Goal: Task Accomplishment & Management: Manage account settings

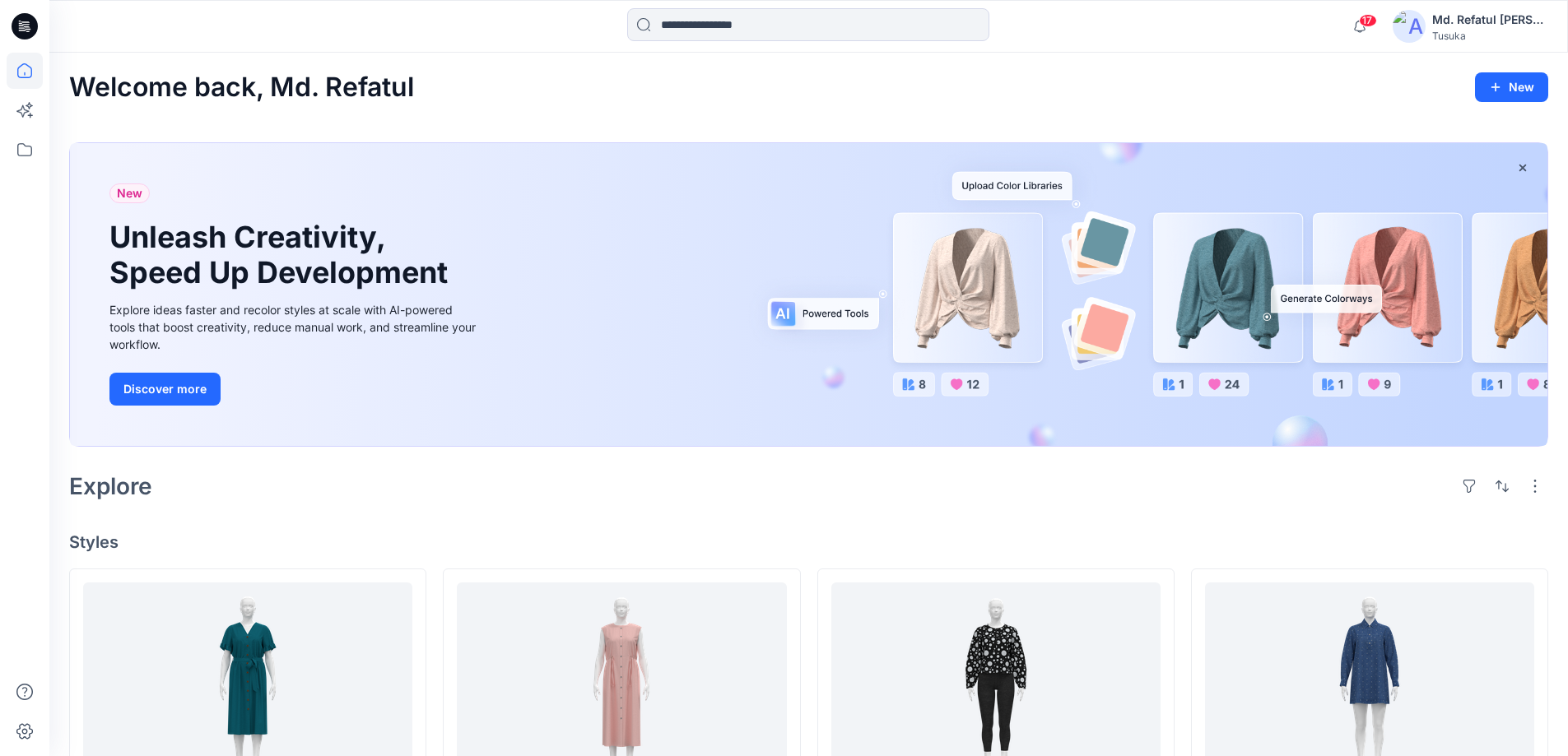
scroll to position [165, 0]
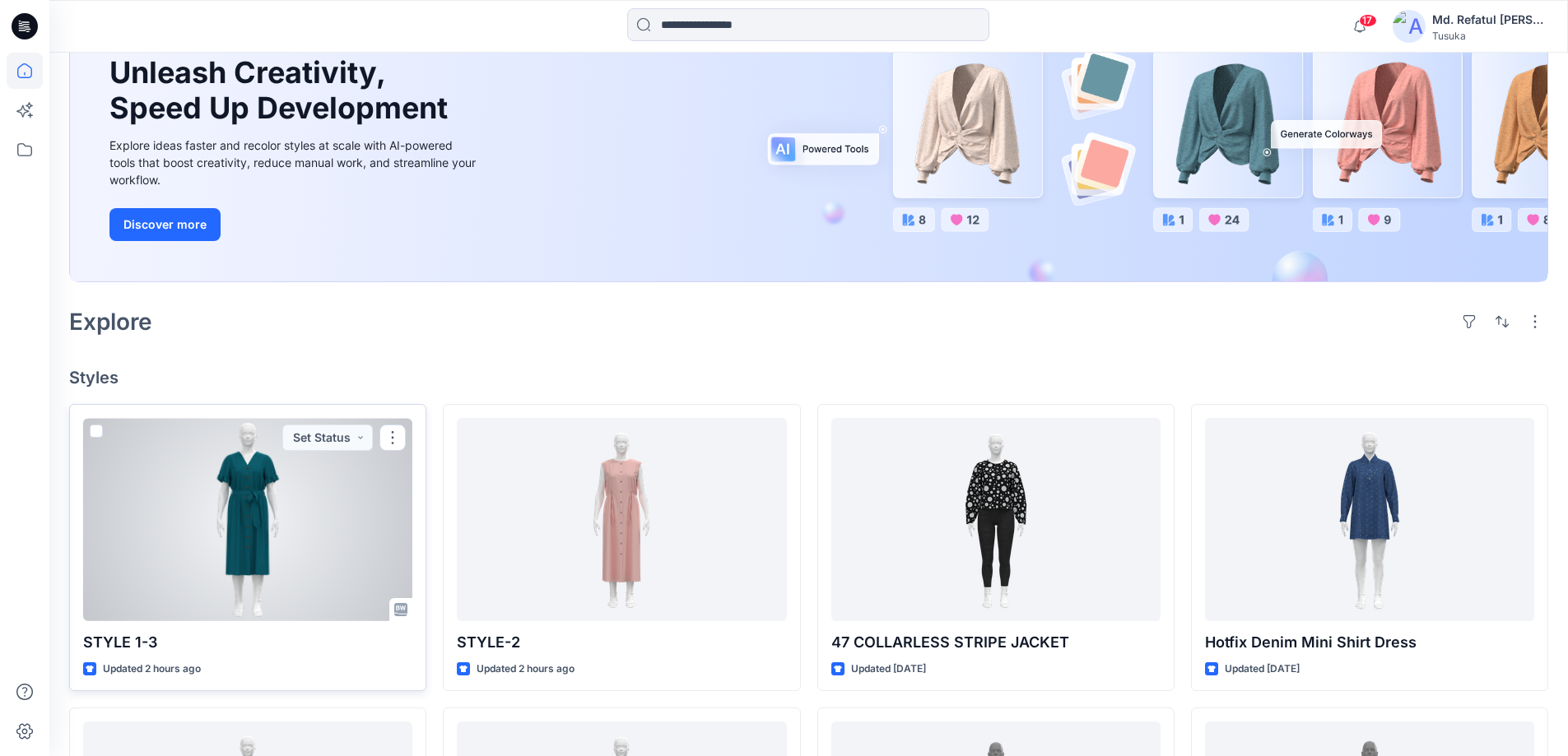
click at [323, 513] on div at bounding box center [247, 519] width 329 height 203
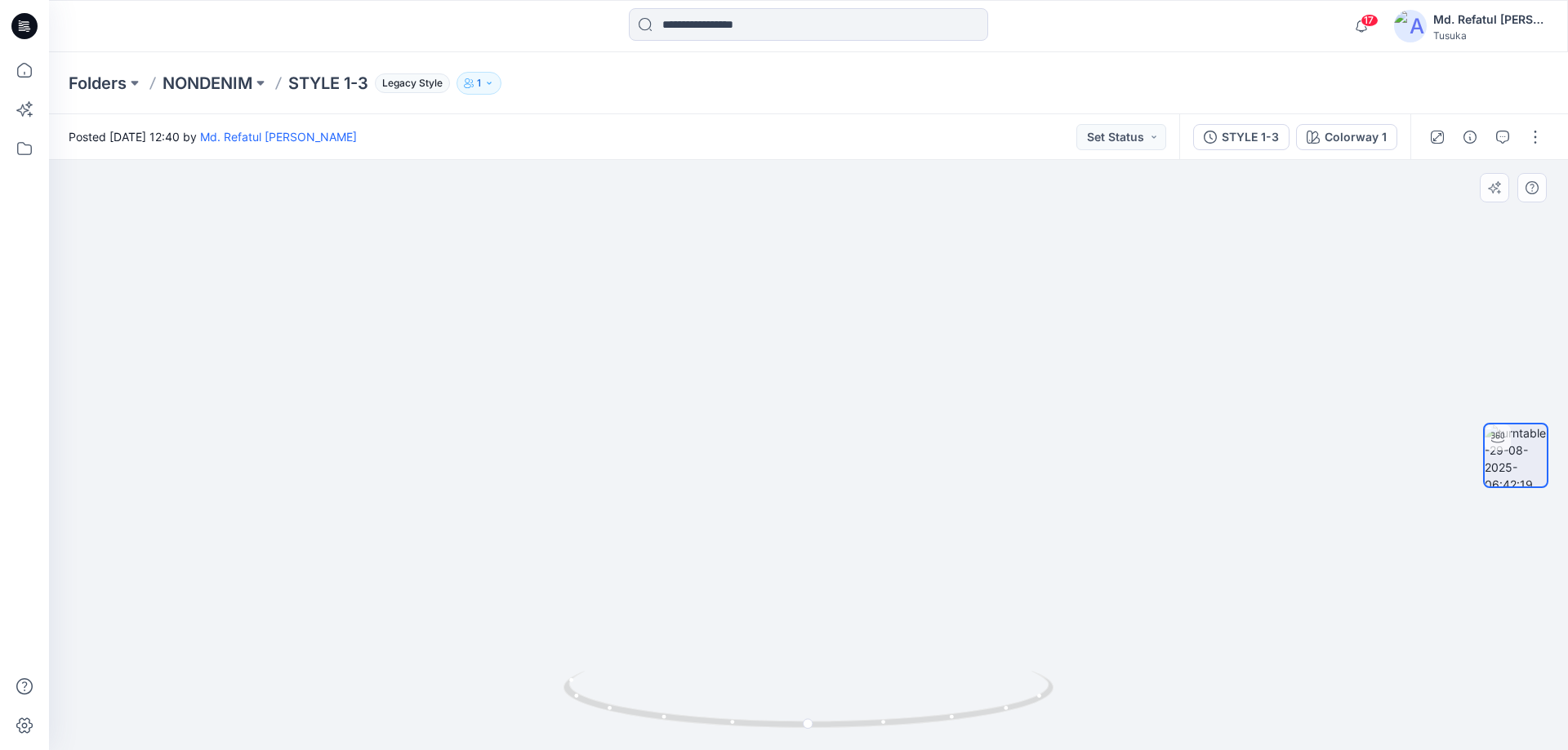
drag, startPoint x: 843, startPoint y: 269, endPoint x: 835, endPoint y: 523, distance: 254.1
click at [835, 523] on img at bounding box center [800, 341] width 1593 height 818
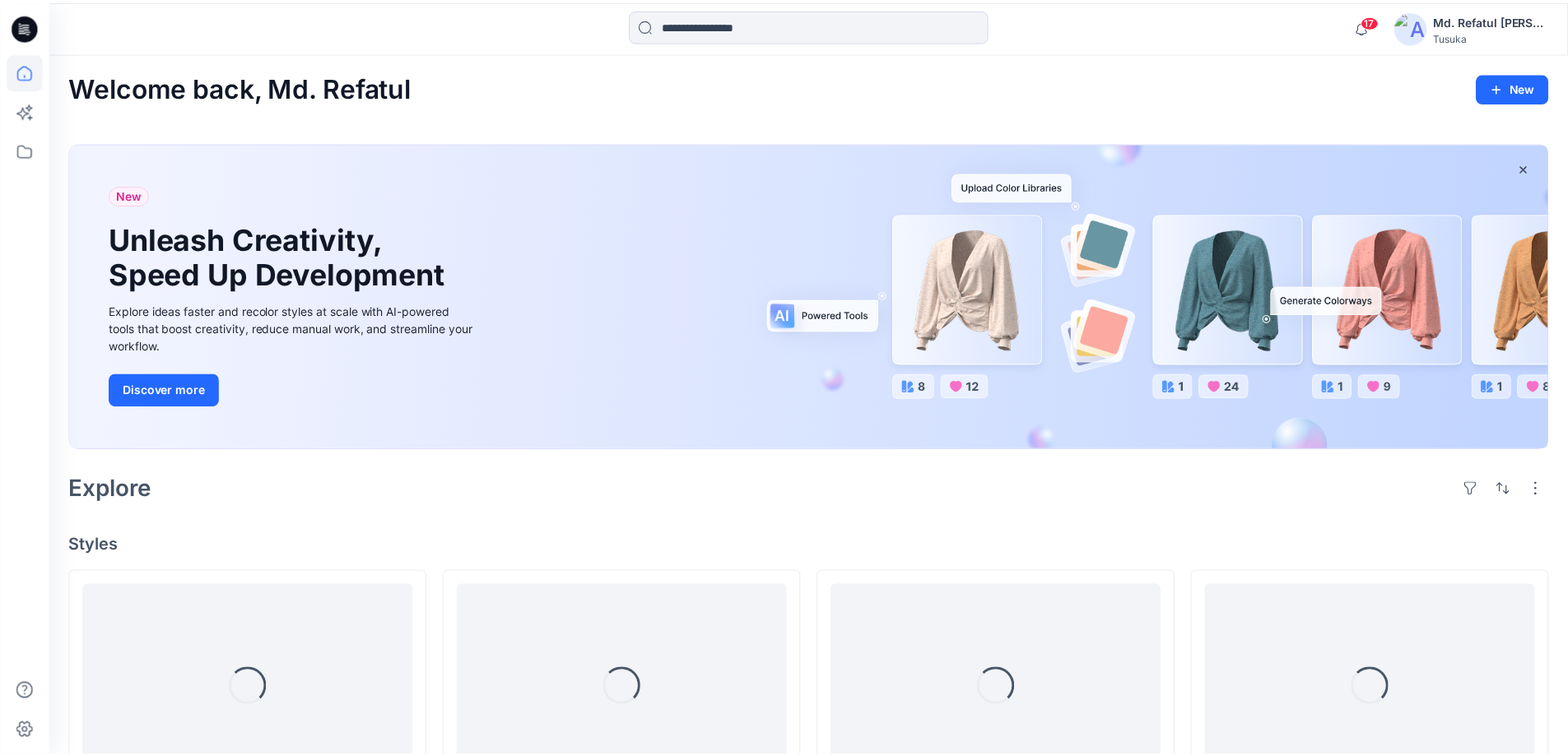
scroll to position [165, 0]
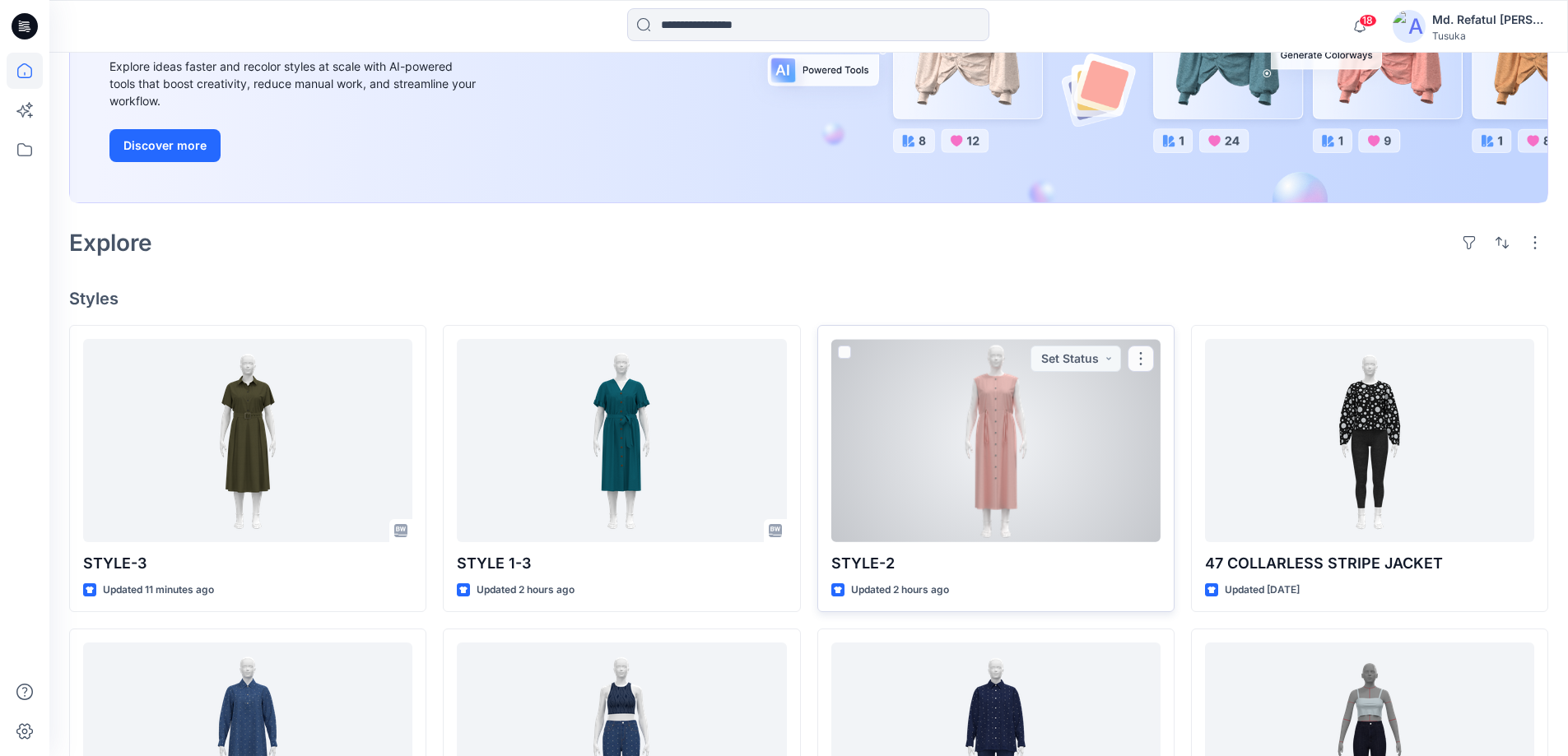
scroll to position [247, 0]
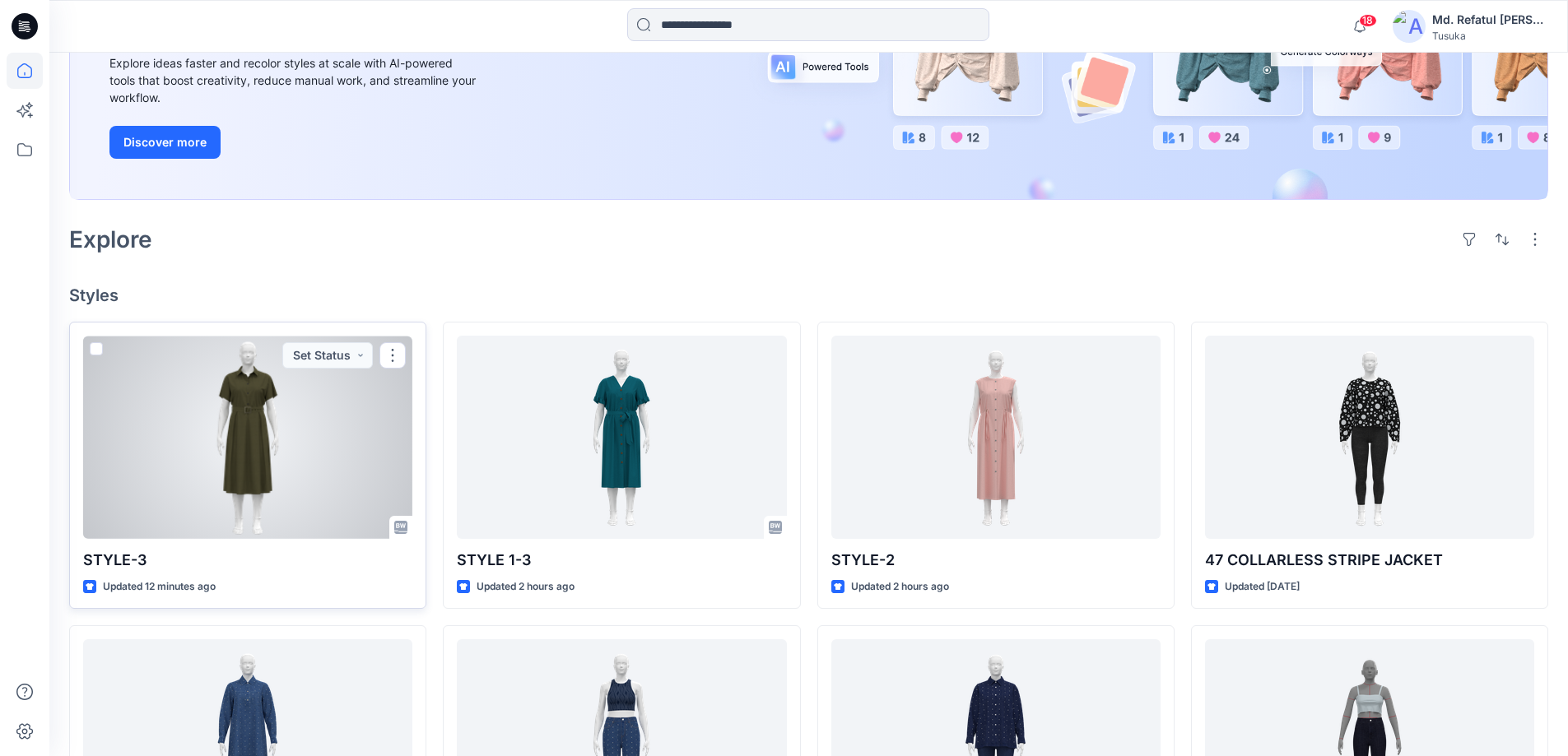
click at [307, 503] on div at bounding box center [247, 437] width 329 height 203
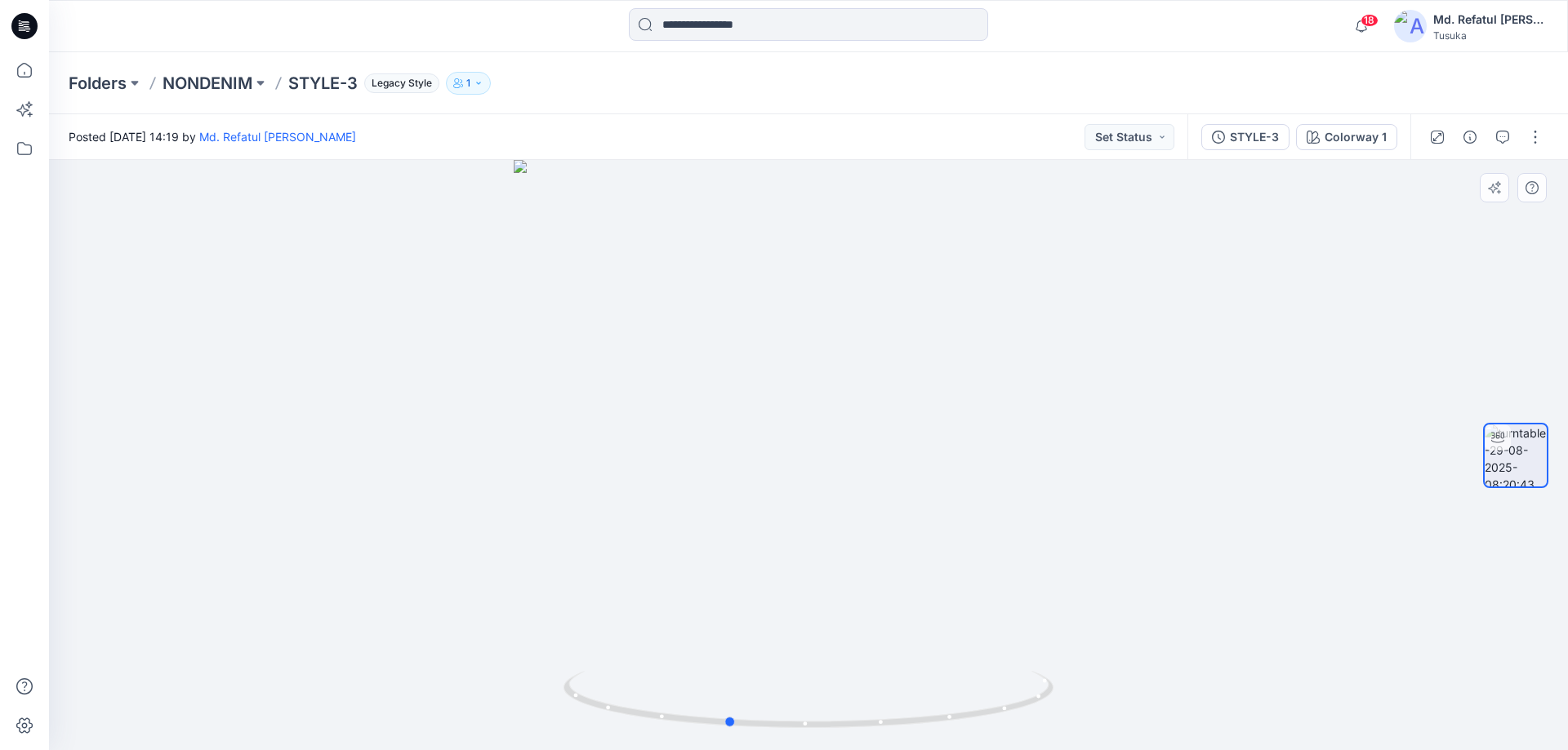
drag, startPoint x: 944, startPoint y: 680, endPoint x: 375, endPoint y: 637, distance: 570.6
click at [375, 637] on div at bounding box center [808, 455] width 1519 height 590
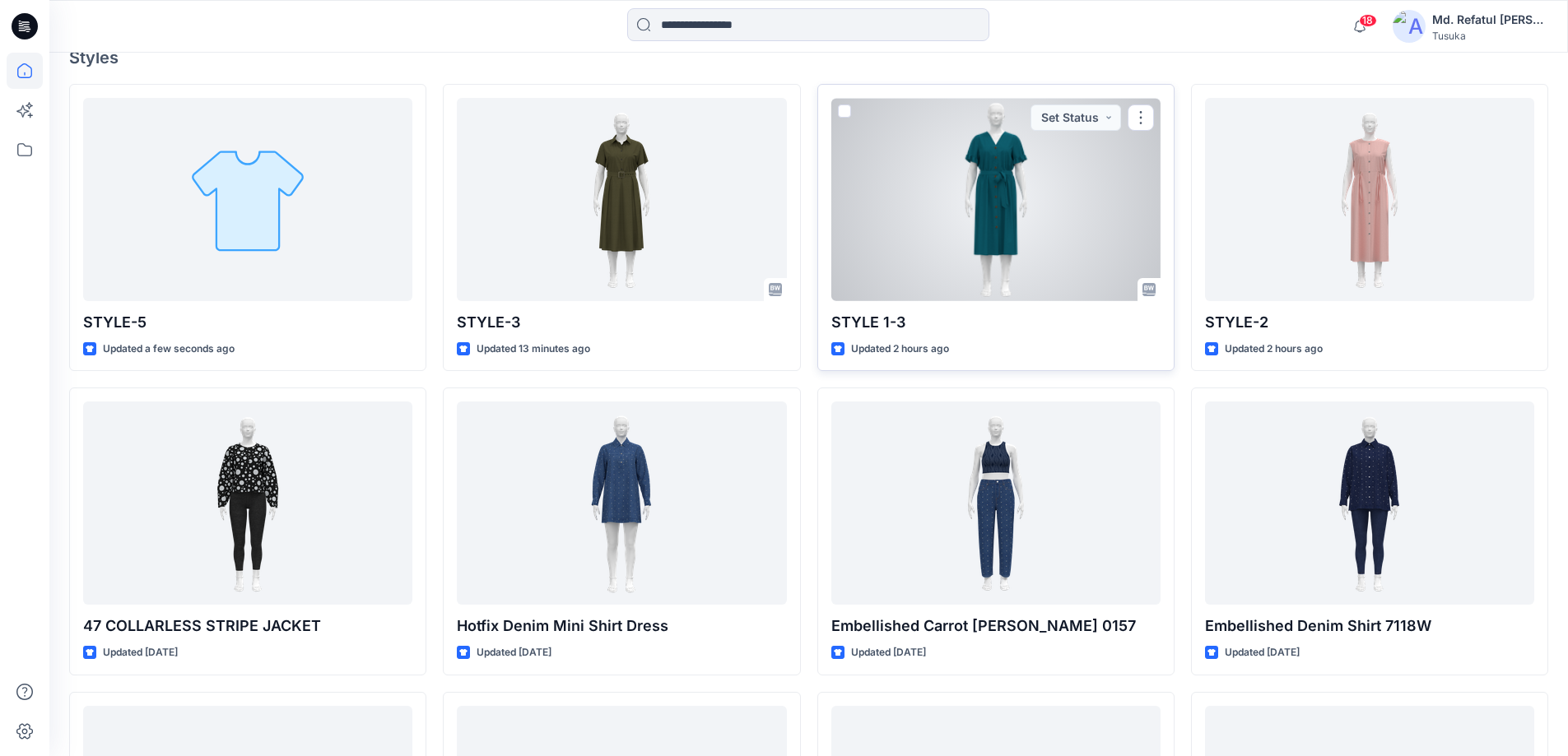
scroll to position [494, 0]
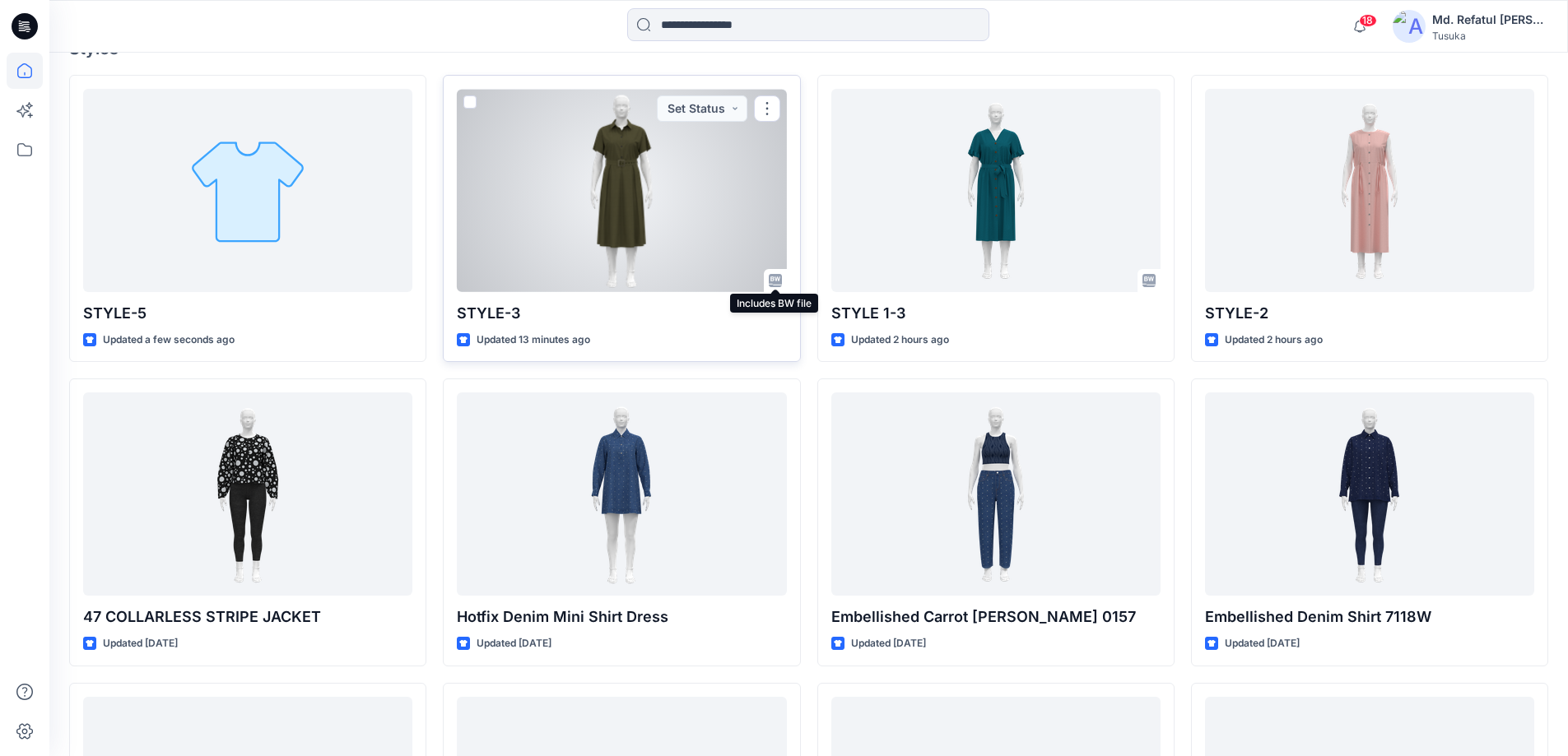
click at [776, 279] on icon at bounding box center [775, 281] width 13 height 13
click at [691, 237] on div at bounding box center [622, 190] width 329 height 203
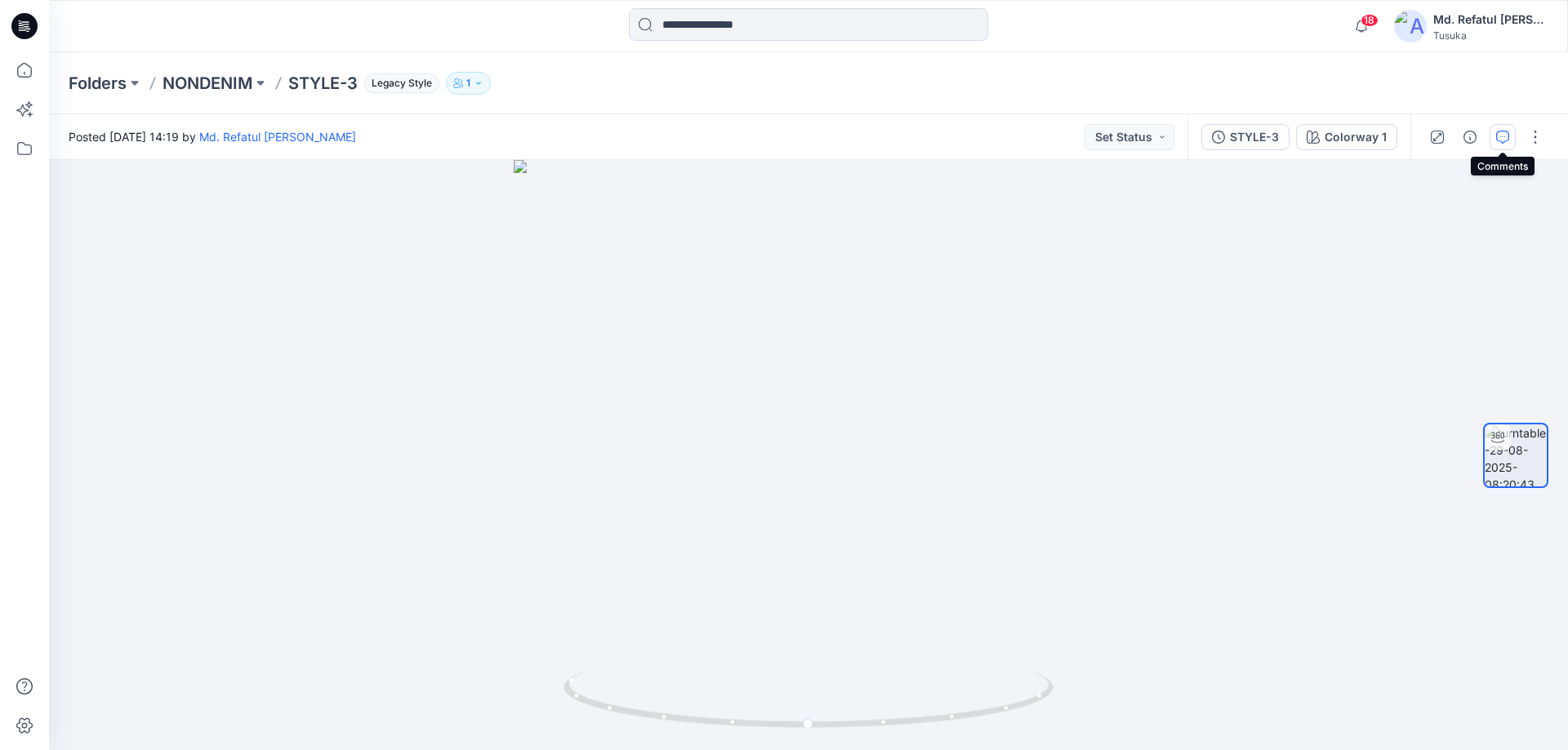
click at [1498, 134] on icon "button" at bounding box center [1503, 138] width 13 height 13
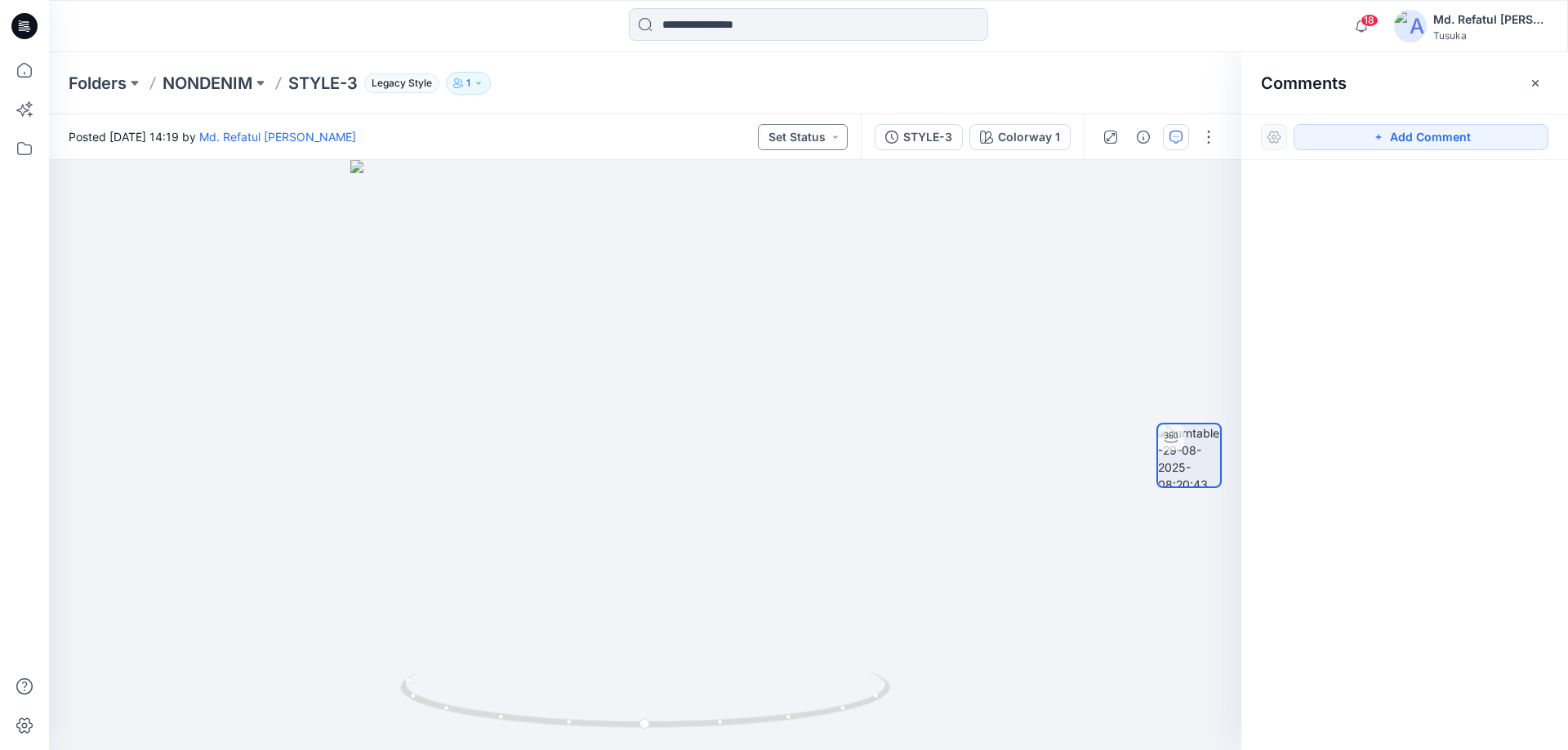
click at [808, 141] on button "Set Status" at bounding box center [803, 138] width 90 height 27
click at [1271, 133] on div at bounding box center [1274, 138] width 27 height 27
click at [1274, 142] on div at bounding box center [1274, 138] width 27 height 27
drag, startPoint x: 862, startPoint y: 550, endPoint x: 885, endPoint y: 694, distance: 145.8
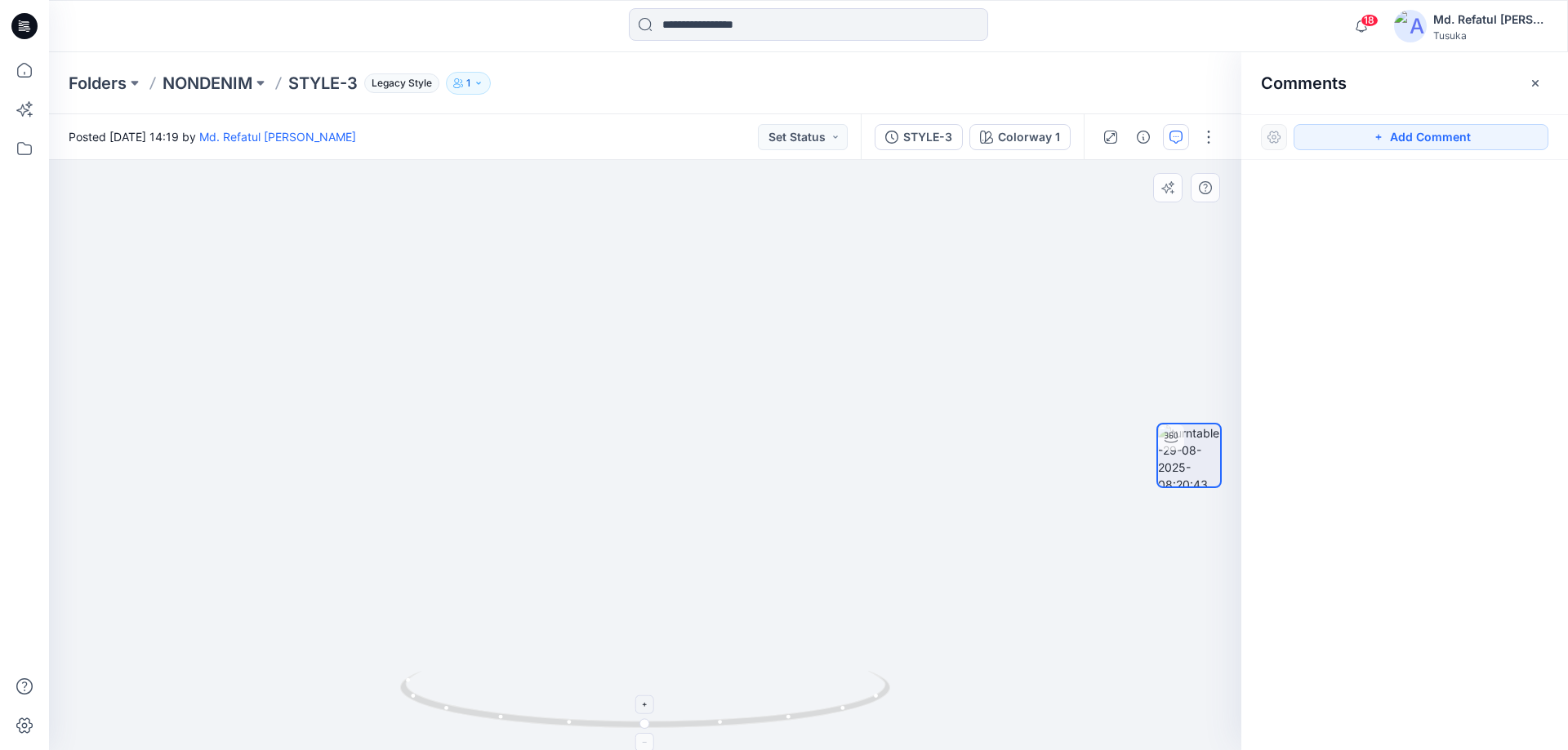
click at [885, 698] on div at bounding box center [645, 455] width 1192 height 590
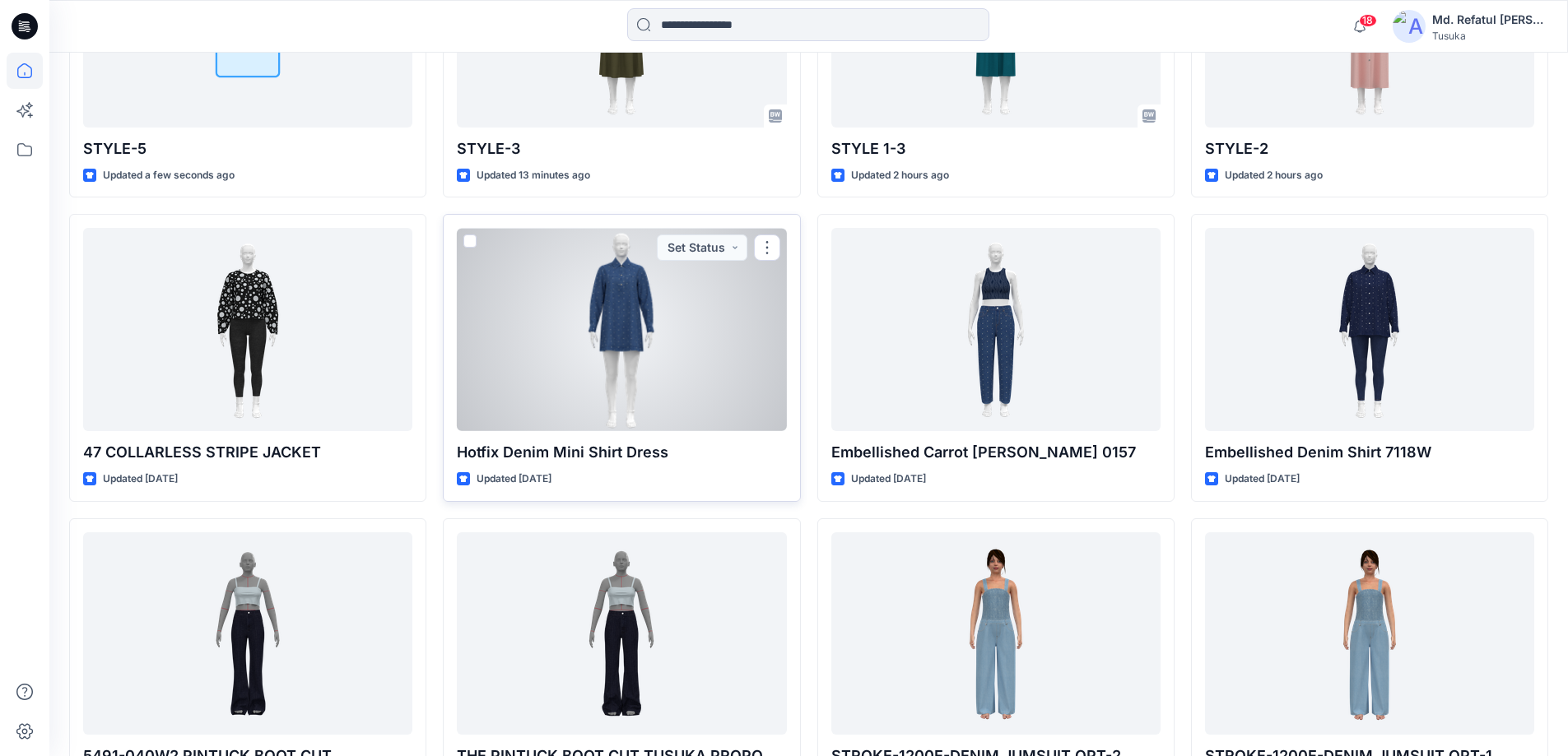
scroll to position [494, 0]
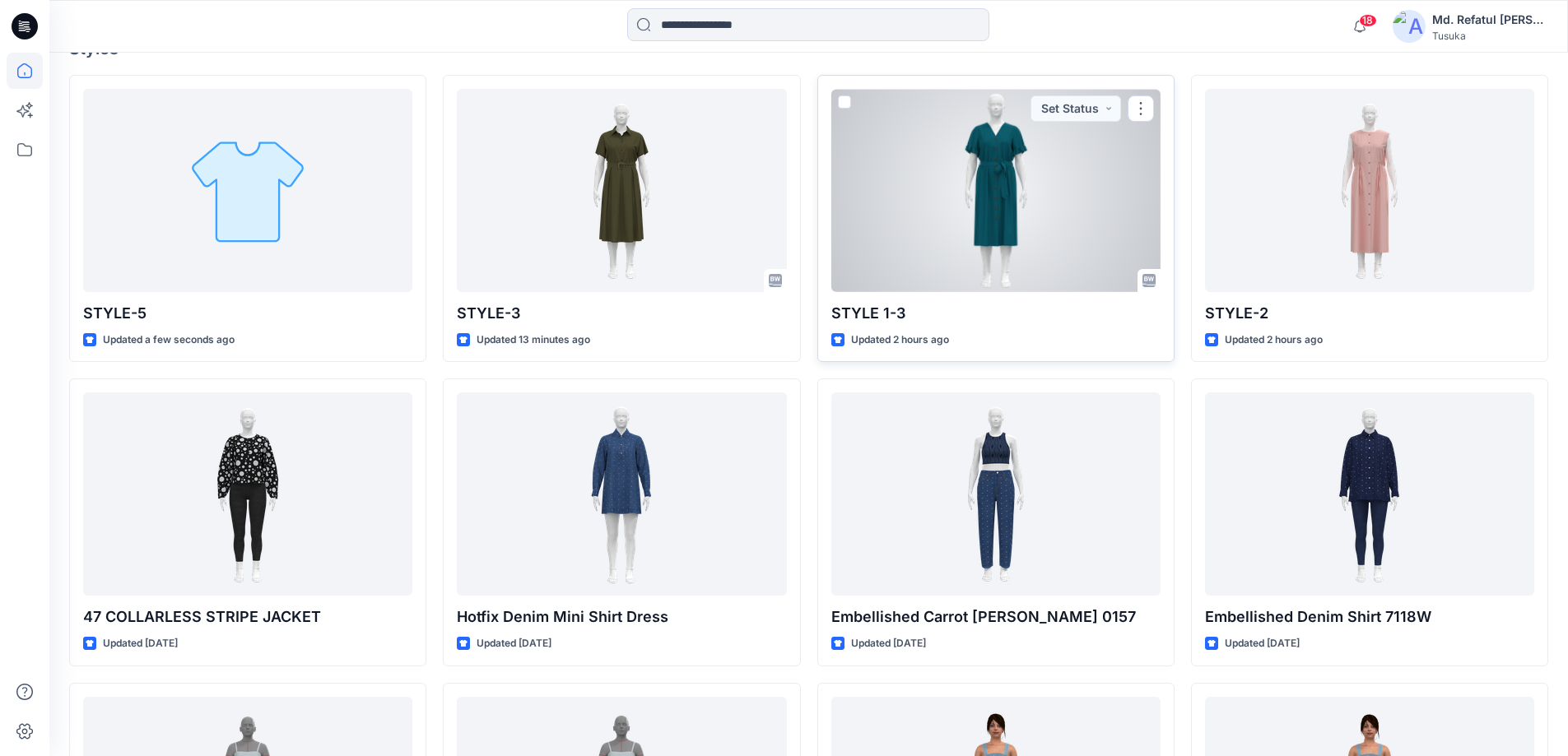
click at [1017, 213] on div at bounding box center [996, 190] width 329 height 203
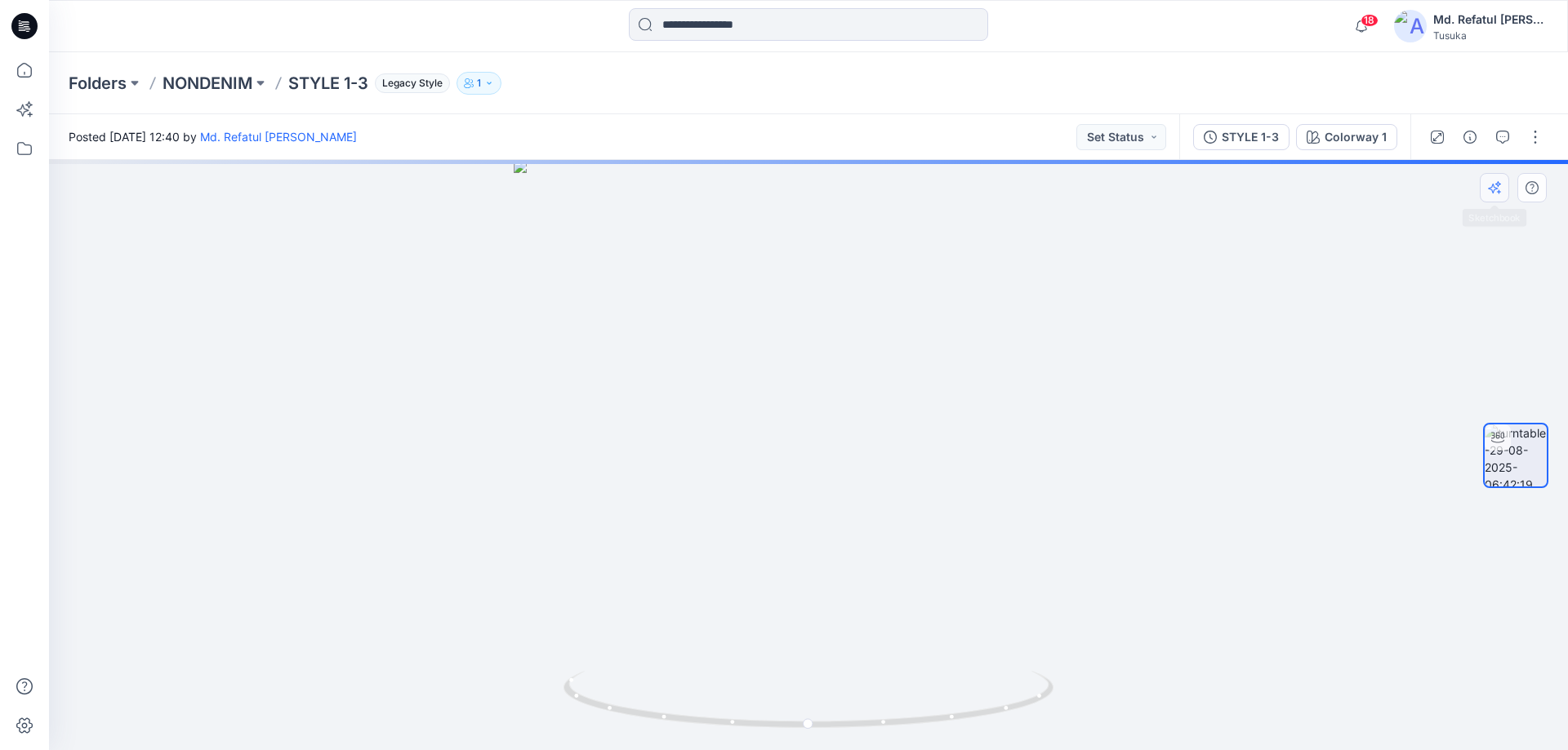
click at [1501, 199] on button "button" at bounding box center [1494, 187] width 29 height 29
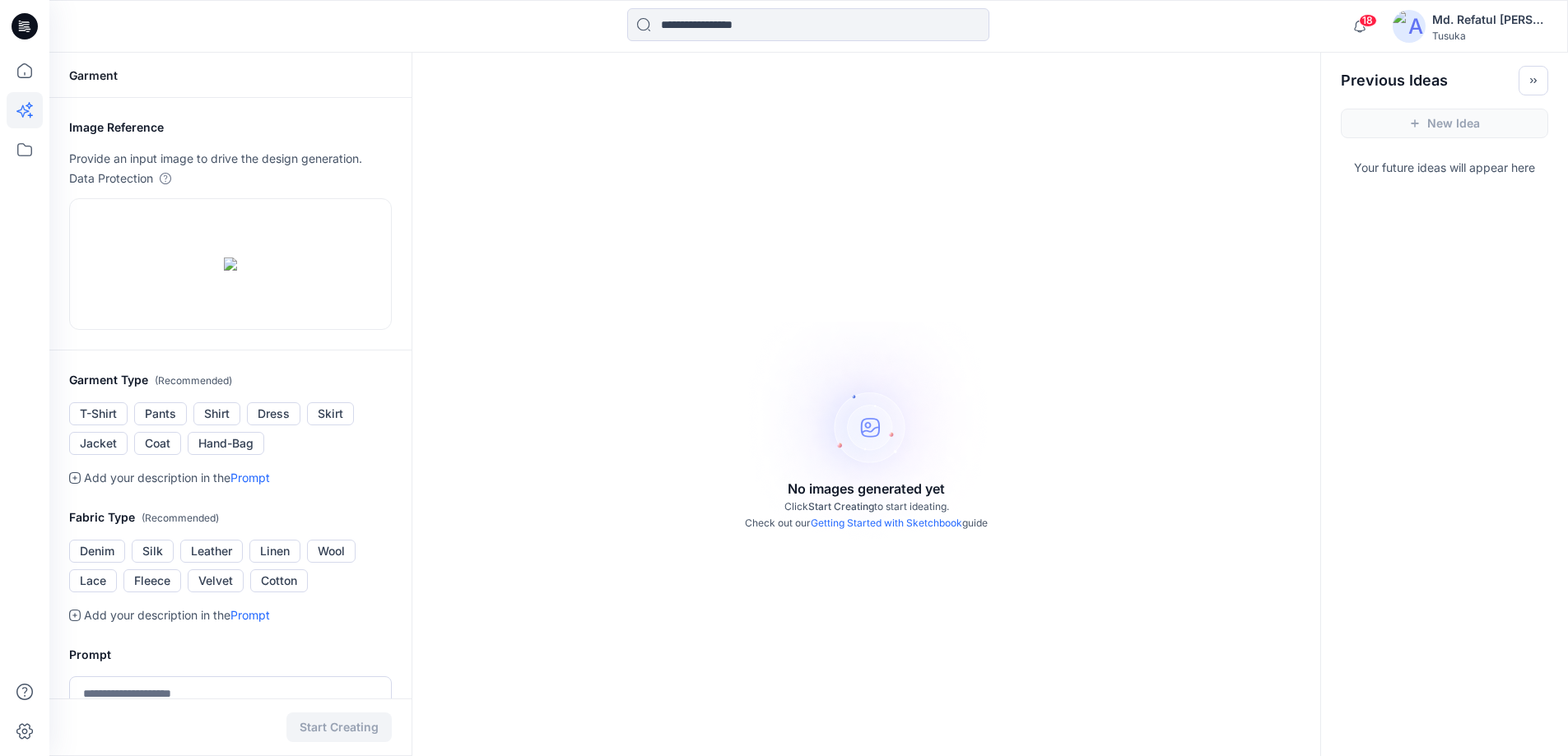
click at [845, 454] on div "No images generated yet Click Start Creating to start ideating. Check out our G…" at bounding box center [866, 430] width 908 height 756
click at [862, 430] on div "No images generated yet Click Start Creating to start ideating. Check out our G…" at bounding box center [866, 430] width 908 height 756
click at [709, 418] on div "No images generated yet Click Start Creating to start ideating. Check out our G…" at bounding box center [866, 430] width 908 height 756
click at [907, 521] on link "Getting Started with Sketchbook" at bounding box center [885, 523] width 151 height 13
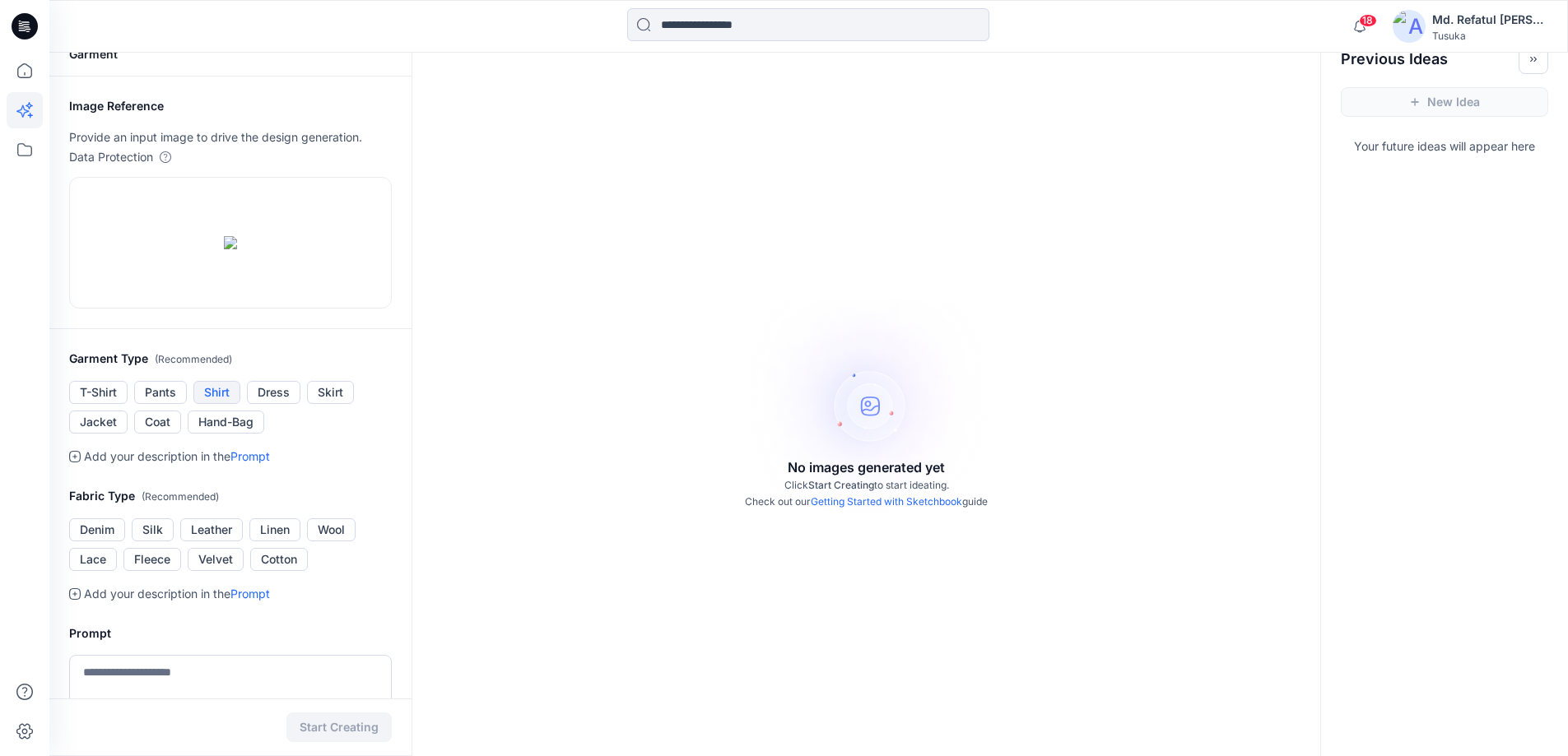
scroll to position [165, 0]
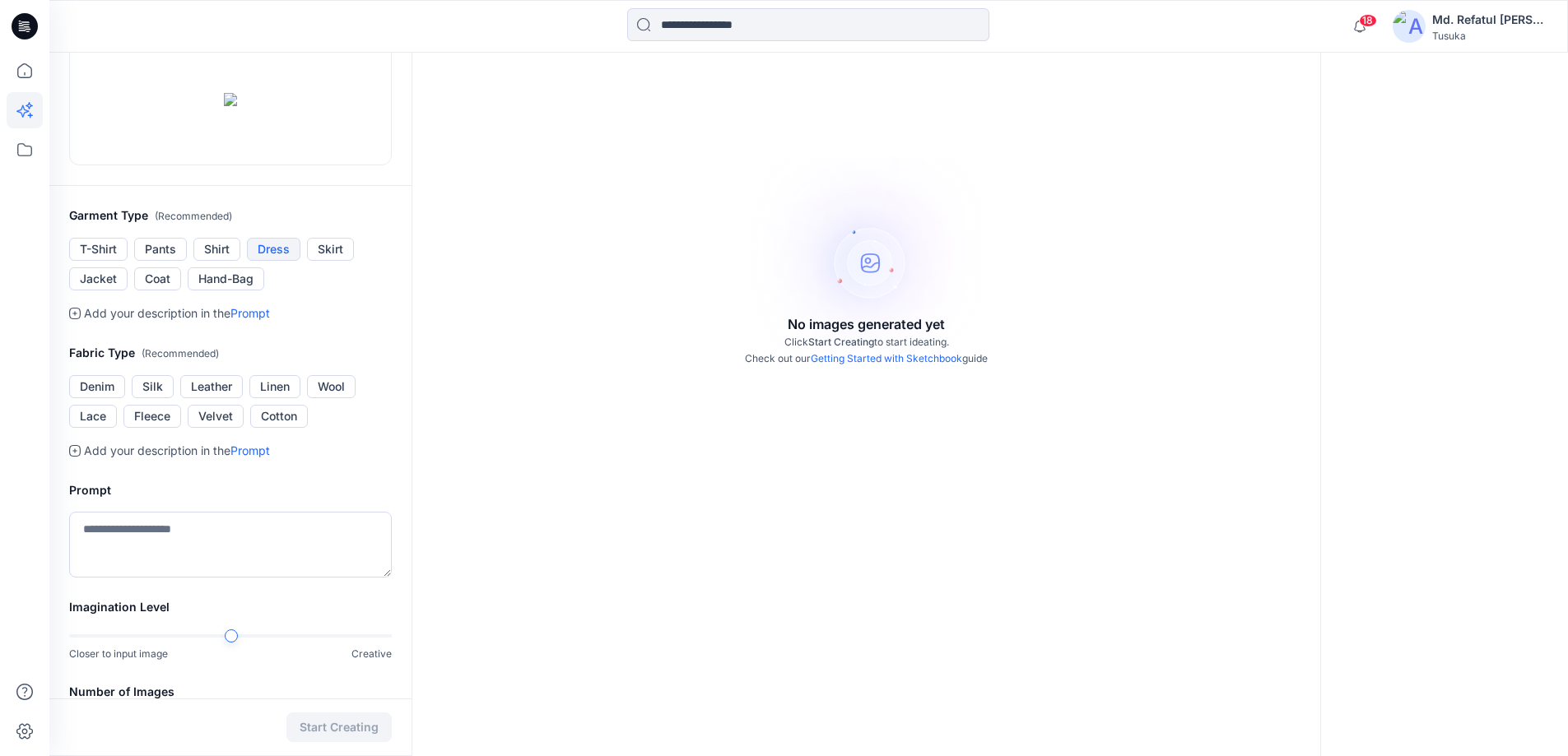
click at [279, 261] on button "Dress" at bounding box center [274, 250] width 53 height 23
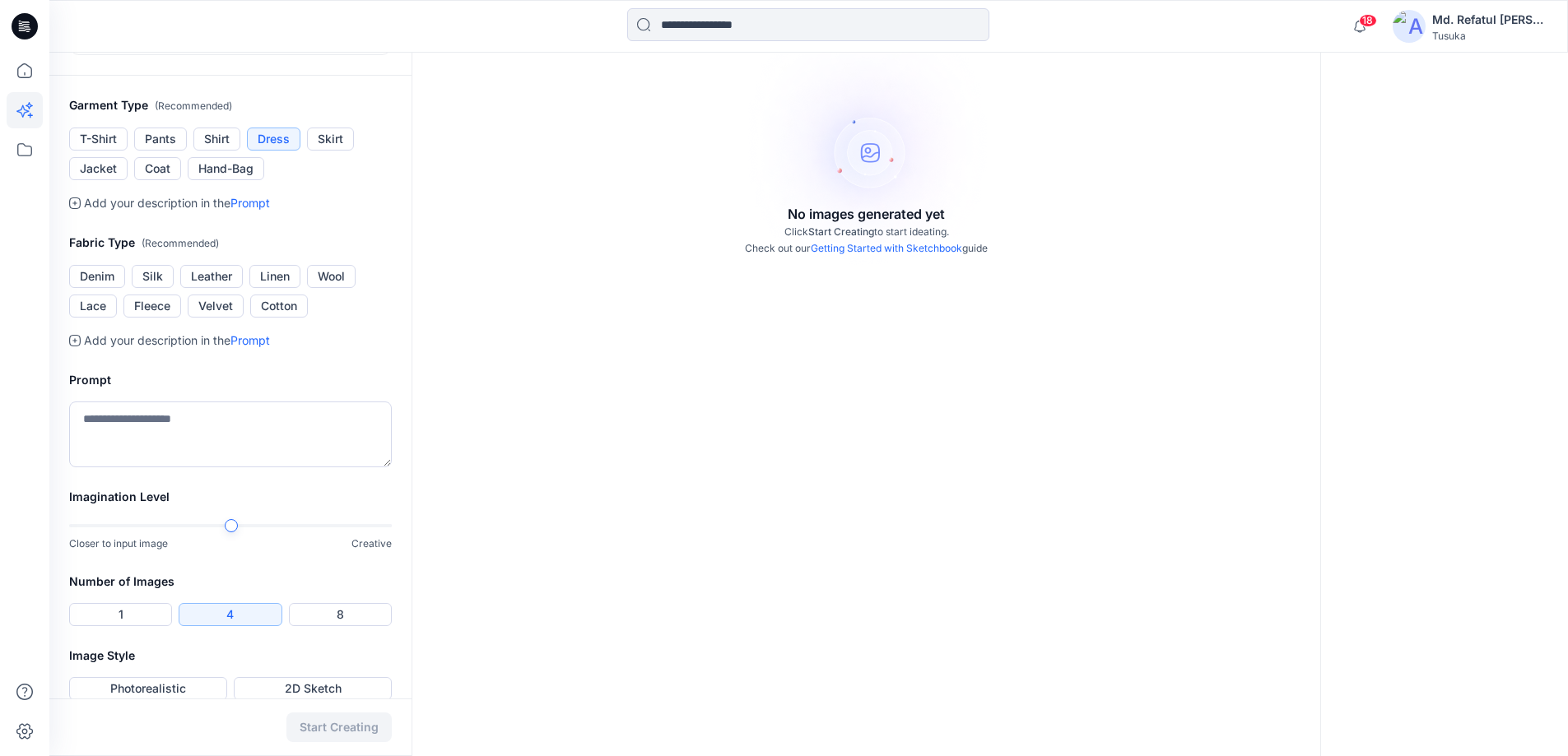
scroll to position [241, 0]
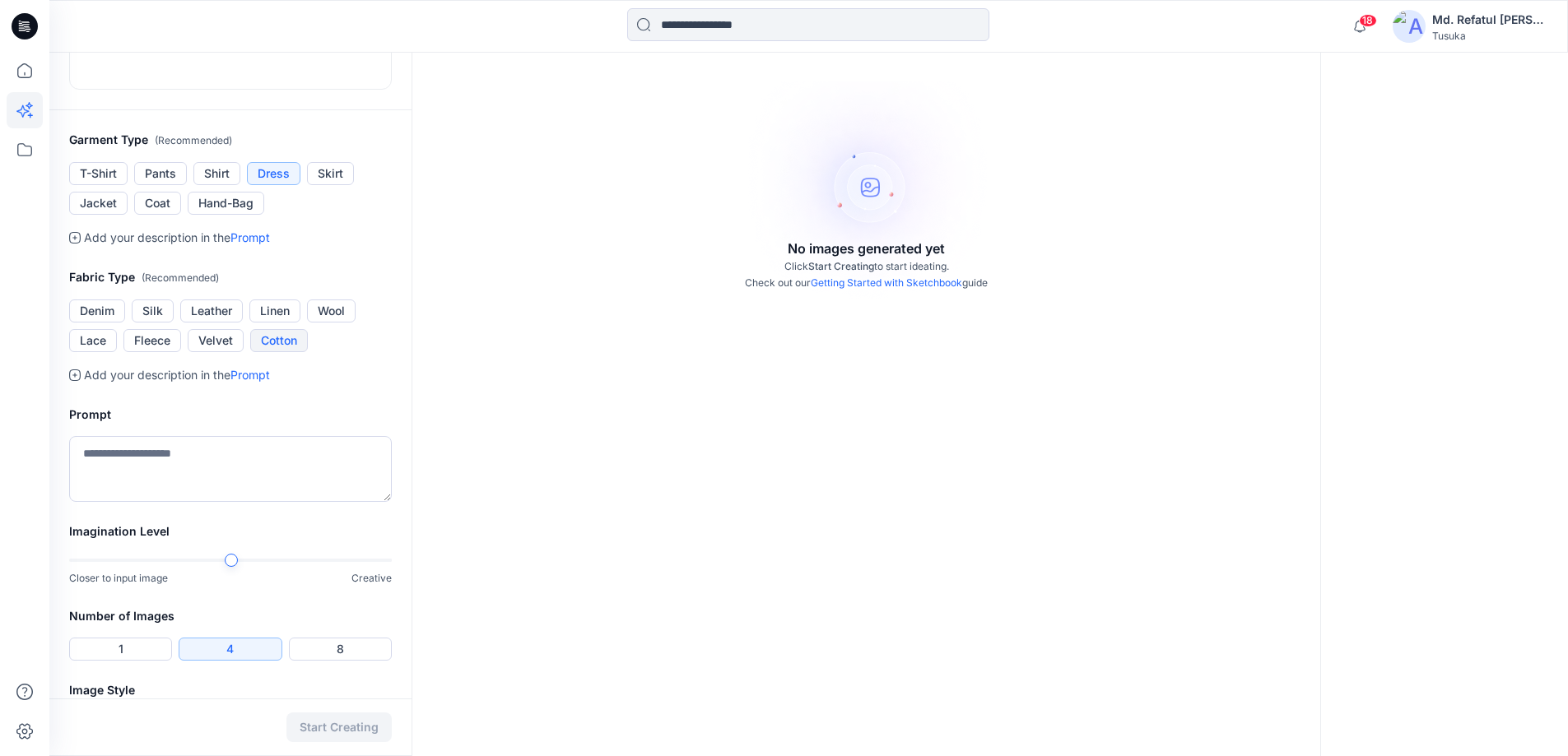
click at [277, 353] on button "Cotton" at bounding box center [278, 341] width 58 height 23
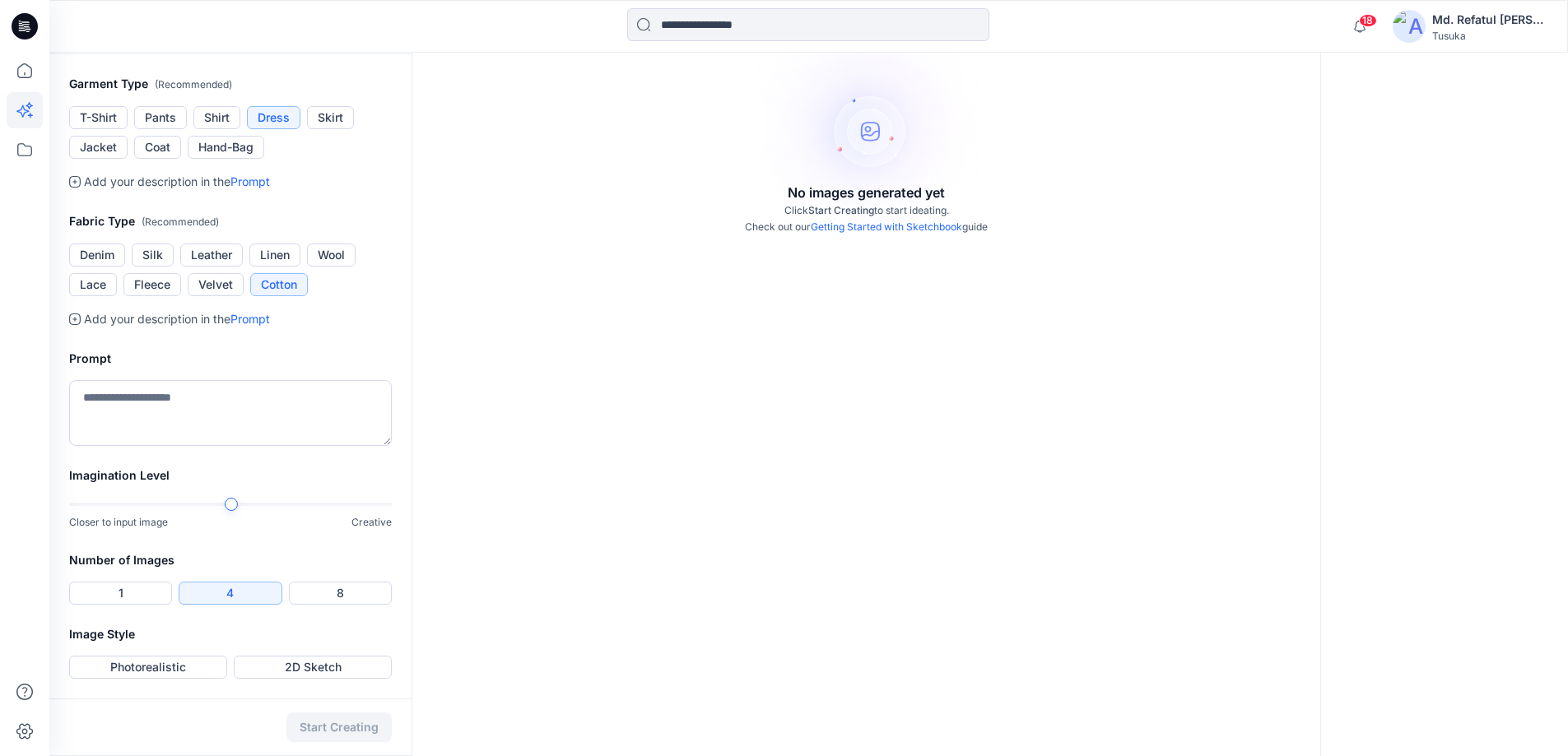
scroll to position [487, 0]
click at [199, 405] on textarea at bounding box center [231, 413] width 322 height 66
click at [193, 400] on textarea at bounding box center [231, 413] width 322 height 66
type textarea "**********"
click at [136, 667] on button "Photorealistic" at bounding box center [148, 667] width 158 height 23
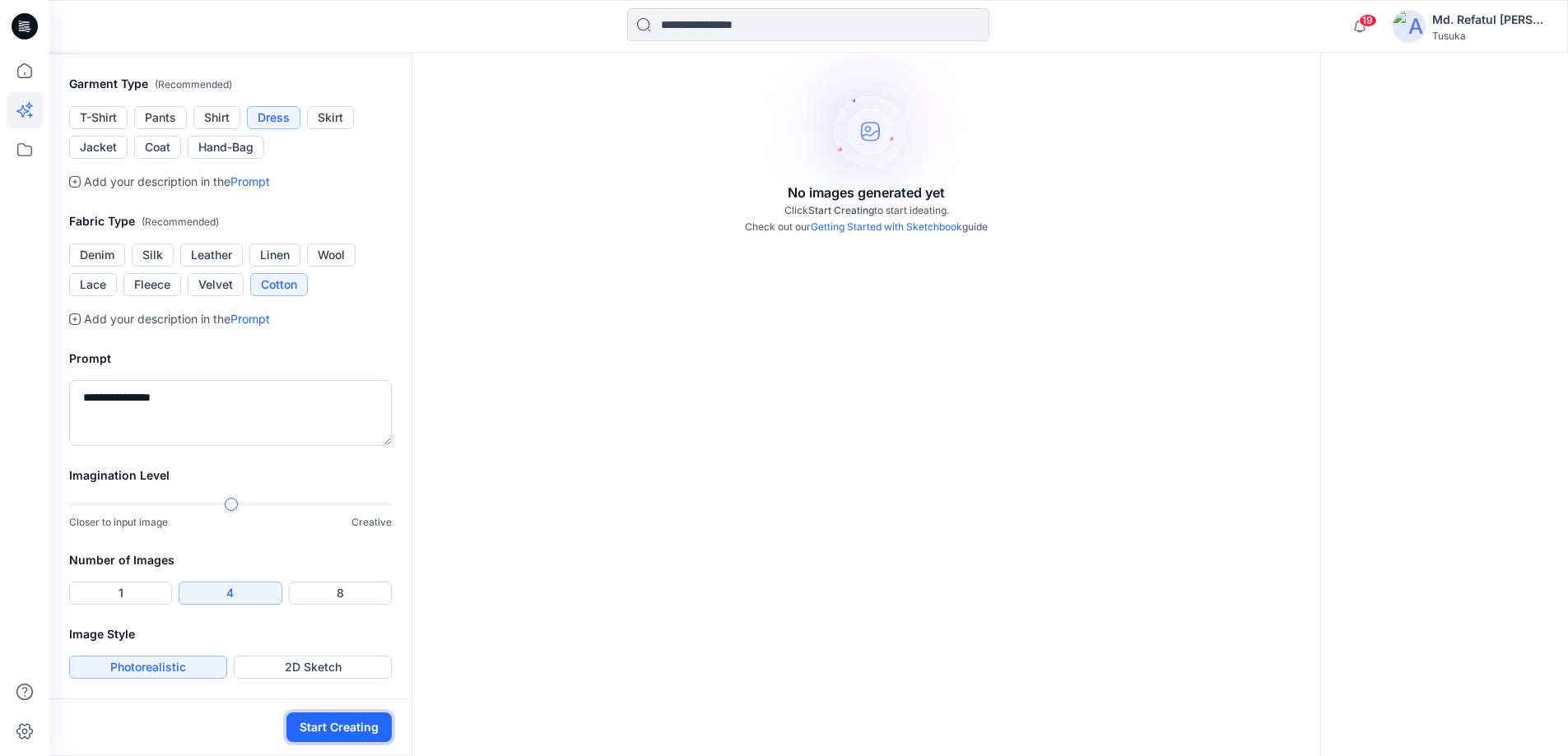
click at [332, 723] on button "Start Creating" at bounding box center [339, 727] width 105 height 29
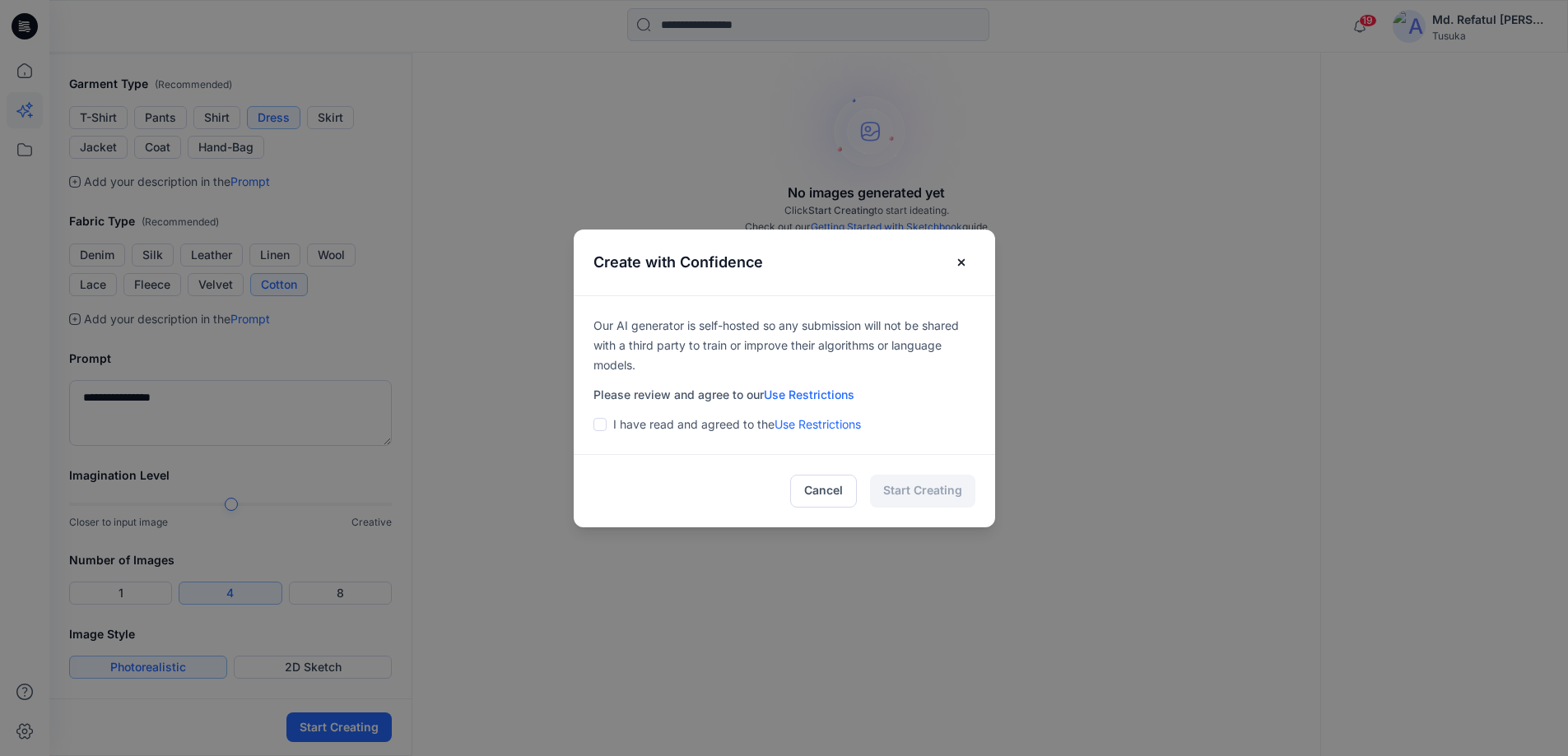
click at [601, 429] on span at bounding box center [600, 424] width 13 height 13
click at [936, 486] on button "Start Creating" at bounding box center [922, 490] width 105 height 33
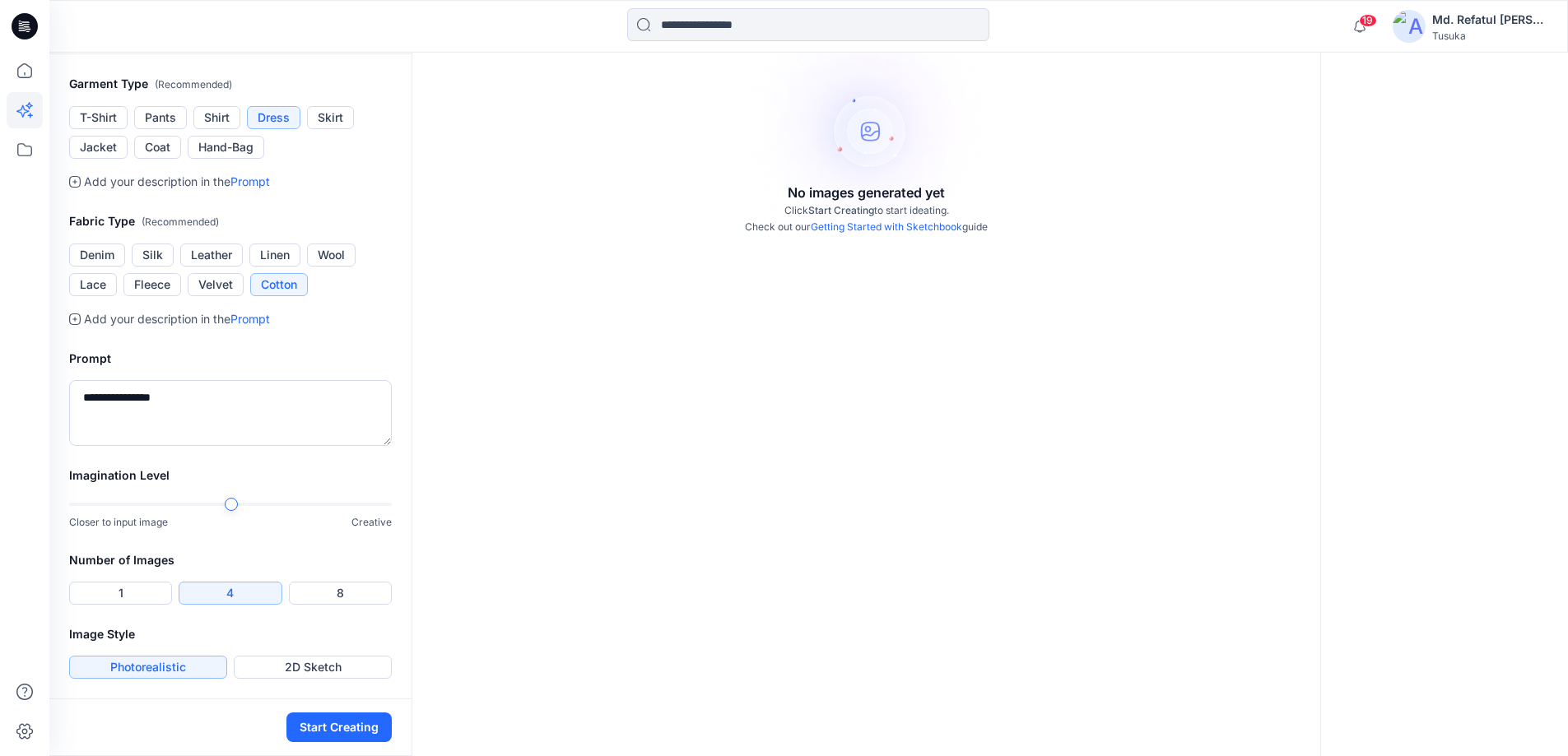
click at [258, 311] on p "Add your description in the Prompt" at bounding box center [176, 319] width 186 height 20
click at [258, 312] on link "Prompt" at bounding box center [250, 318] width 39 height 14
click at [247, 396] on textarea "**********" at bounding box center [231, 413] width 322 height 66
click at [143, 512] on div "Closer to input image Creative" at bounding box center [231, 514] width 322 height 33
click at [326, 736] on button "Start Creating" at bounding box center [339, 727] width 105 height 29
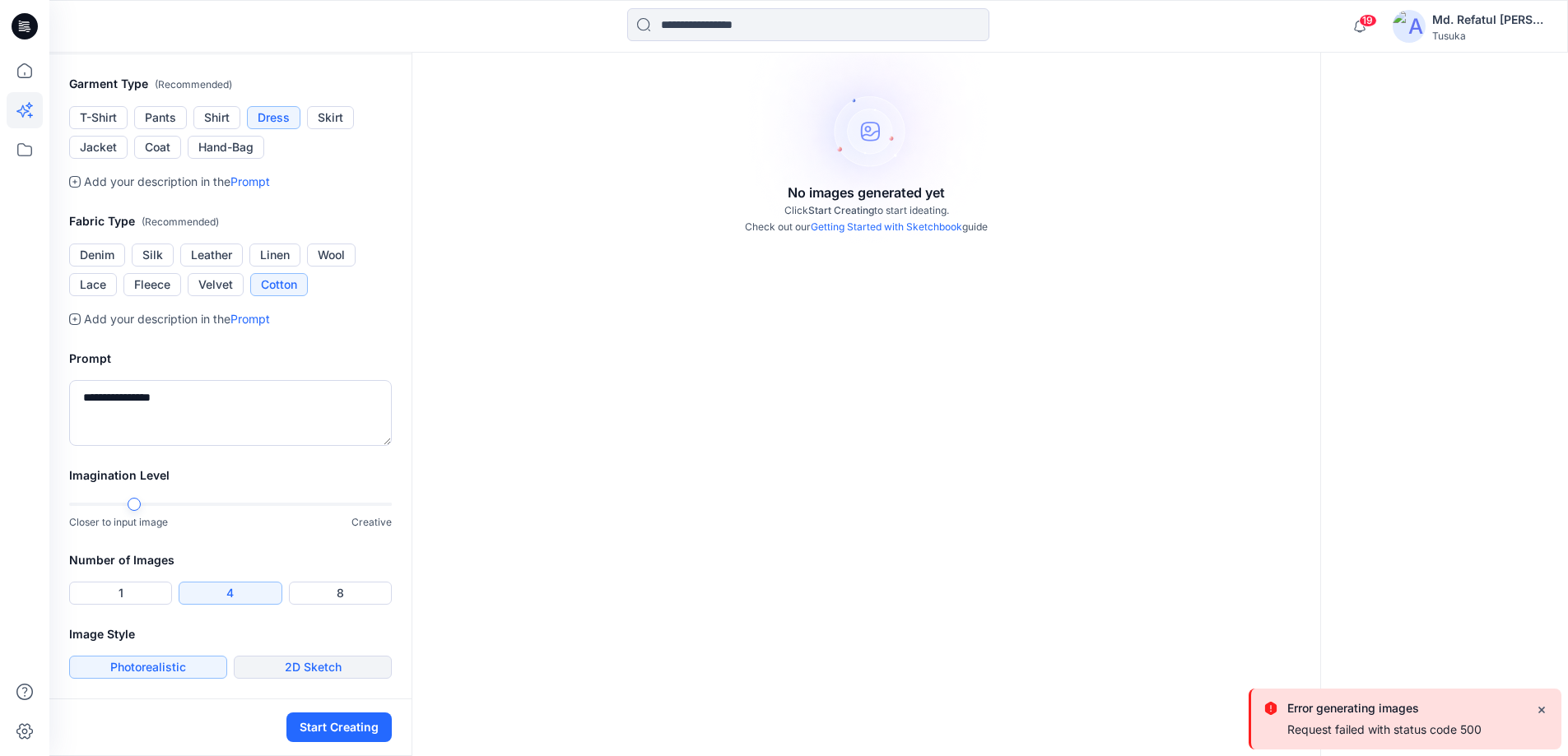
click at [319, 674] on button "2D Sketch" at bounding box center [312, 667] width 158 height 23
click at [320, 712] on div "Start Creating" at bounding box center [230, 727] width 362 height 58
click at [322, 729] on button "Start Creating" at bounding box center [339, 727] width 105 height 29
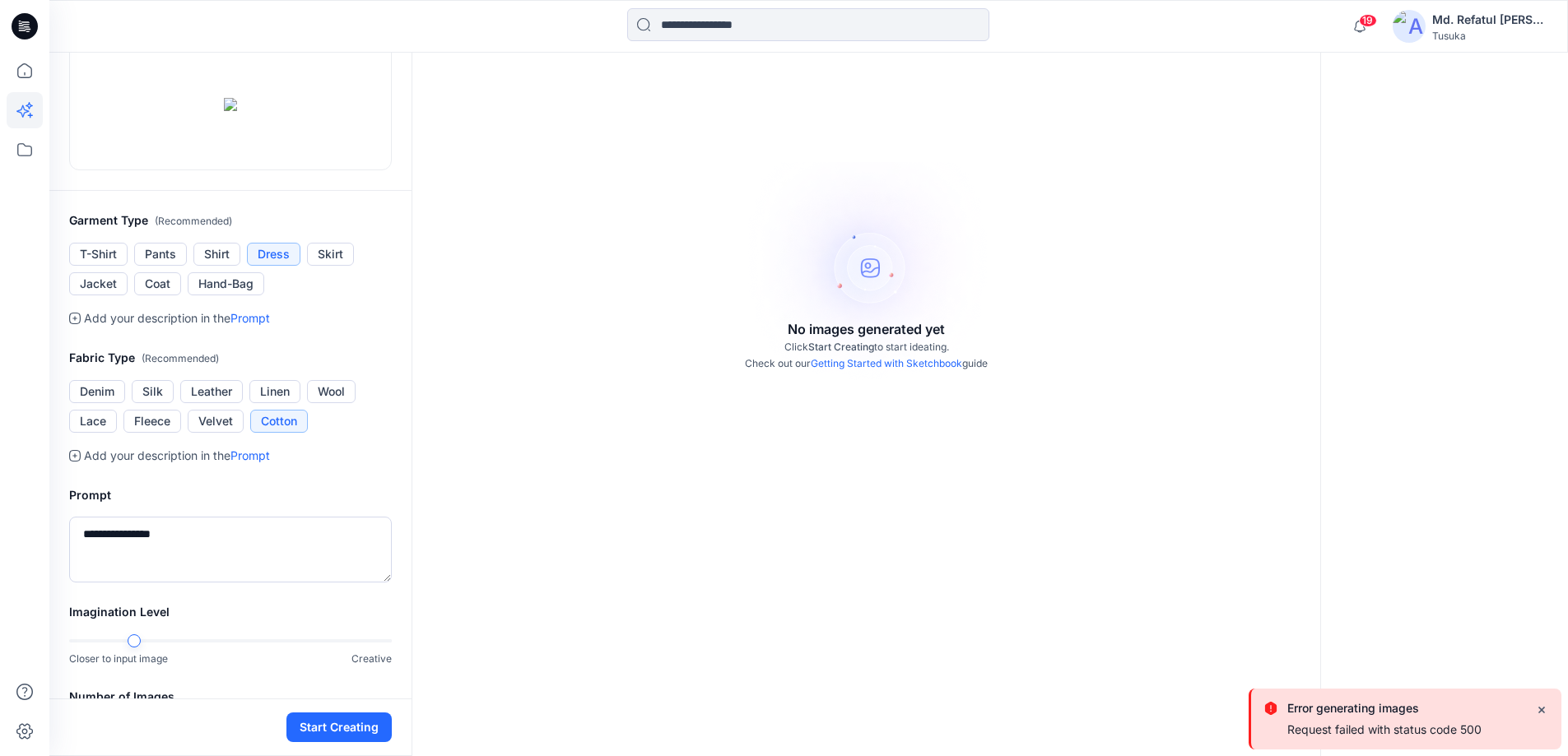
scroll to position [158, 0]
click at [196, 297] on ul "T-Shirt Pants Shirt Dress Skirt Jacket Coat Hand-Bag" at bounding box center [231, 271] width 322 height 53
click at [209, 267] on button "Shirt" at bounding box center [216, 256] width 47 height 23
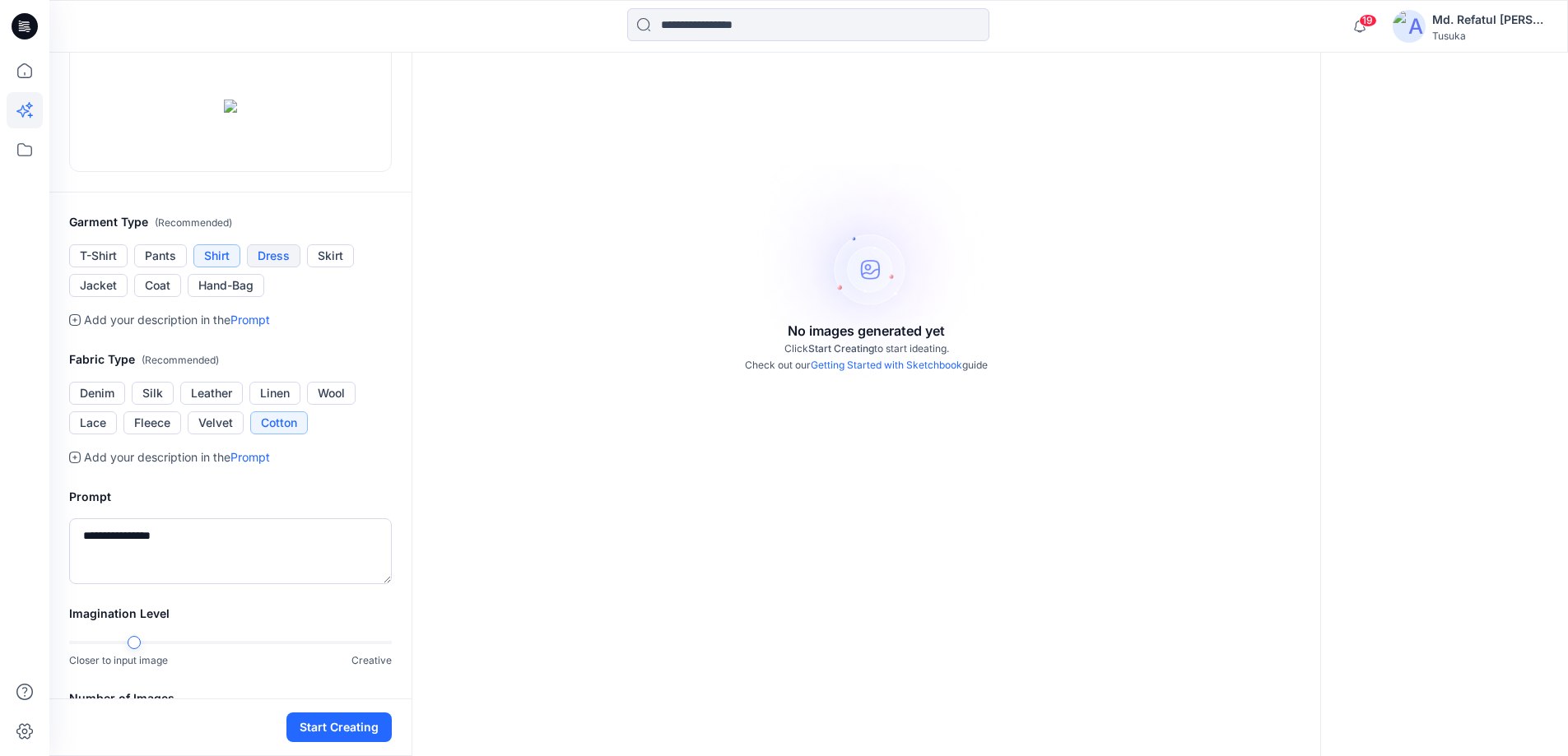
click at [264, 267] on button "Dress" at bounding box center [274, 256] width 53 height 23
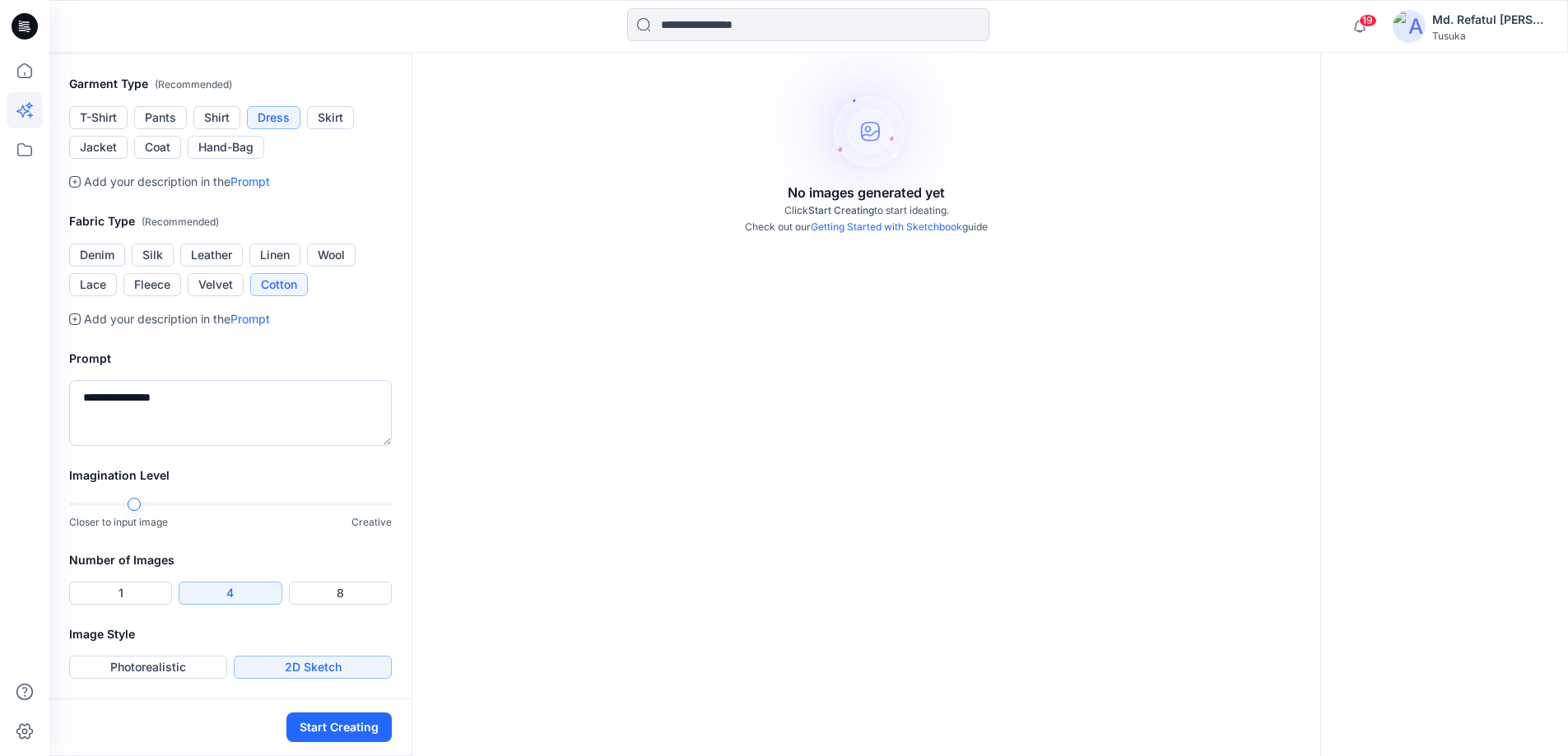
scroll to position [322, 0]
click at [75, 322] on icon at bounding box center [75, 319] width 5 height 5
click at [185, 446] on textarea "**********" at bounding box center [231, 413] width 322 height 66
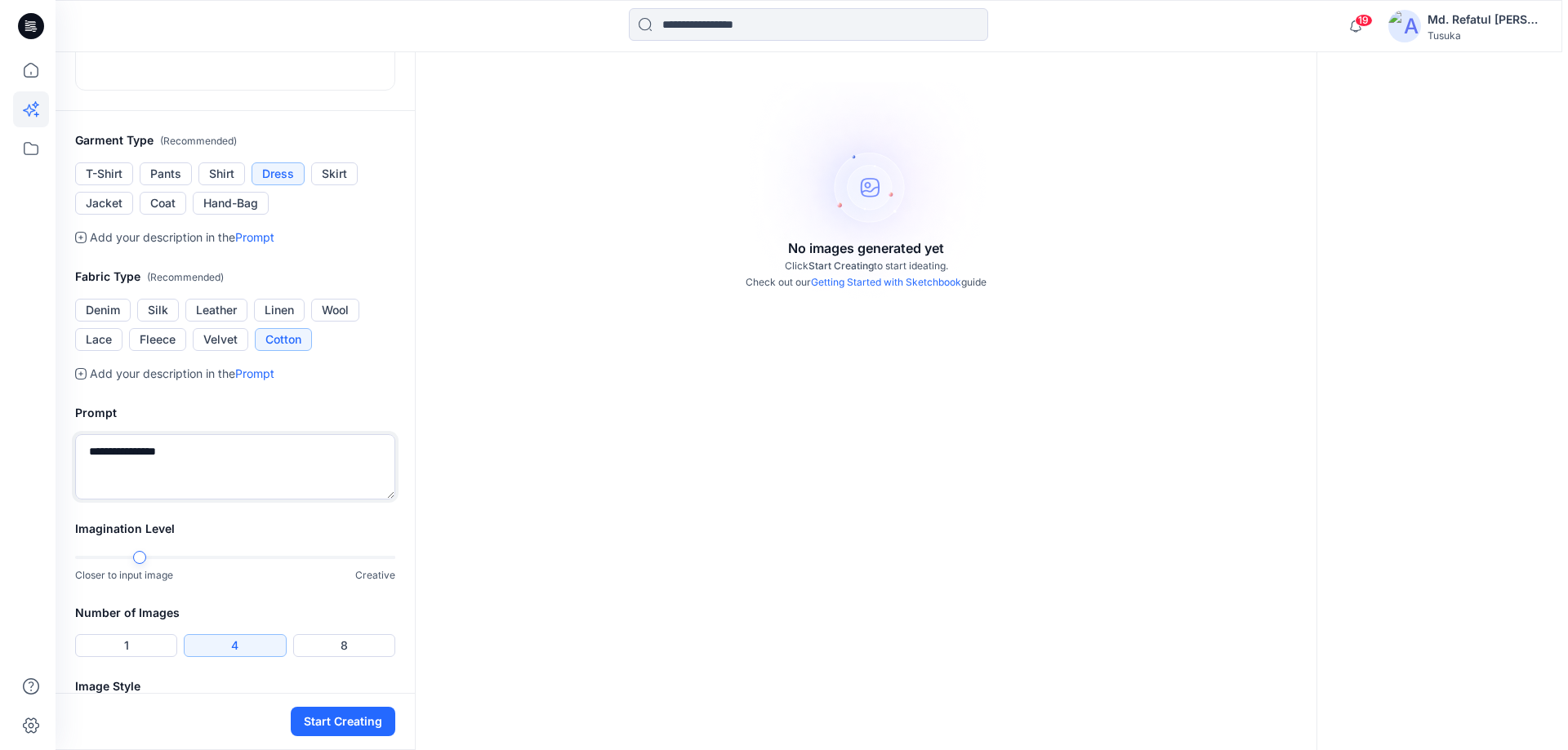
scroll to position [0, 0]
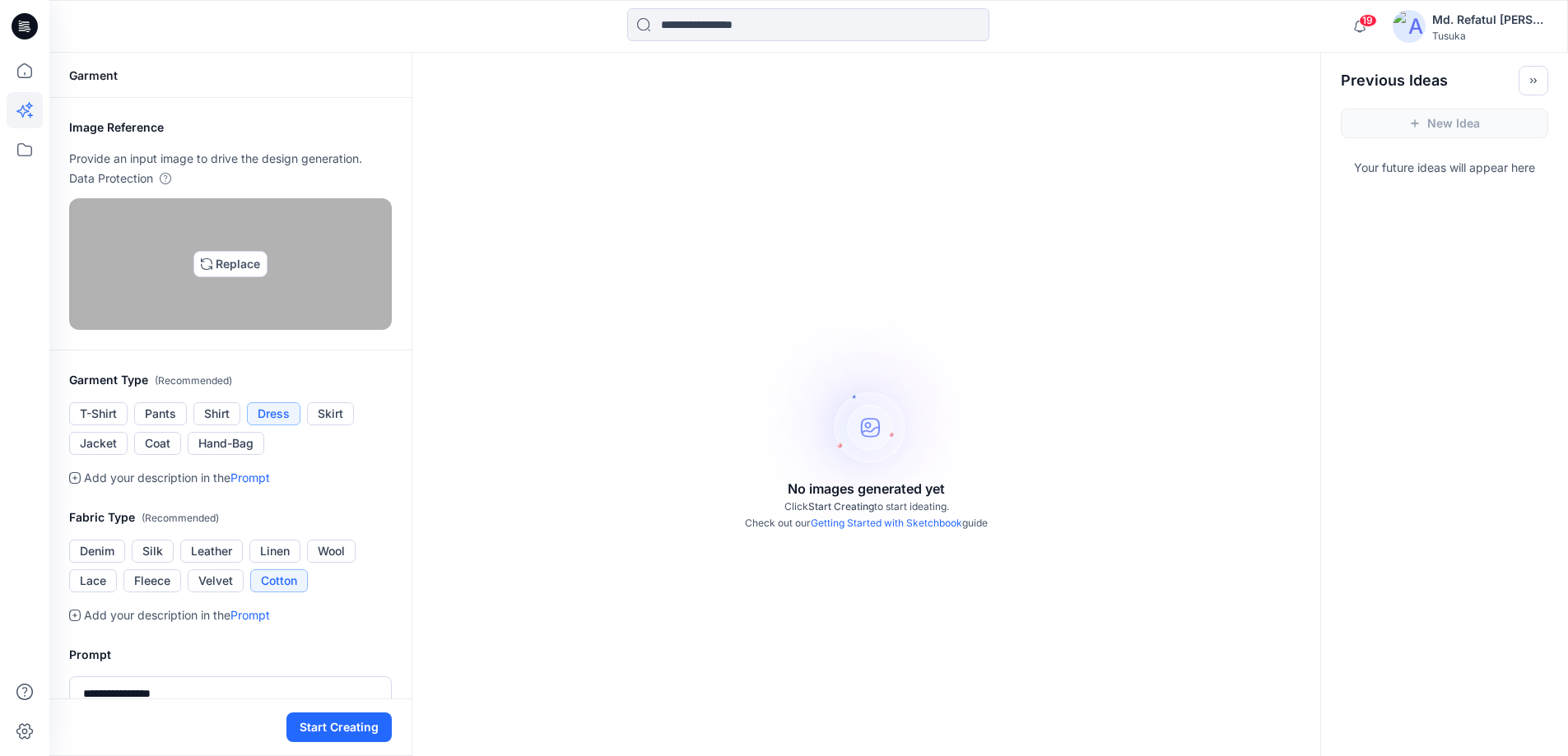
click at [237, 271] on img at bounding box center [231, 264] width 13 height 13
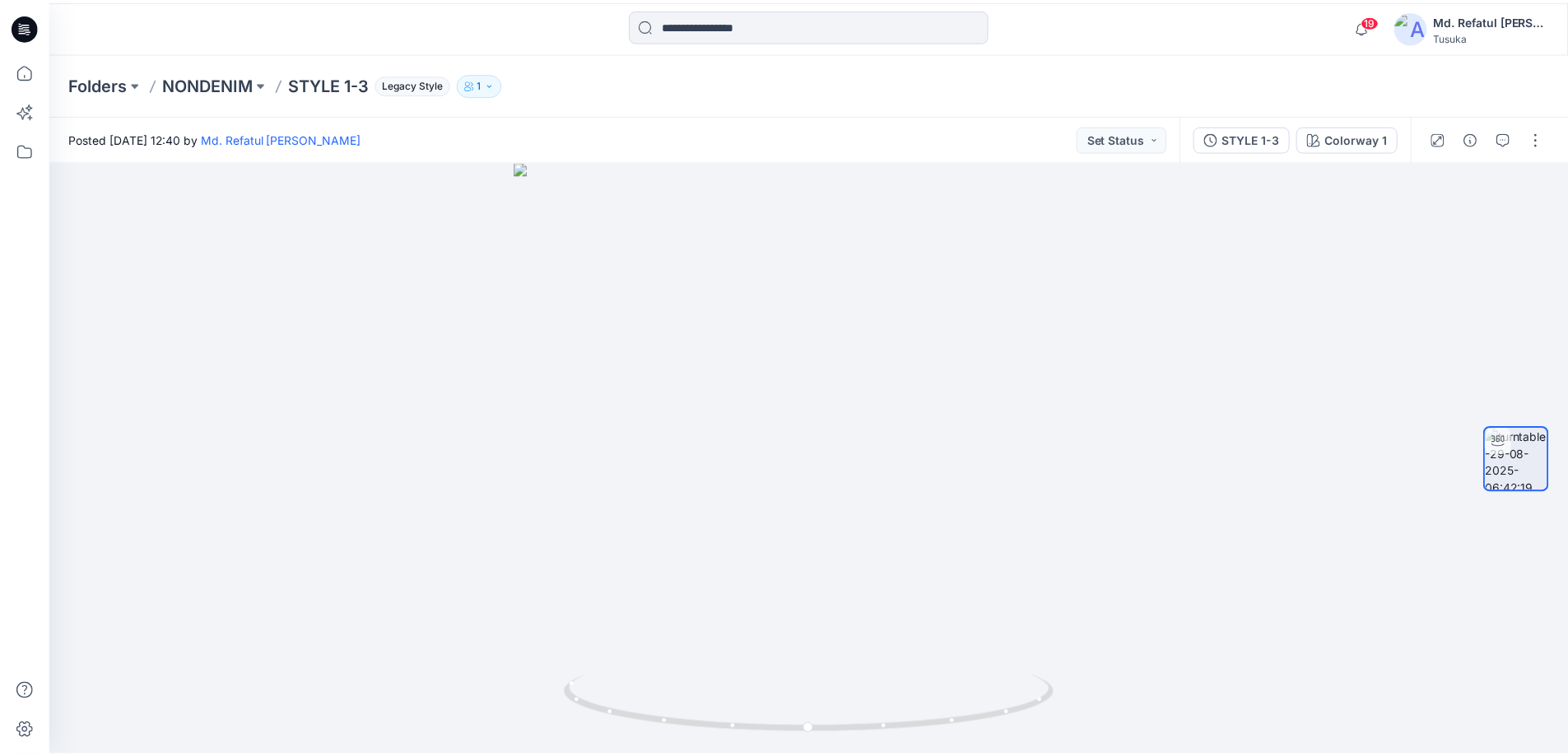
scroll to position [494, 0]
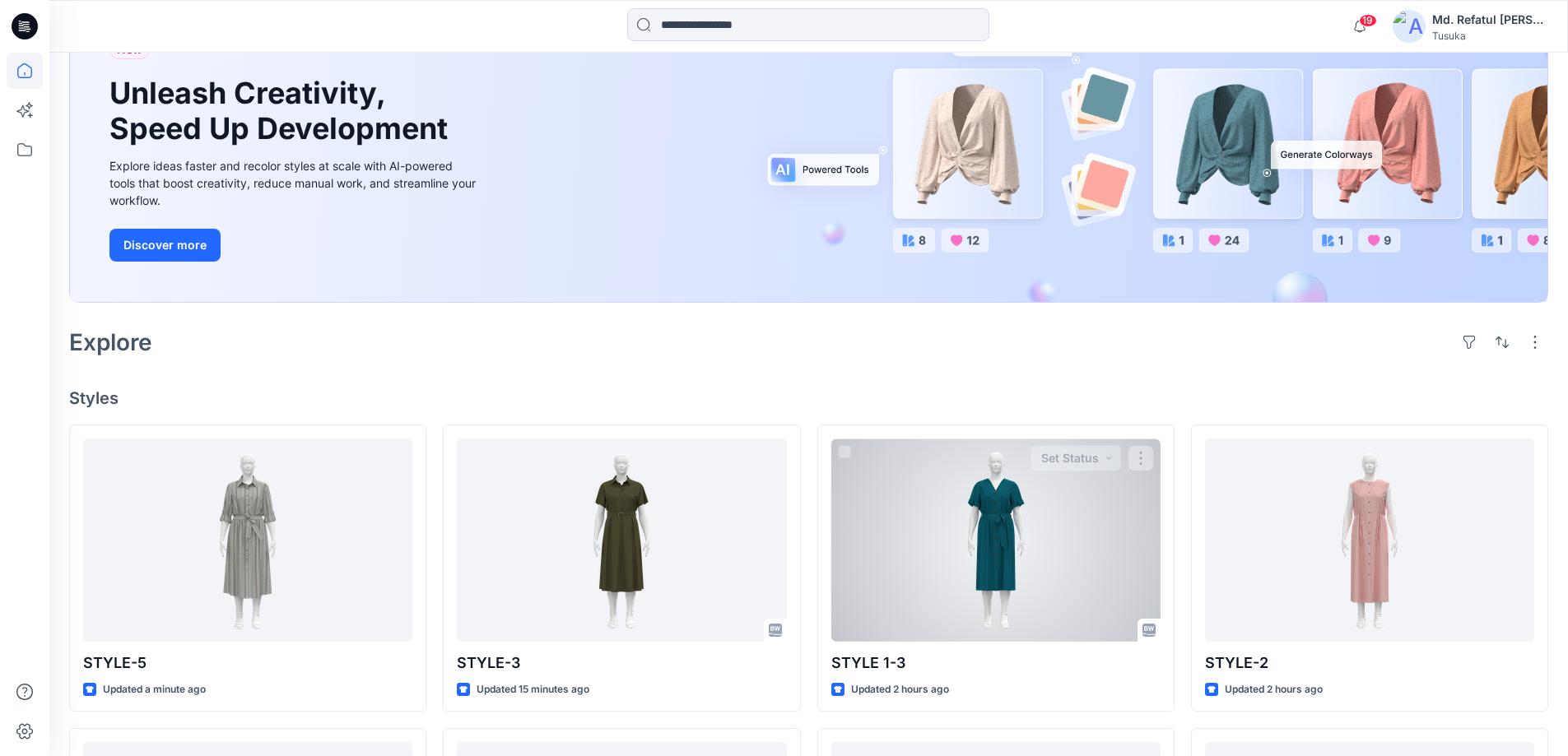
scroll to position [247, 0]
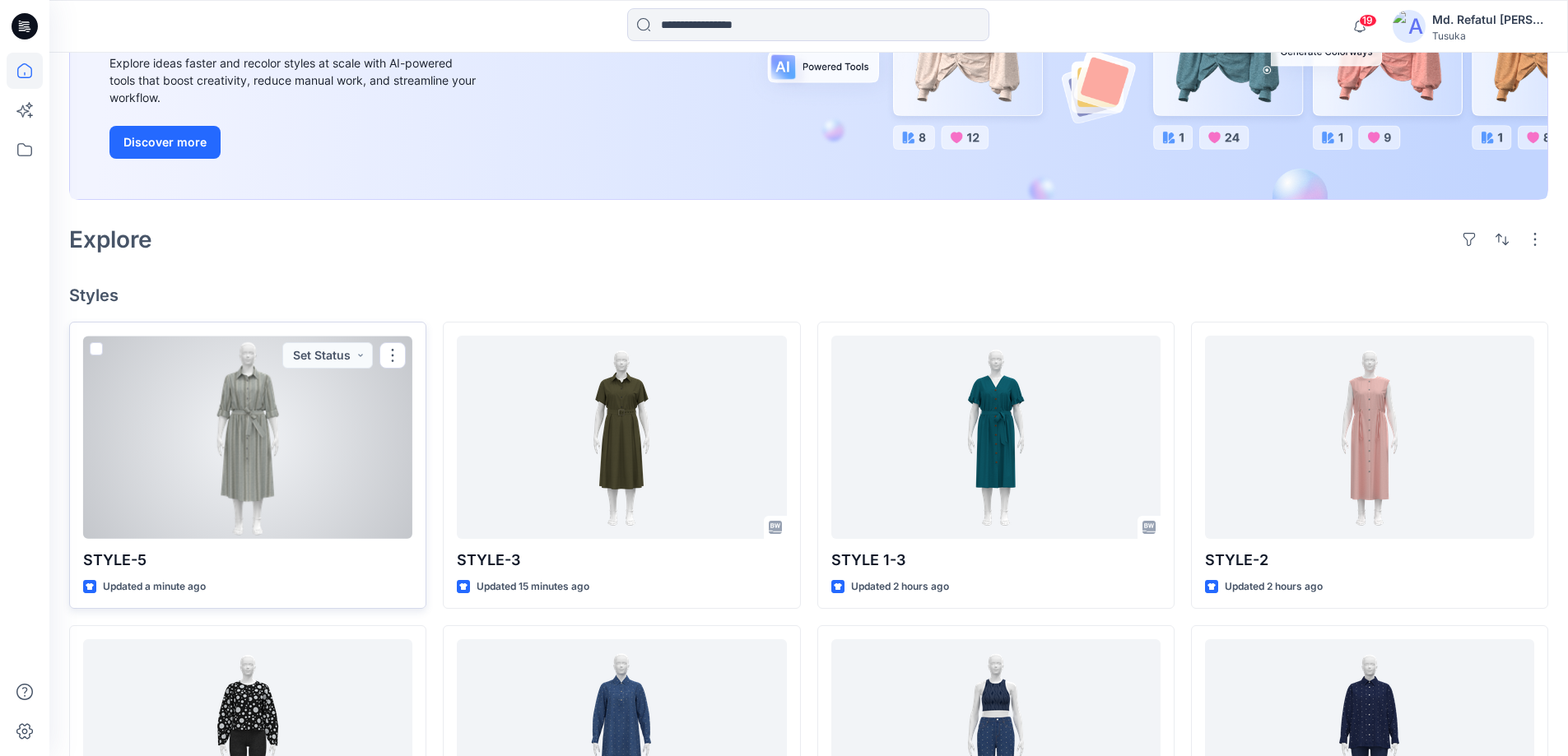
click at [322, 388] on div at bounding box center [247, 437] width 329 height 203
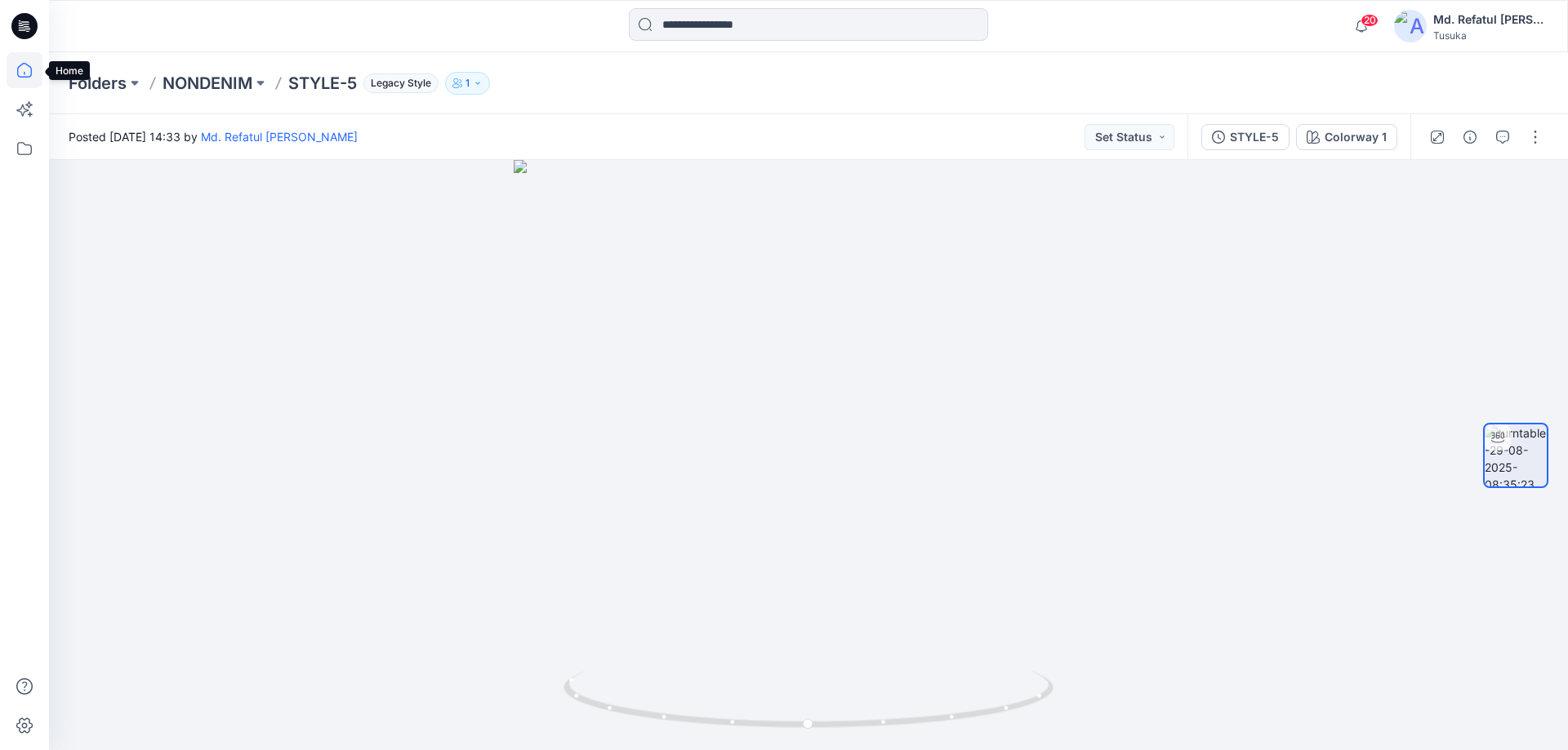
click at [35, 60] on icon at bounding box center [24, 70] width 36 height 36
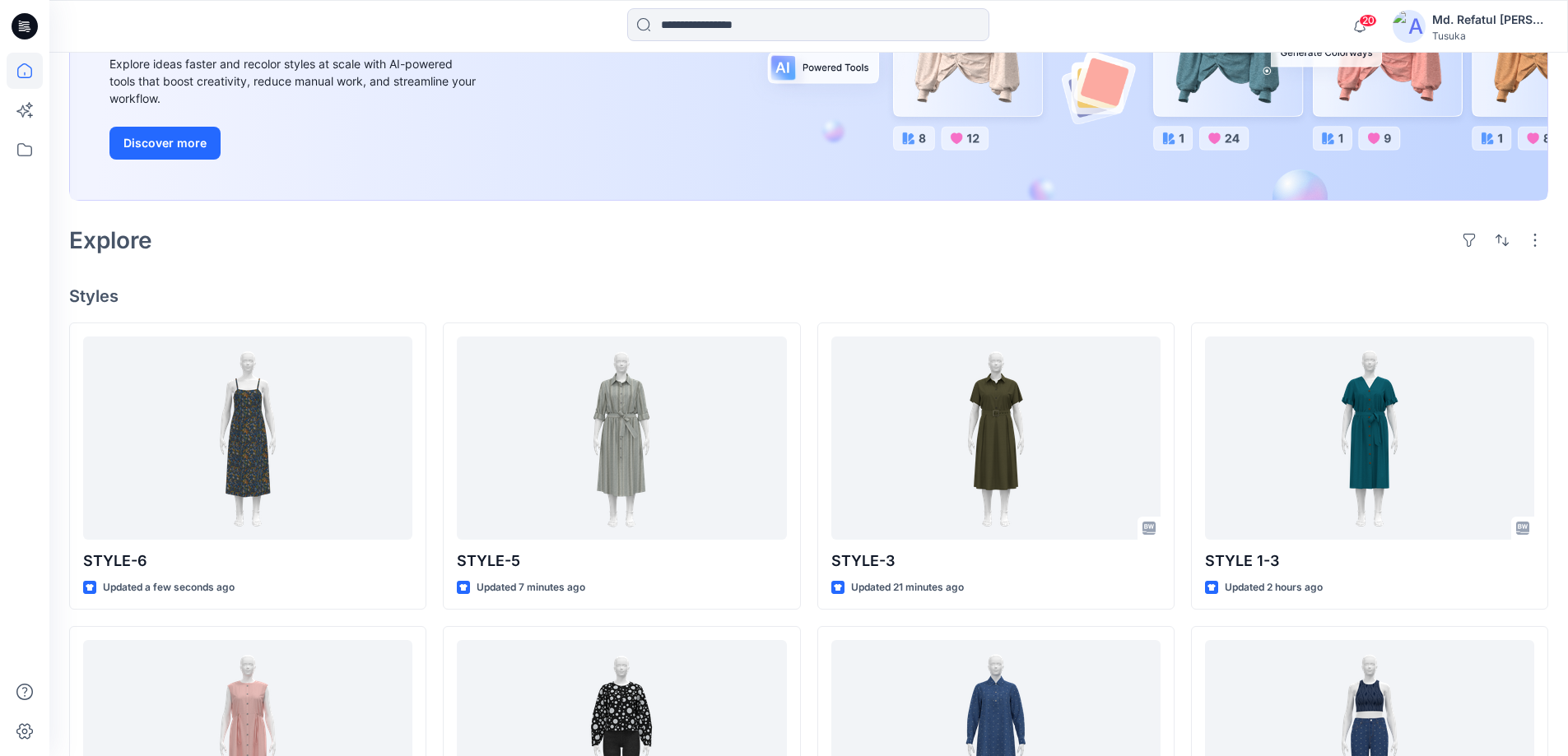
scroll to position [247, 0]
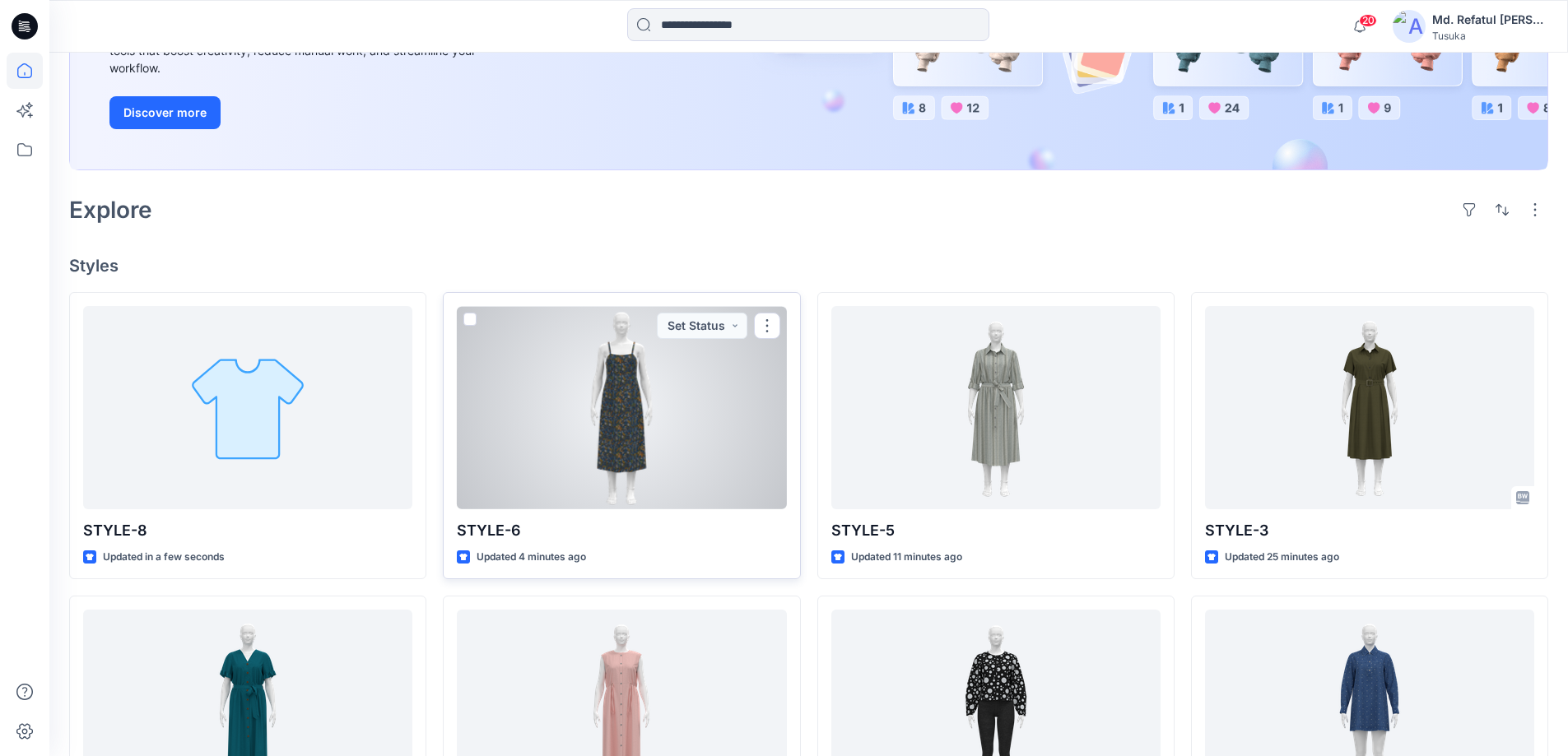
scroll to position [329, 0]
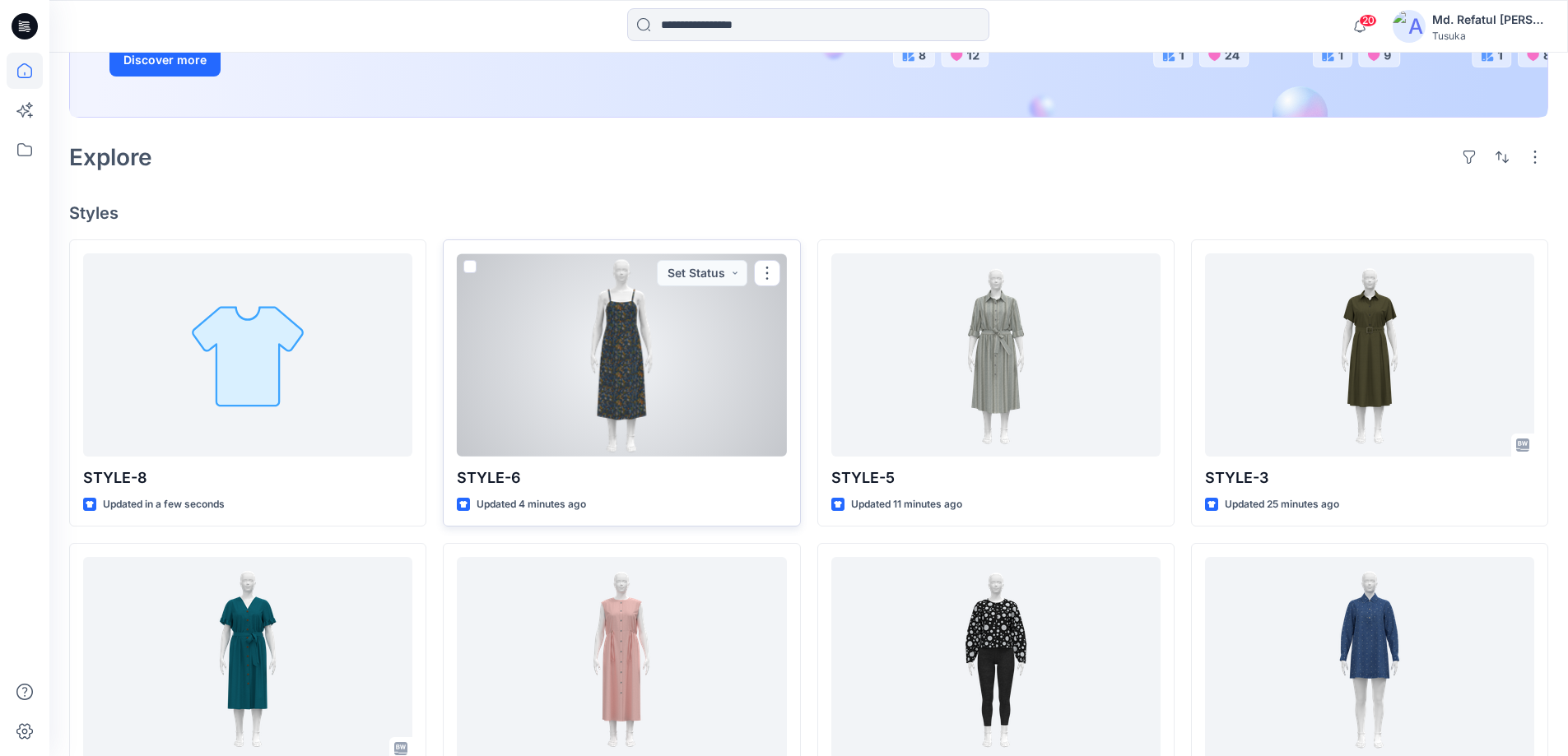
click at [708, 368] on div at bounding box center [622, 354] width 329 height 203
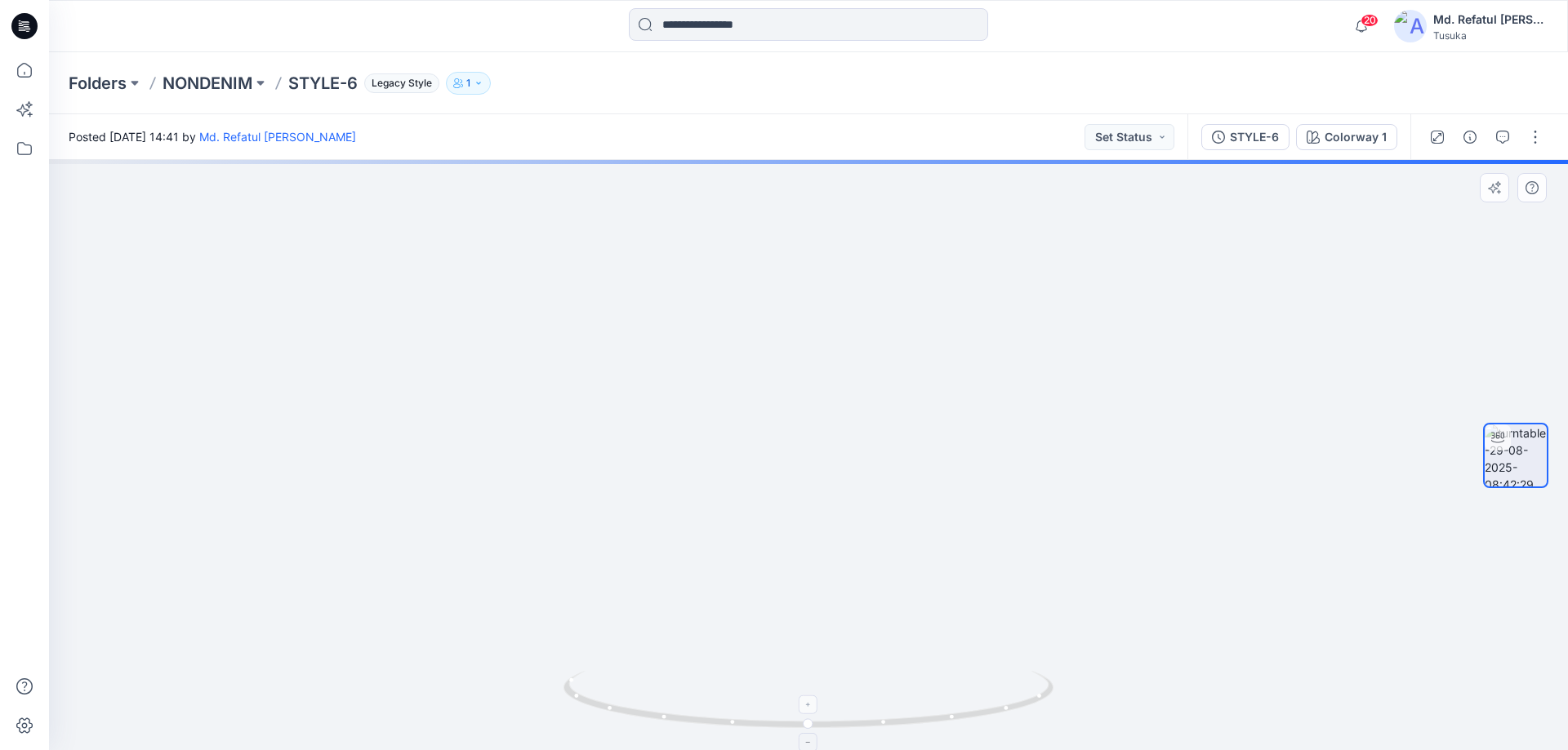
drag, startPoint x: 855, startPoint y: 606, endPoint x: 862, endPoint y: 677, distance: 71.3
click at [862, 677] on div at bounding box center [808, 455] width 1519 height 590
click at [862, 677] on icon at bounding box center [811, 702] width 494 height 61
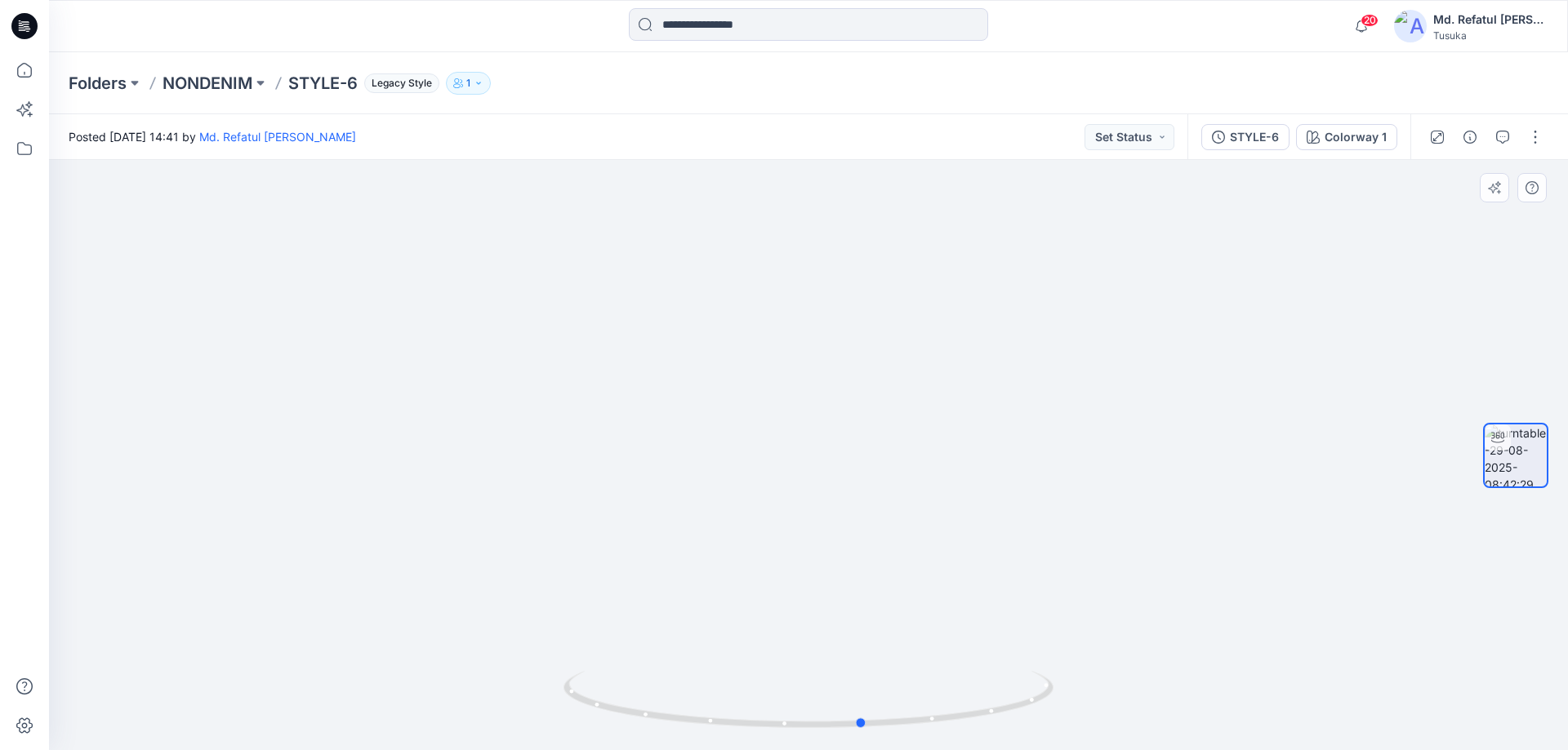
drag, startPoint x: 896, startPoint y: 721, endPoint x: 460, endPoint y: 685, distance: 437.5
click at [460, 685] on div at bounding box center [808, 455] width 1519 height 590
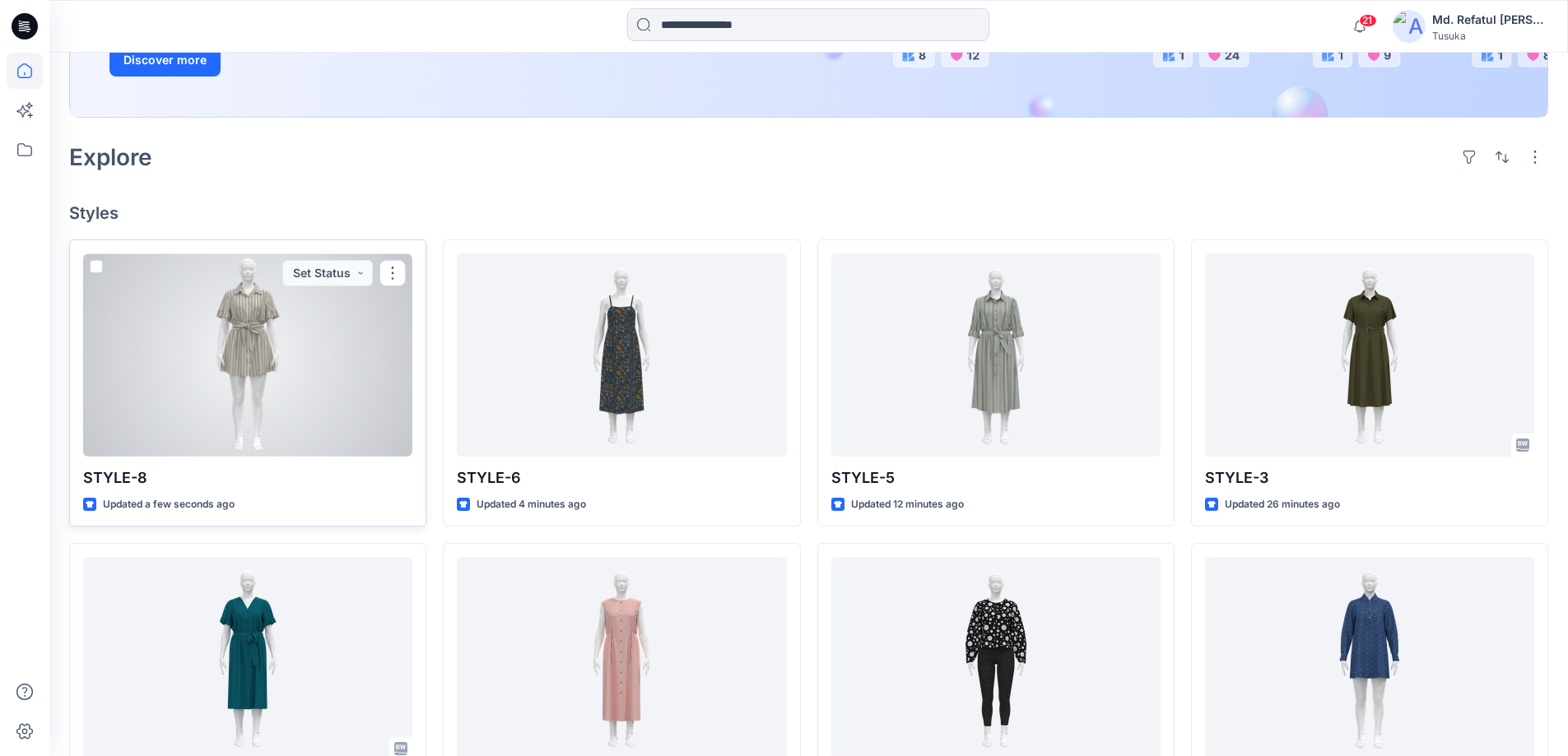
click at [231, 303] on div at bounding box center [247, 354] width 329 height 203
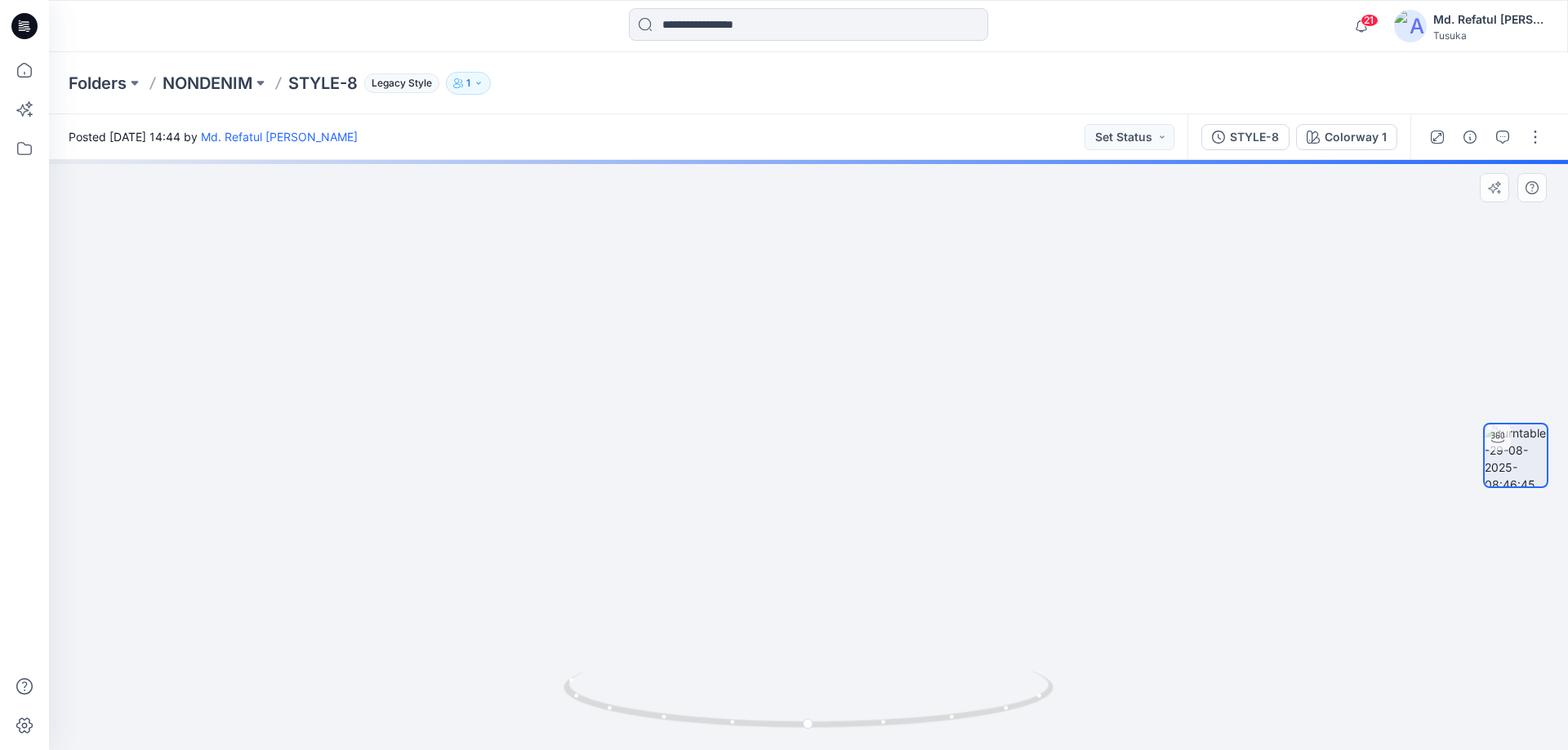
drag, startPoint x: 792, startPoint y: 462, endPoint x: 799, endPoint y: 651, distance: 189.1
click at [799, 651] on img at bounding box center [808, 350] width 1245 height 801
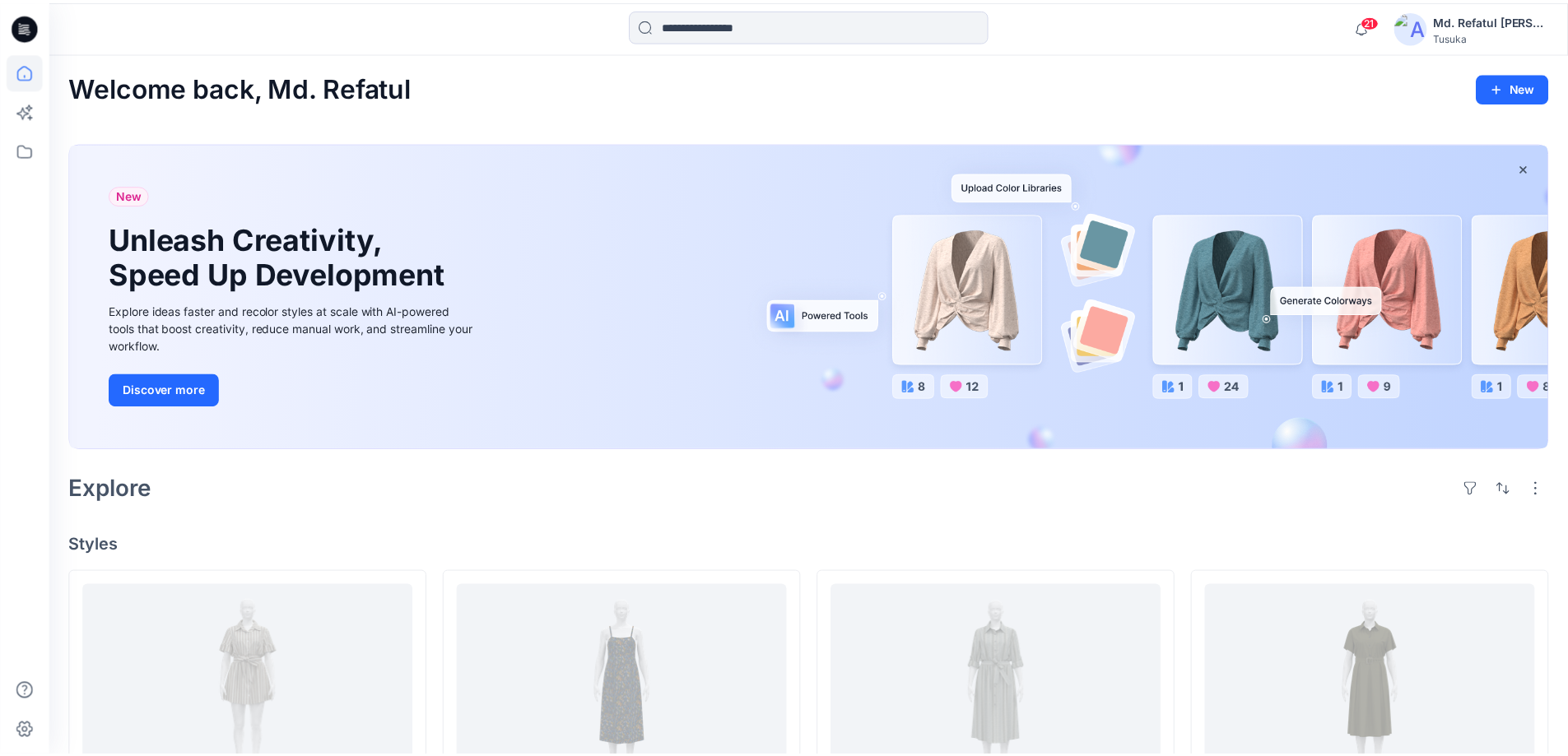
scroll to position [329, 0]
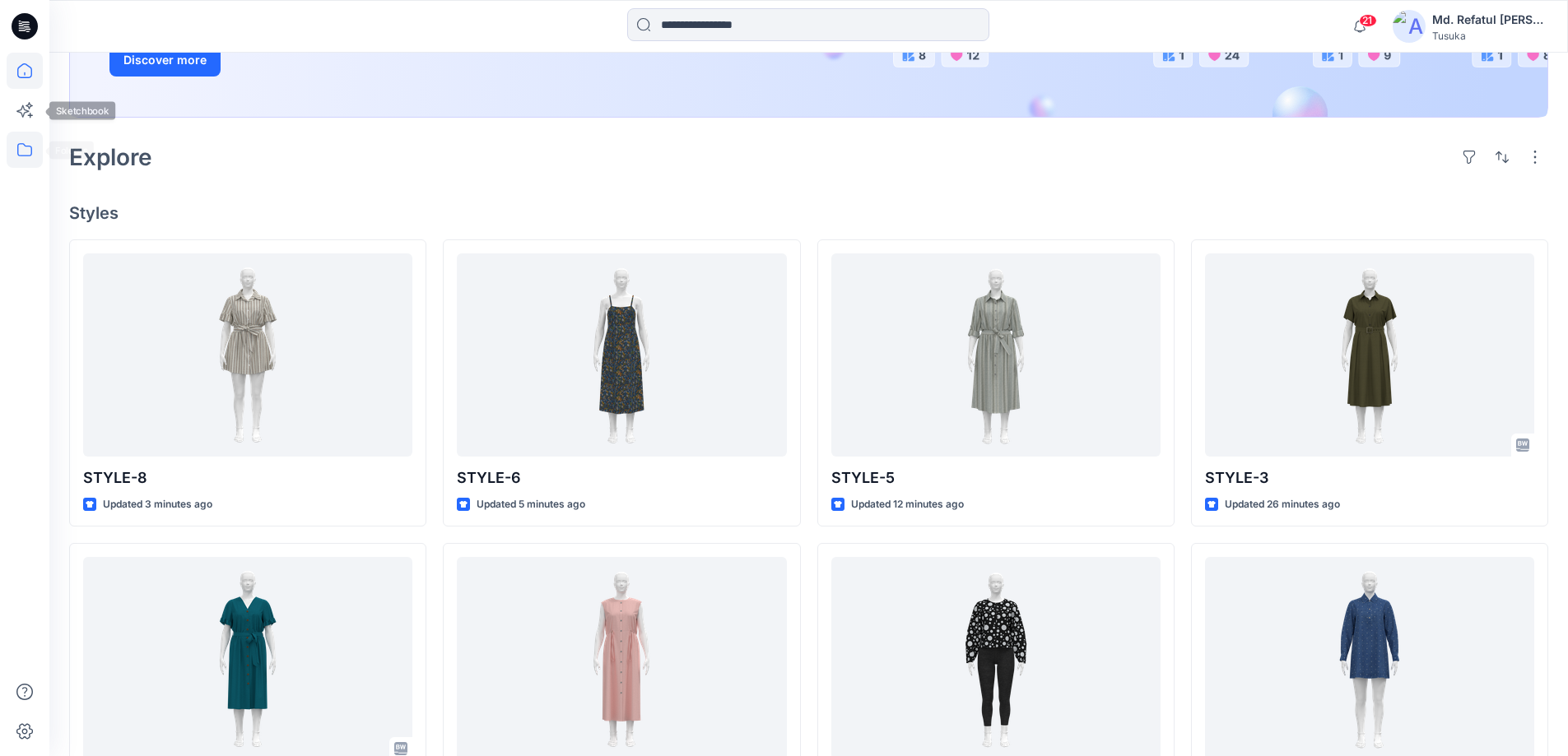
click at [28, 139] on icon at bounding box center [24, 150] width 36 height 36
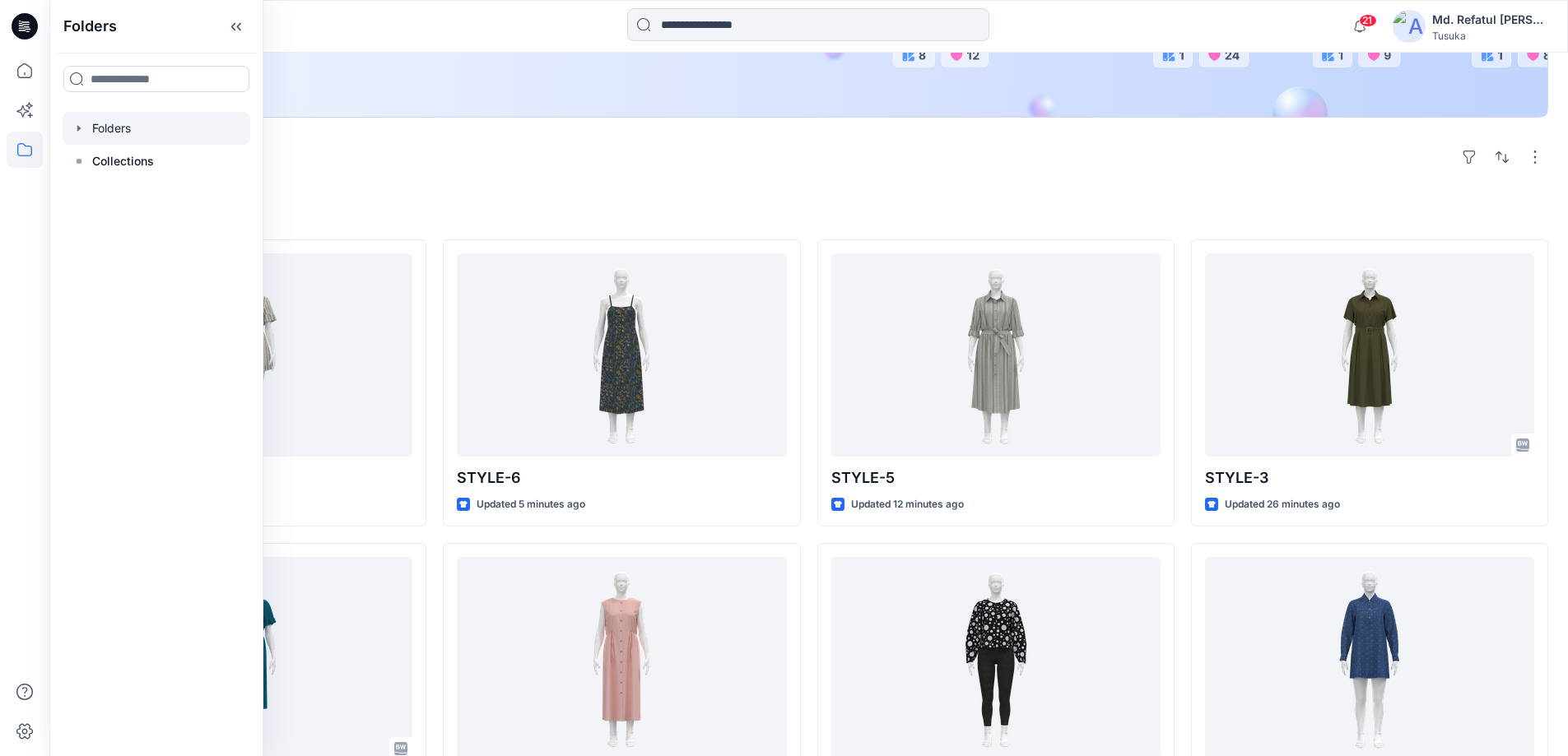
click at [128, 128] on div at bounding box center [156, 128] width 188 height 33
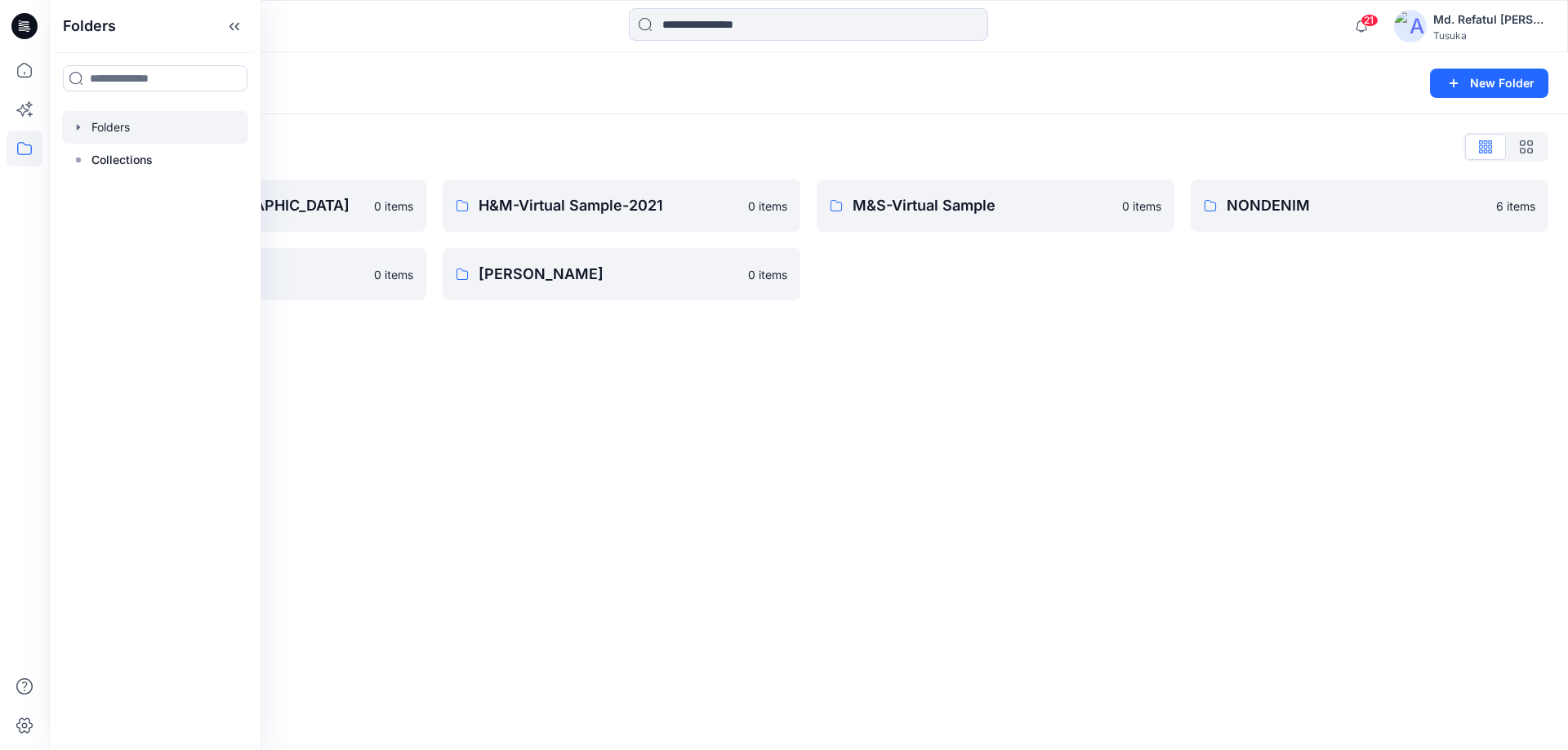
click at [825, 459] on div "Folders New Folder Folders List 3D Training- Tusuka 0 items R&D 0 items H&M-Vir…" at bounding box center [808, 401] width 1519 height 698
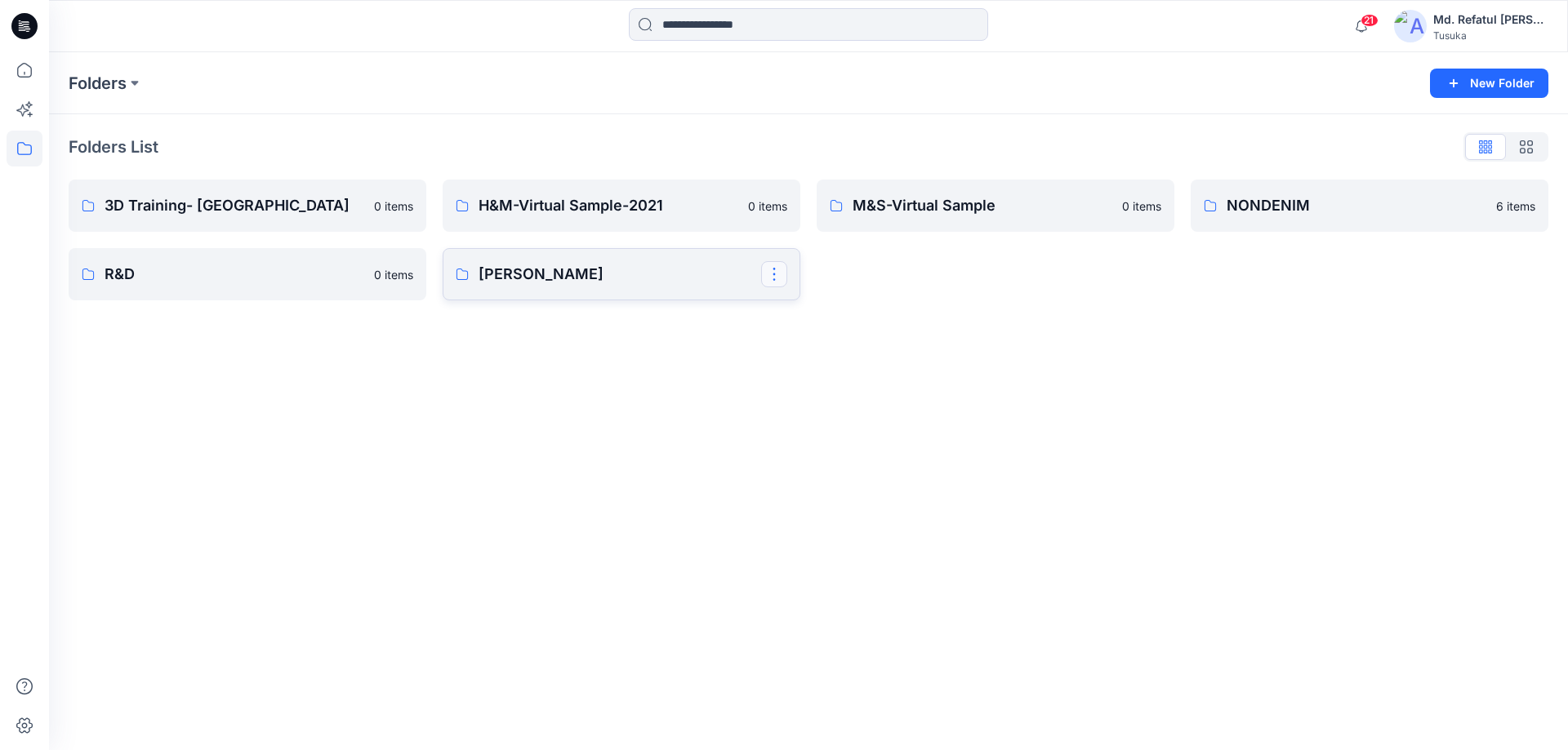
click at [778, 270] on button "button" at bounding box center [774, 274] width 27 height 27
click at [830, 417] on p "Delete Folder" at bounding box center [839, 410] width 92 height 17
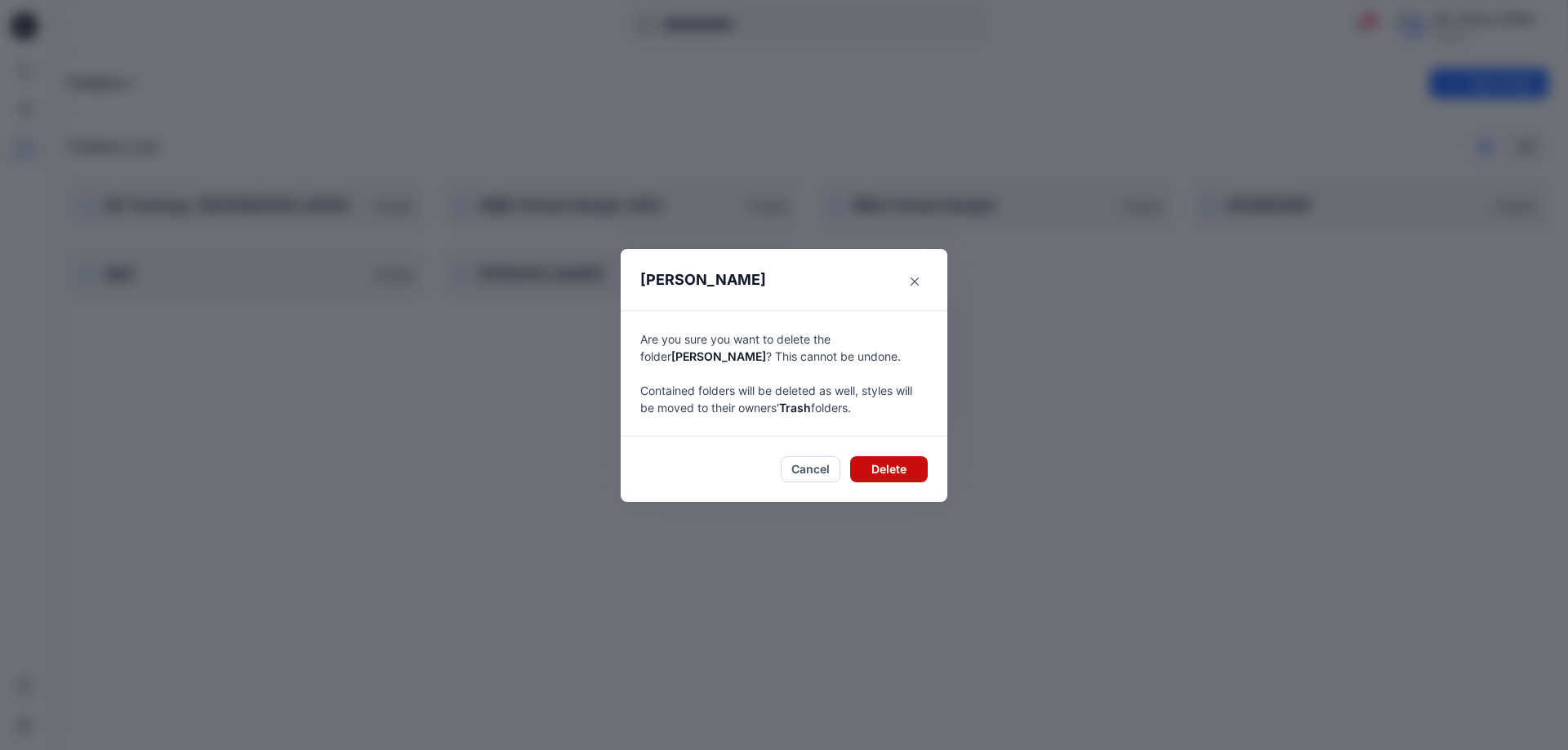
click at [881, 469] on button "Delete" at bounding box center [889, 470] width 78 height 27
click at [878, 466] on button "Delete" at bounding box center [889, 470] width 78 height 27
click at [895, 465] on button "Delete" at bounding box center [889, 470] width 78 height 27
click at [763, 282] on header "Delete Folder" at bounding box center [784, 279] width 327 height 61
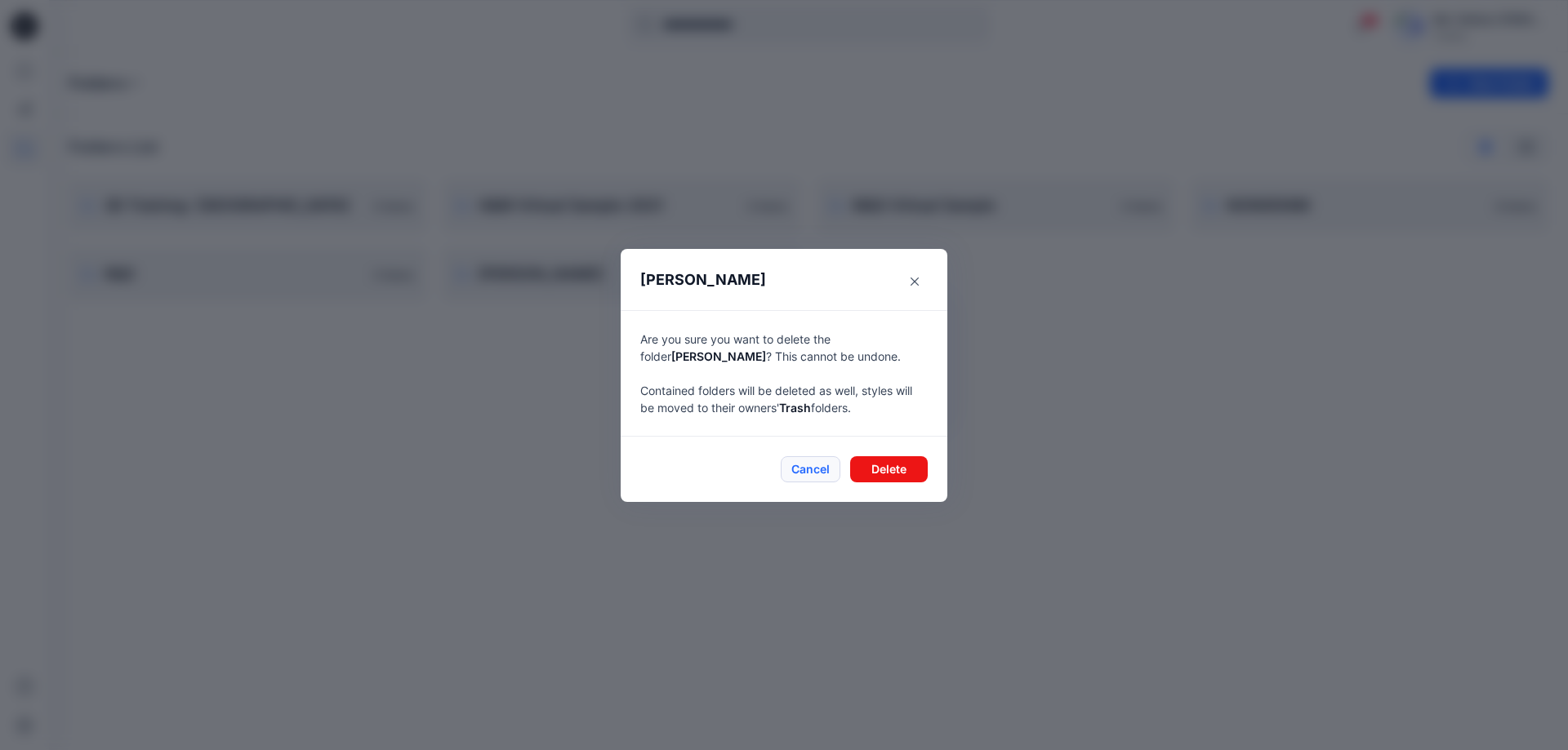
click at [821, 467] on button "Cancel" at bounding box center [811, 470] width 60 height 27
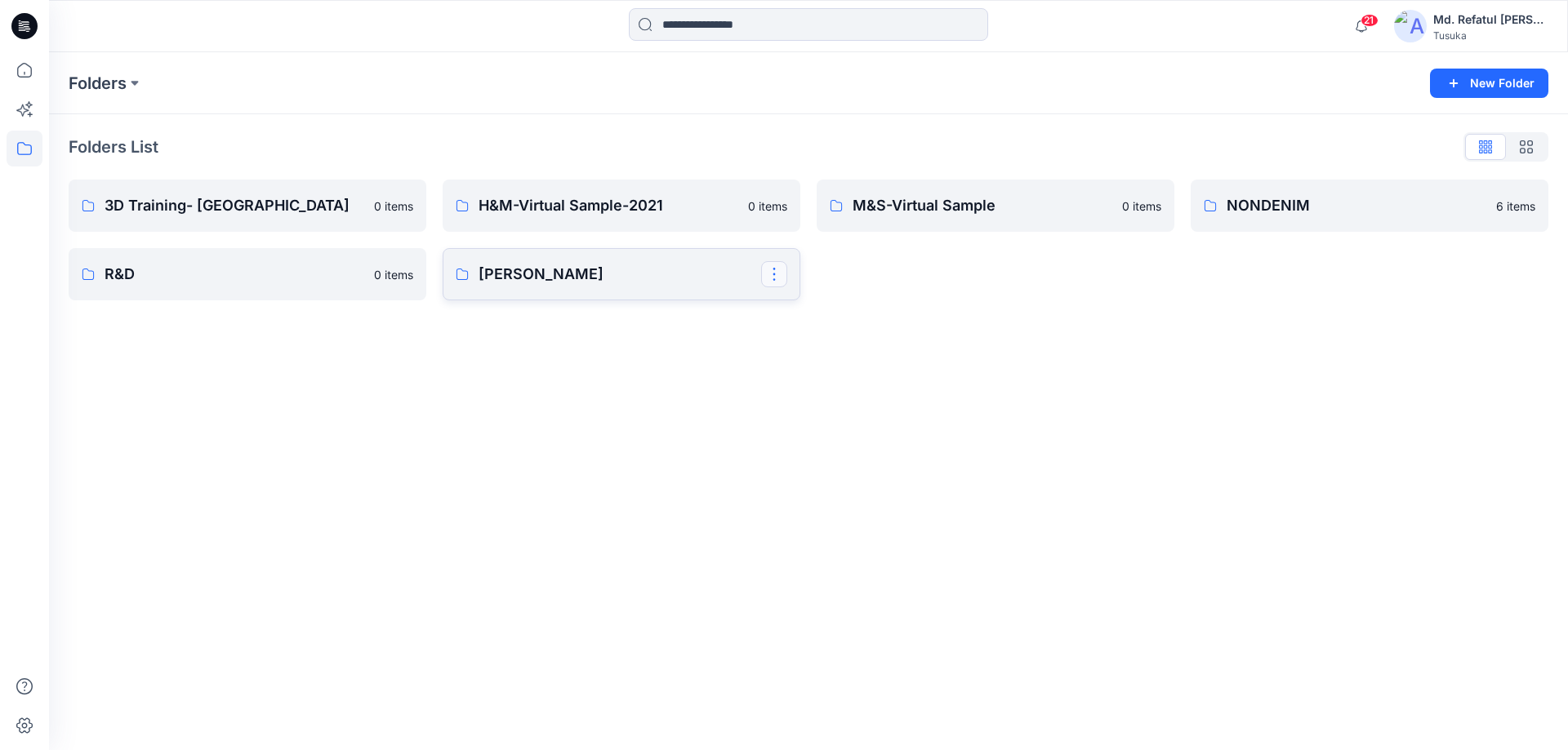
click at [774, 276] on button "button" at bounding box center [774, 274] width 27 height 27
click at [842, 407] on p "Delete Folder" at bounding box center [839, 410] width 92 height 17
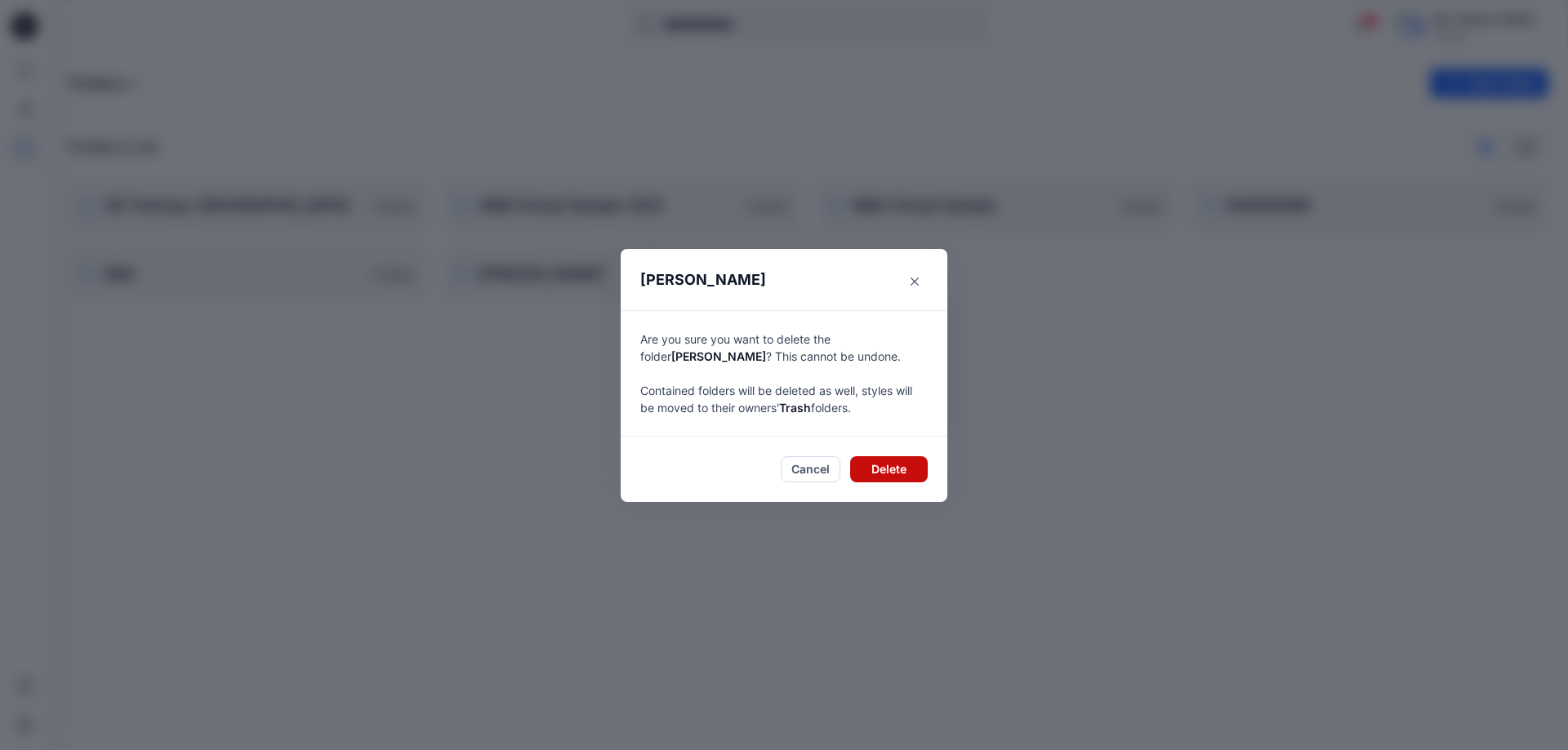
click at [885, 474] on button "Delete" at bounding box center [889, 470] width 78 height 27
click at [883, 468] on button "Delete" at bounding box center [889, 470] width 78 height 27
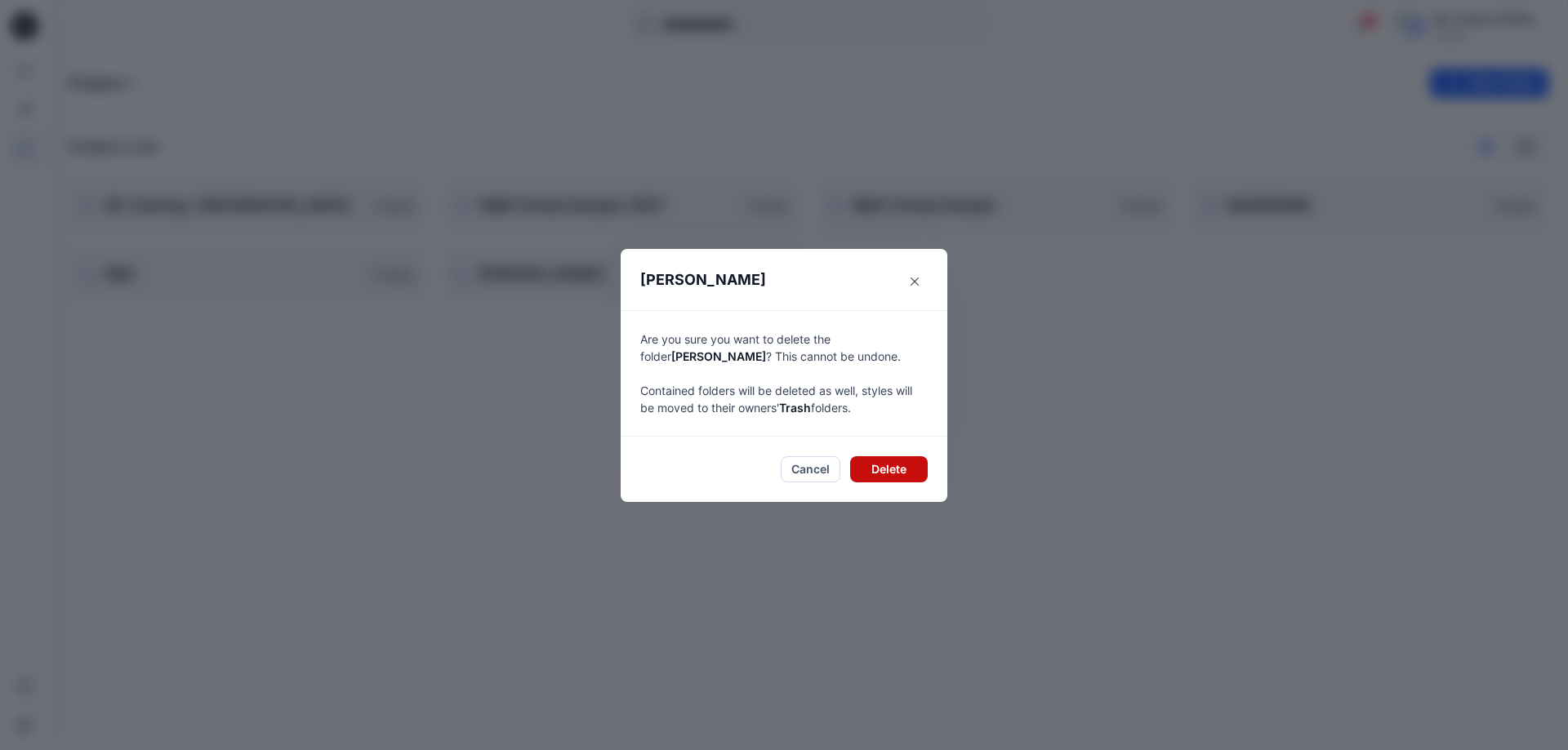
click at [883, 468] on button "Delete" at bounding box center [889, 470] width 78 height 27
click at [905, 284] on button "Close" at bounding box center [915, 282] width 27 height 27
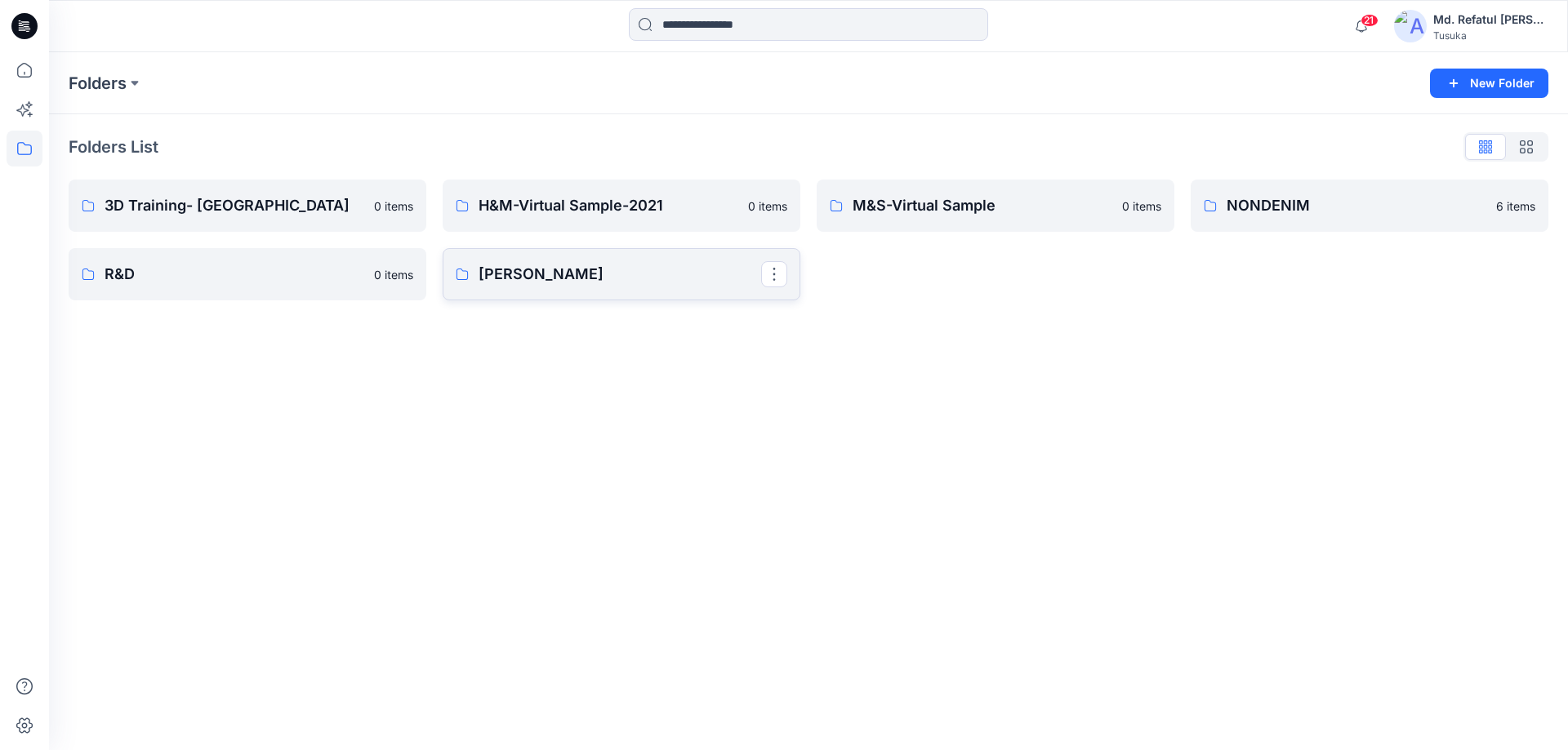
click at [659, 267] on p "ZARA" at bounding box center [619, 274] width 283 height 23
click at [770, 278] on button "button" at bounding box center [774, 274] width 27 height 27
click at [802, 309] on p "Edit" at bounding box center [803, 312] width 21 height 17
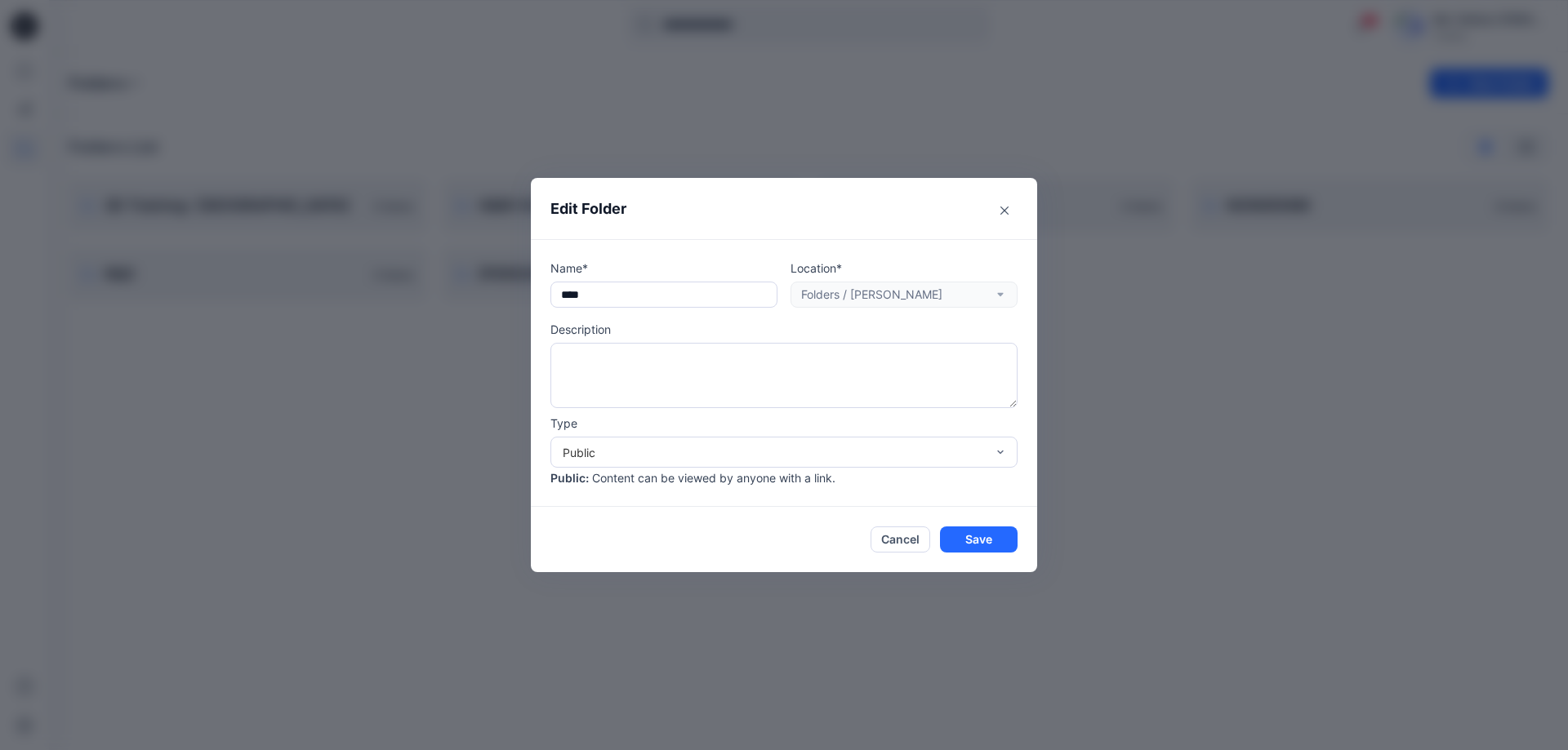
drag, startPoint x: 645, startPoint y: 293, endPoint x: 163, endPoint y: 289, distance: 482.0
click at [163, 289] on div "Edit Folder Name* **** Location* Folders / ZARA Description Type Public Public …" at bounding box center [784, 375] width 1568 height 750
type input "*****"
click at [978, 544] on button "Save" at bounding box center [979, 540] width 78 height 27
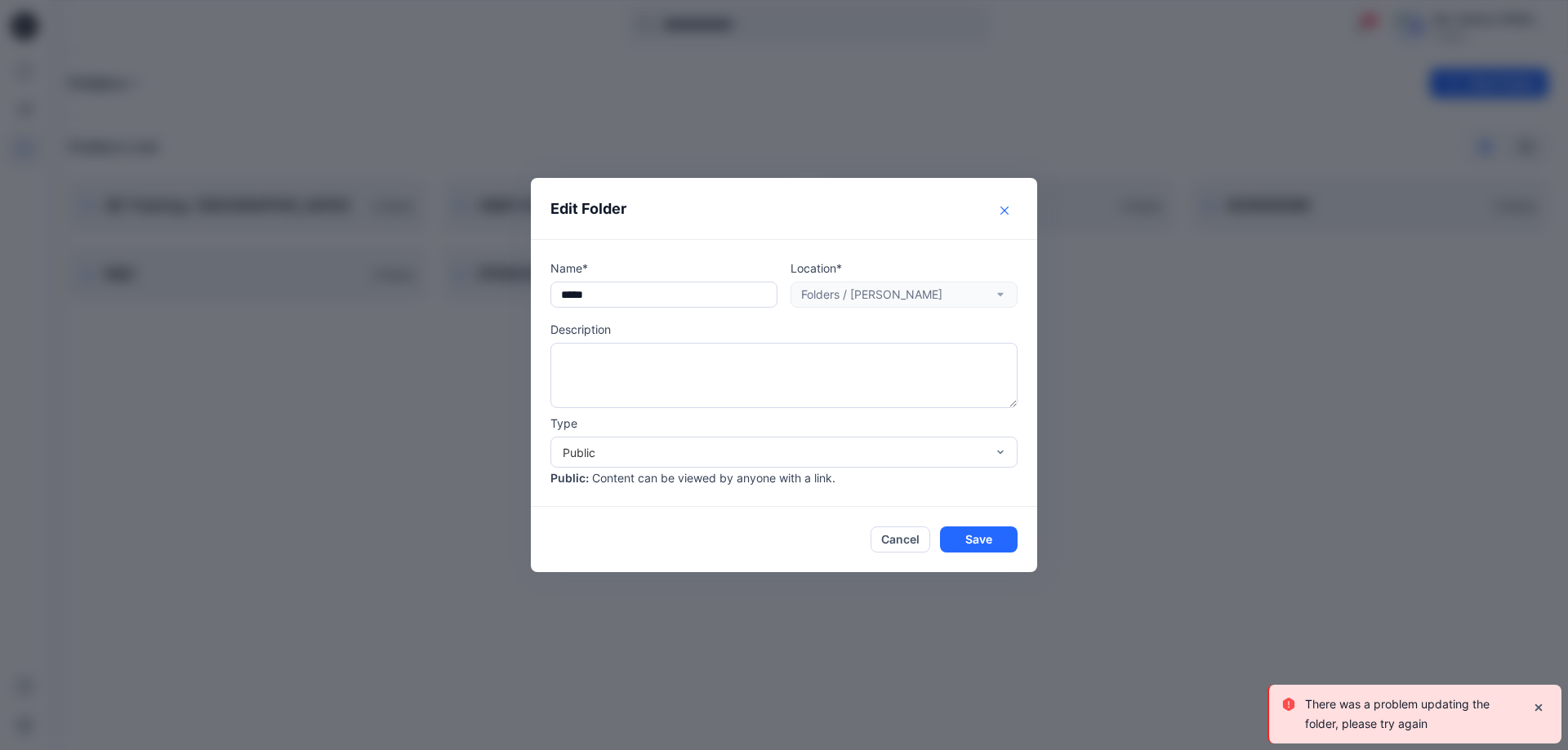
click at [1001, 203] on button "Close" at bounding box center [1005, 210] width 27 height 27
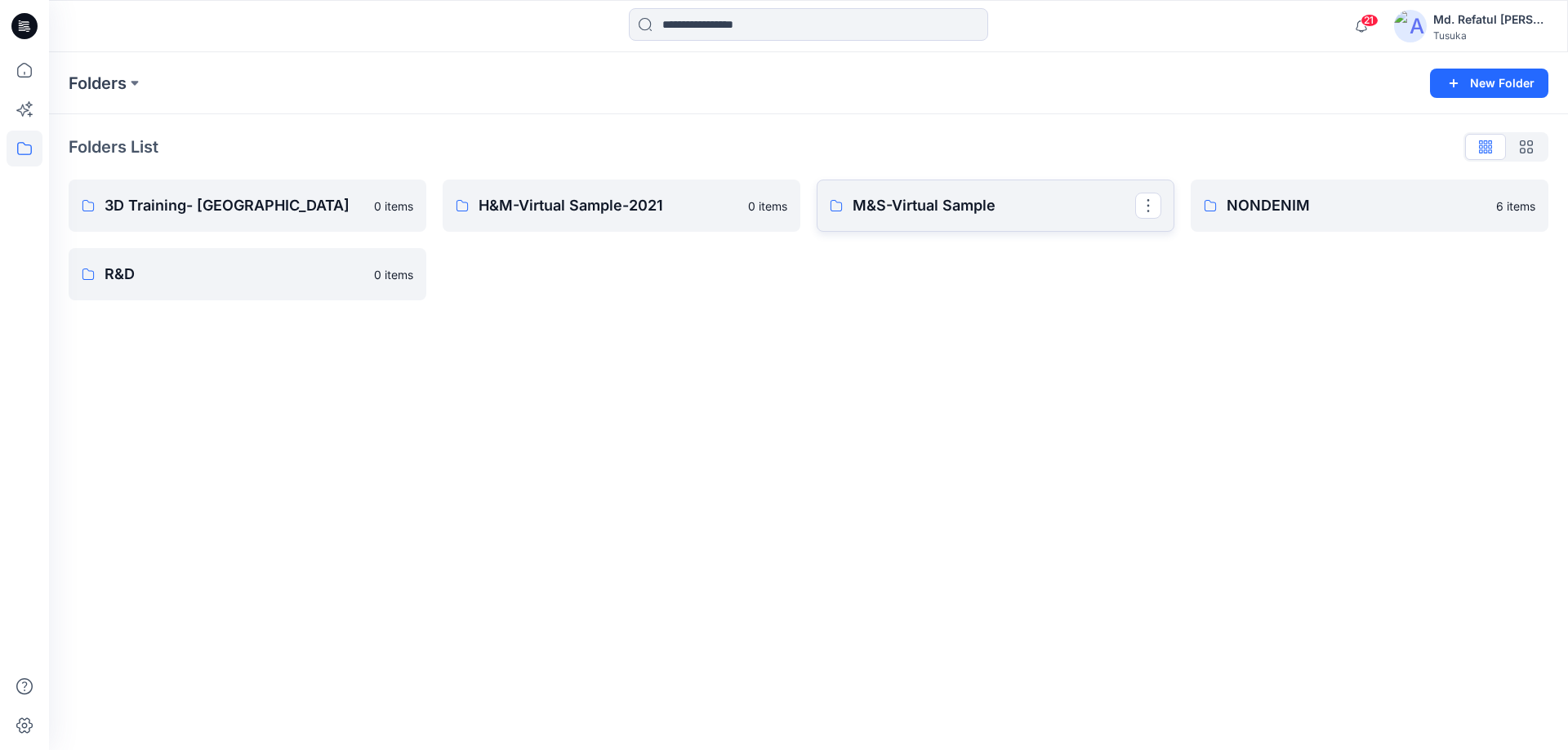
click at [944, 206] on p "M&S-Virtual Sample" at bounding box center [993, 206] width 283 height 23
click at [323, 191] on link "3D Training- [GEOGRAPHIC_DATA]" at bounding box center [247, 206] width 357 height 52
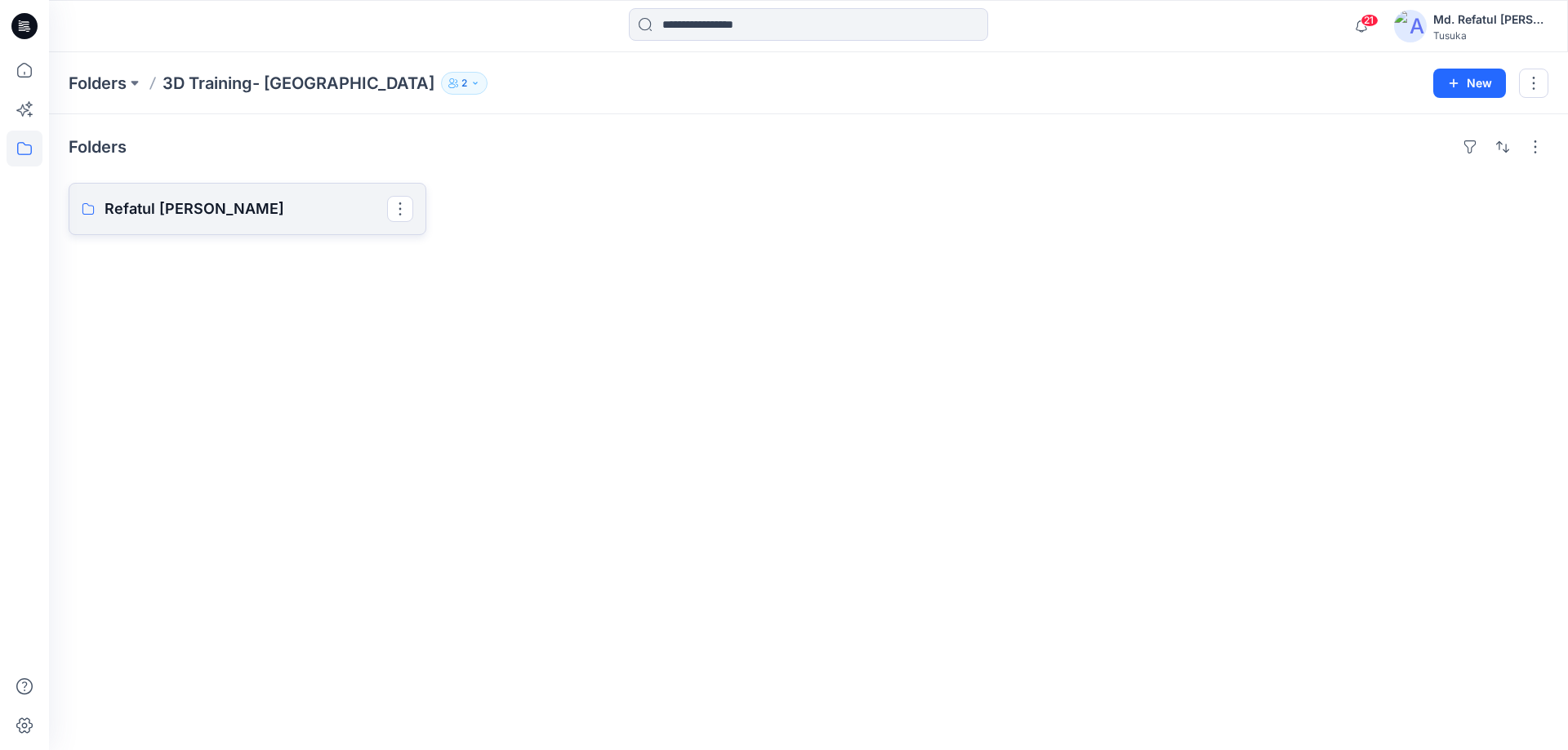
click at [310, 202] on p "Refatul Momin" at bounding box center [245, 209] width 283 height 23
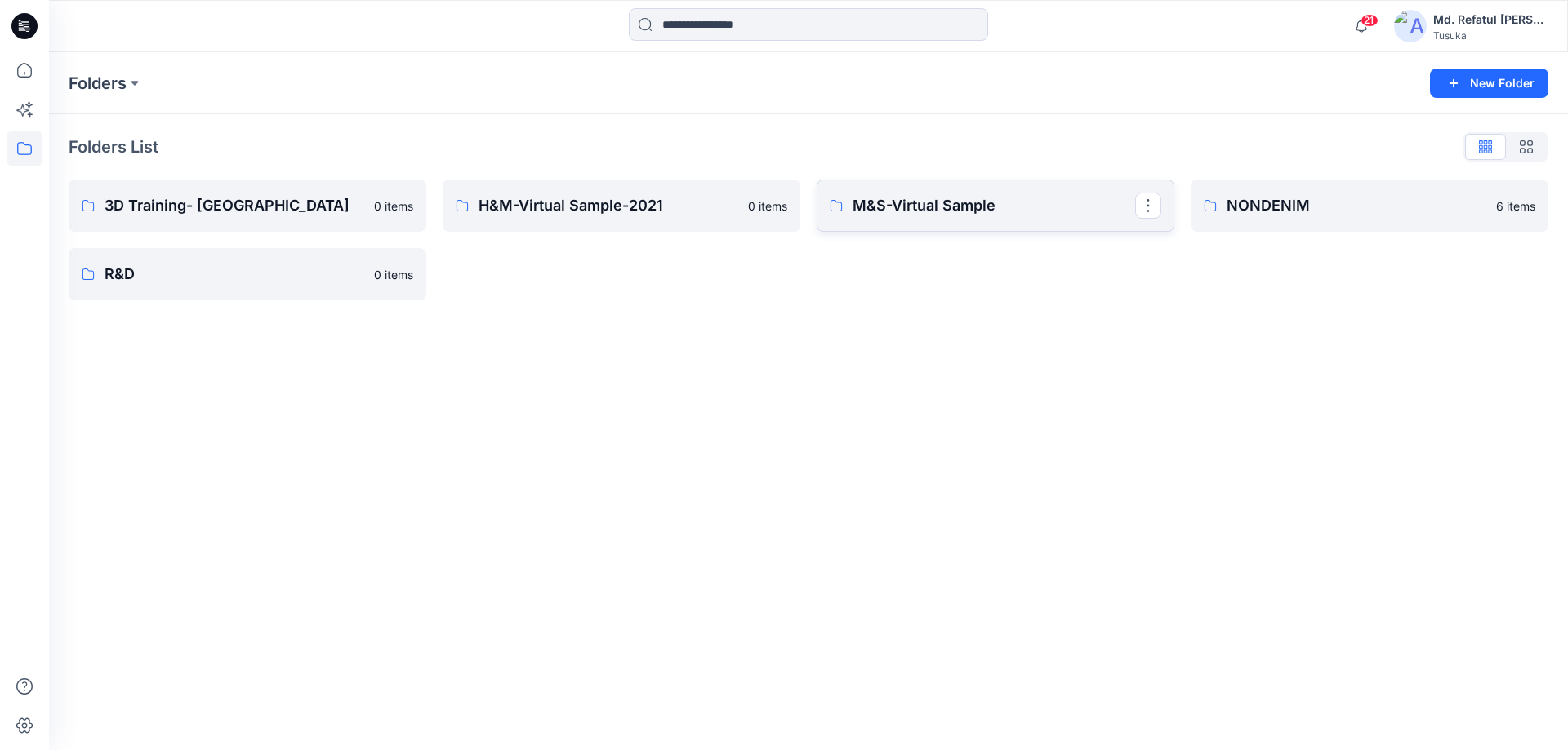
click at [922, 201] on p "M&S-Virtual Sample" at bounding box center [993, 206] width 283 height 23
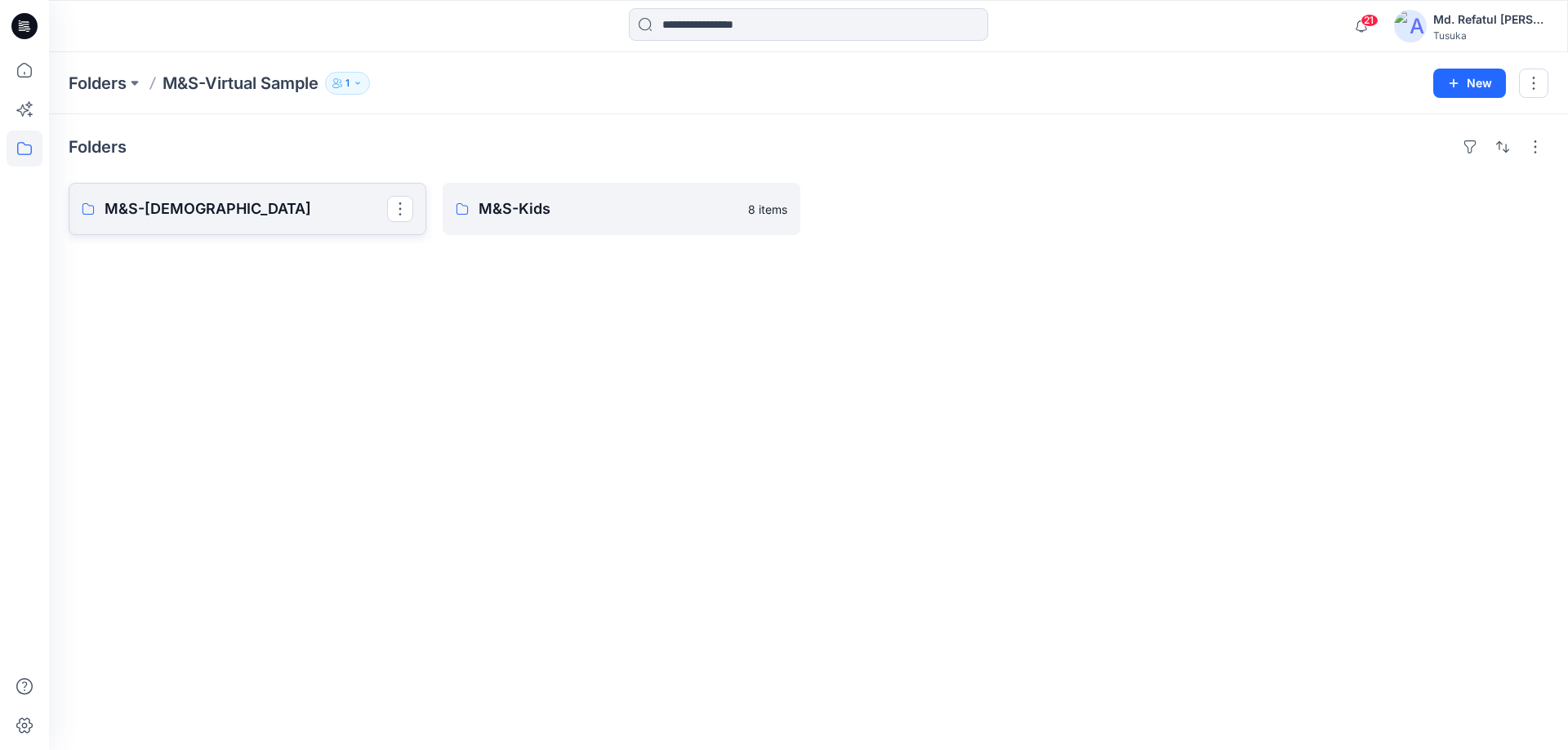
click at [231, 218] on p "M&S-Ladies" at bounding box center [245, 209] width 283 height 23
click at [615, 201] on p "M&S-Kids" at bounding box center [619, 209] width 283 height 23
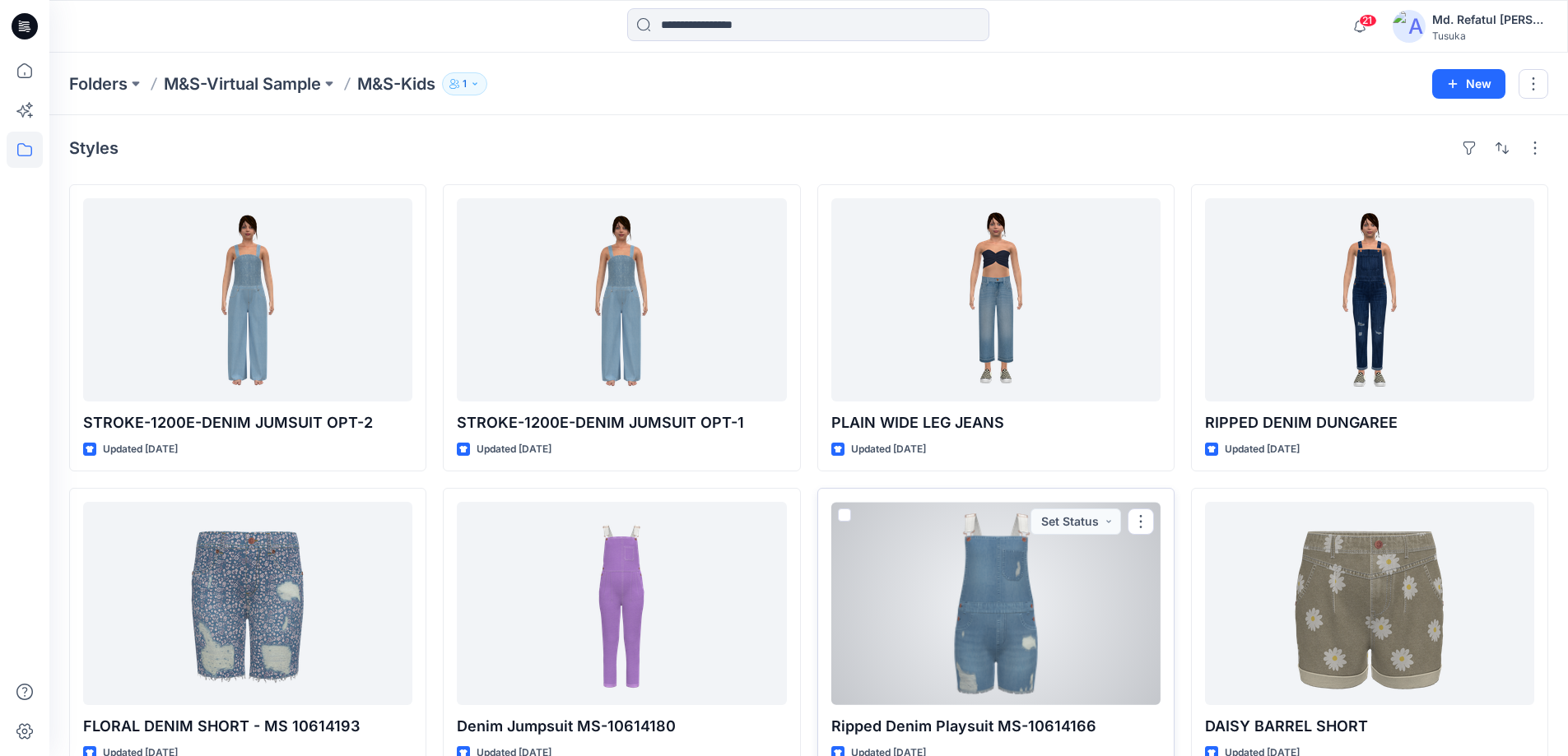
scroll to position [38, 0]
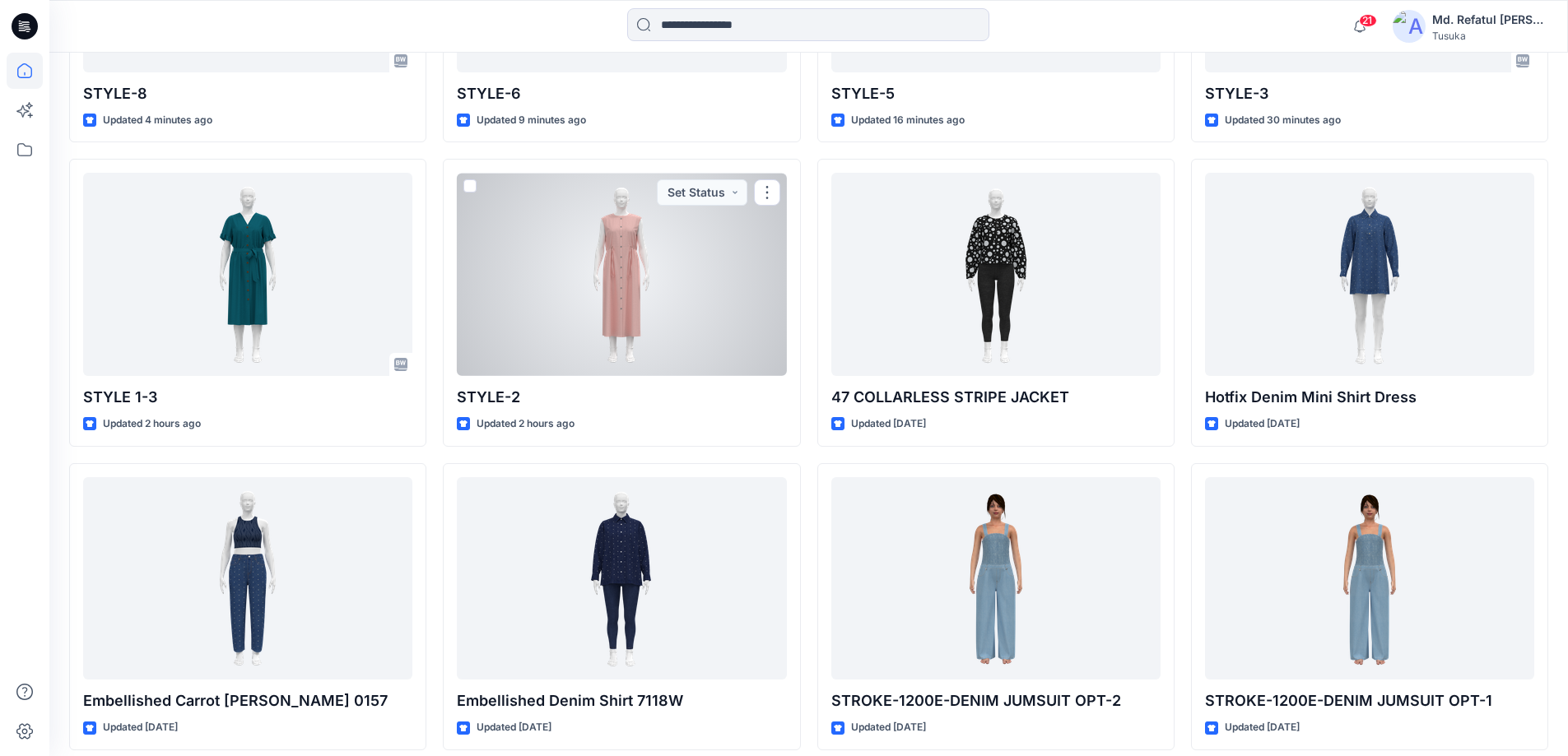
scroll to position [718, 0]
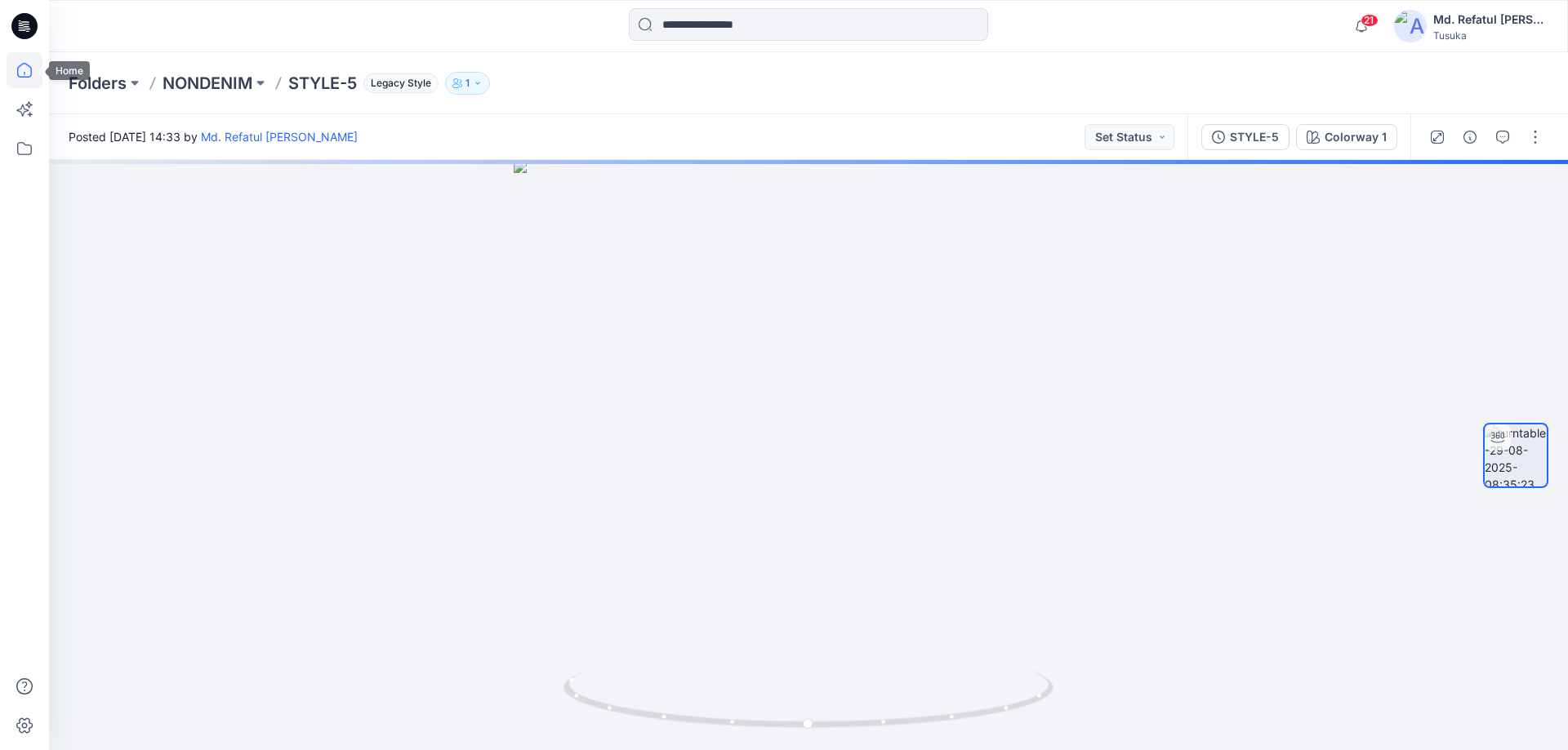
click at [27, 80] on icon at bounding box center [24, 70] width 36 height 36
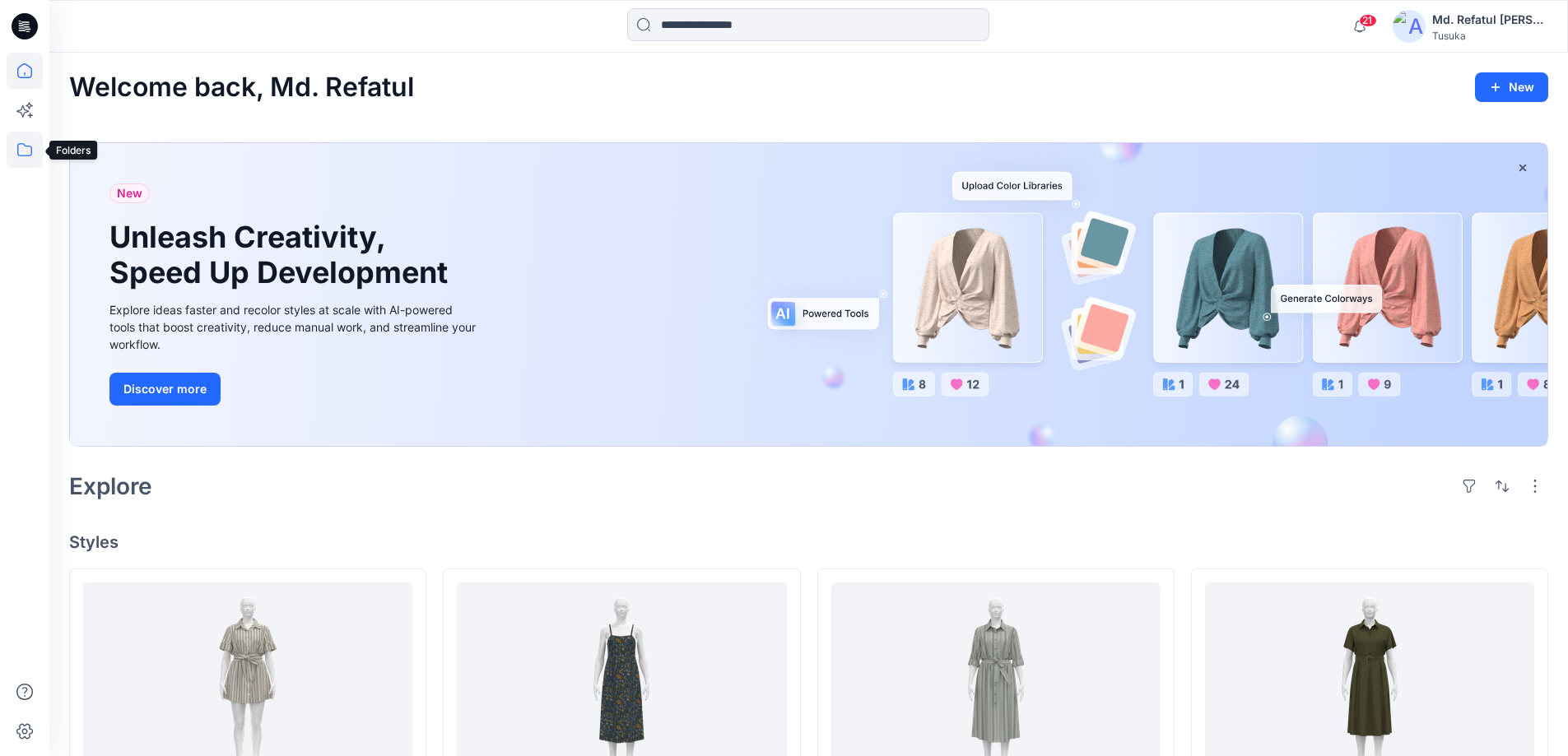
click at [28, 144] on icon at bounding box center [24, 150] width 36 height 36
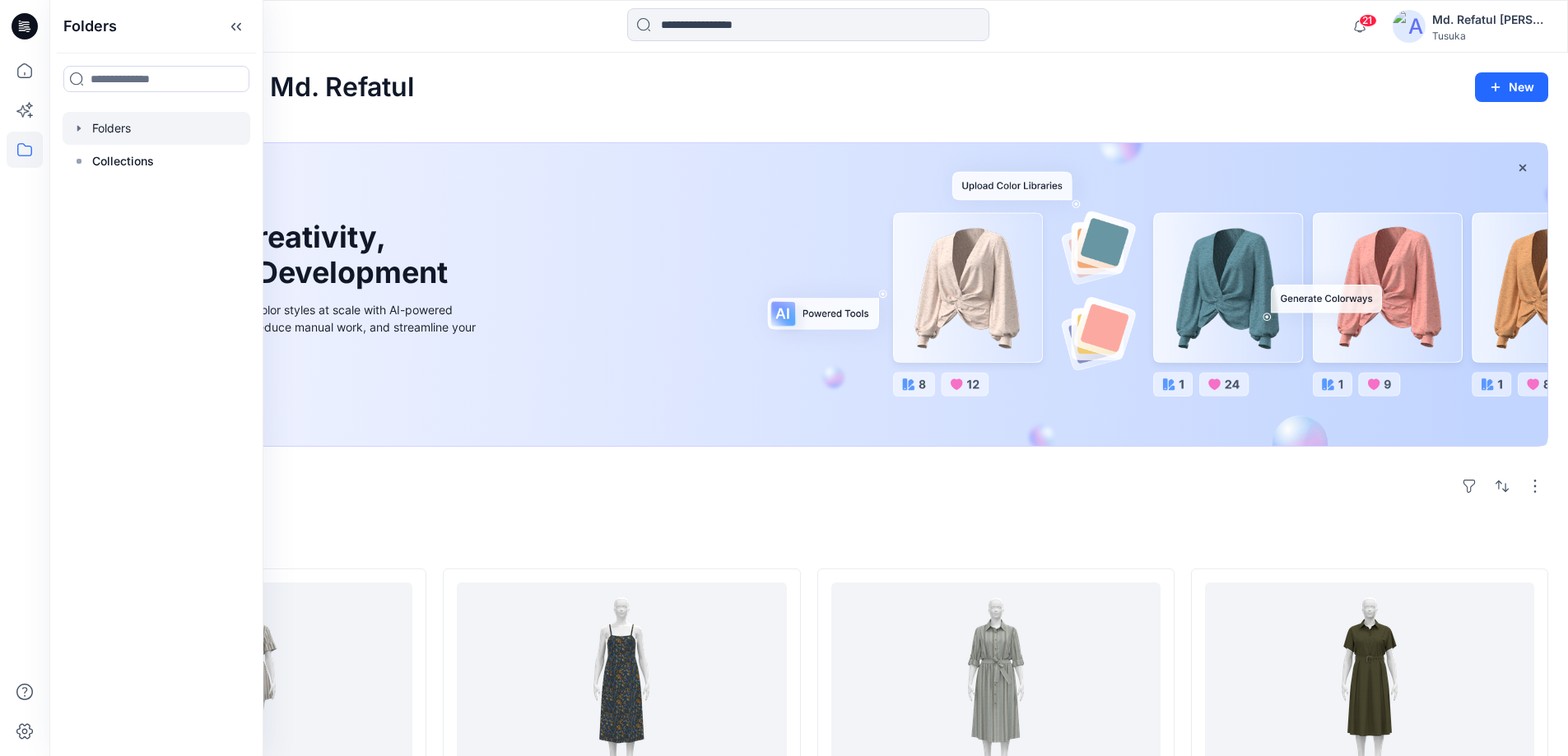
click at [88, 120] on div at bounding box center [156, 128] width 188 height 33
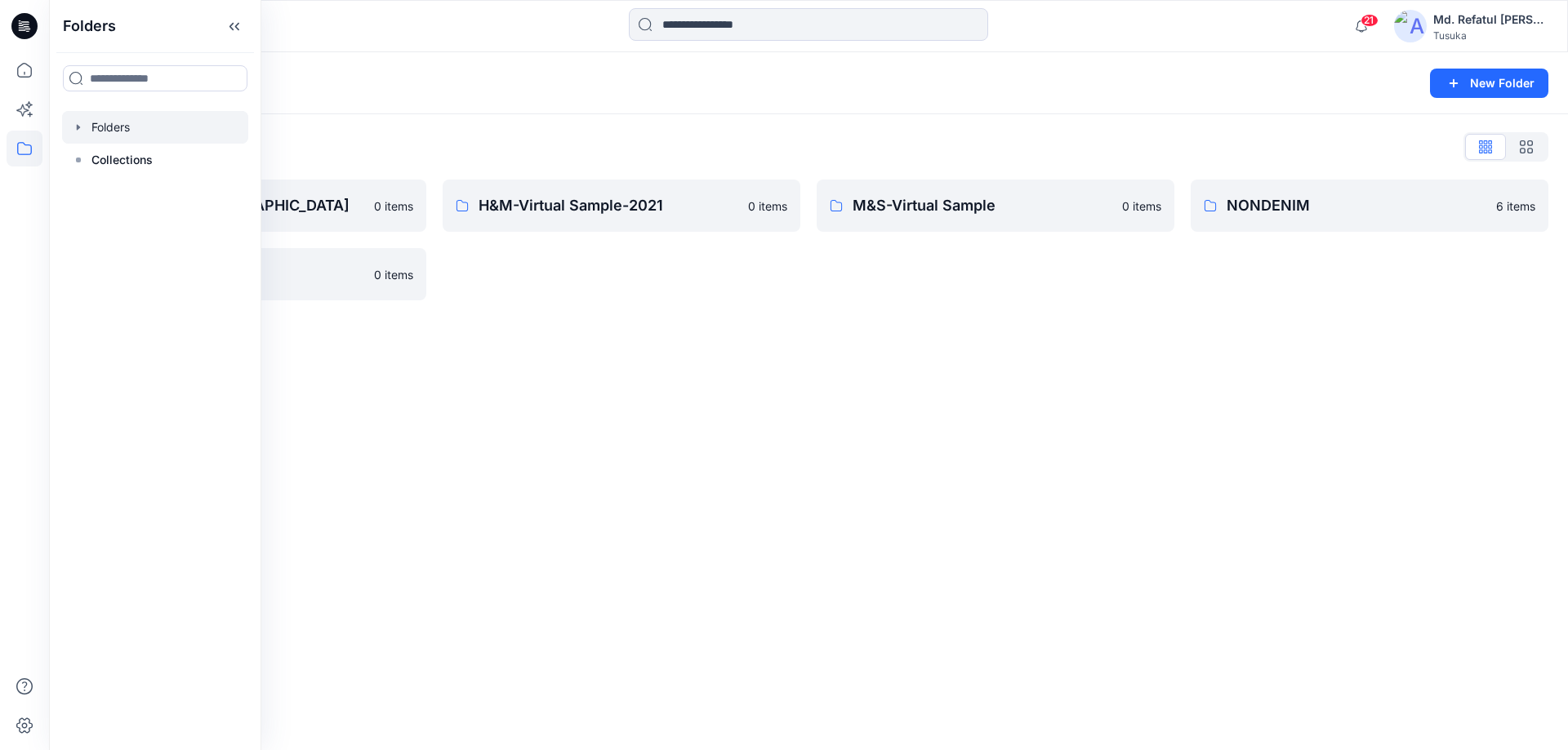
click at [913, 406] on div "Folders New Folder Folders List 3D Training- Tusuka 0 items R&D 0 items H&M-Vir…" at bounding box center [808, 401] width 1519 height 698
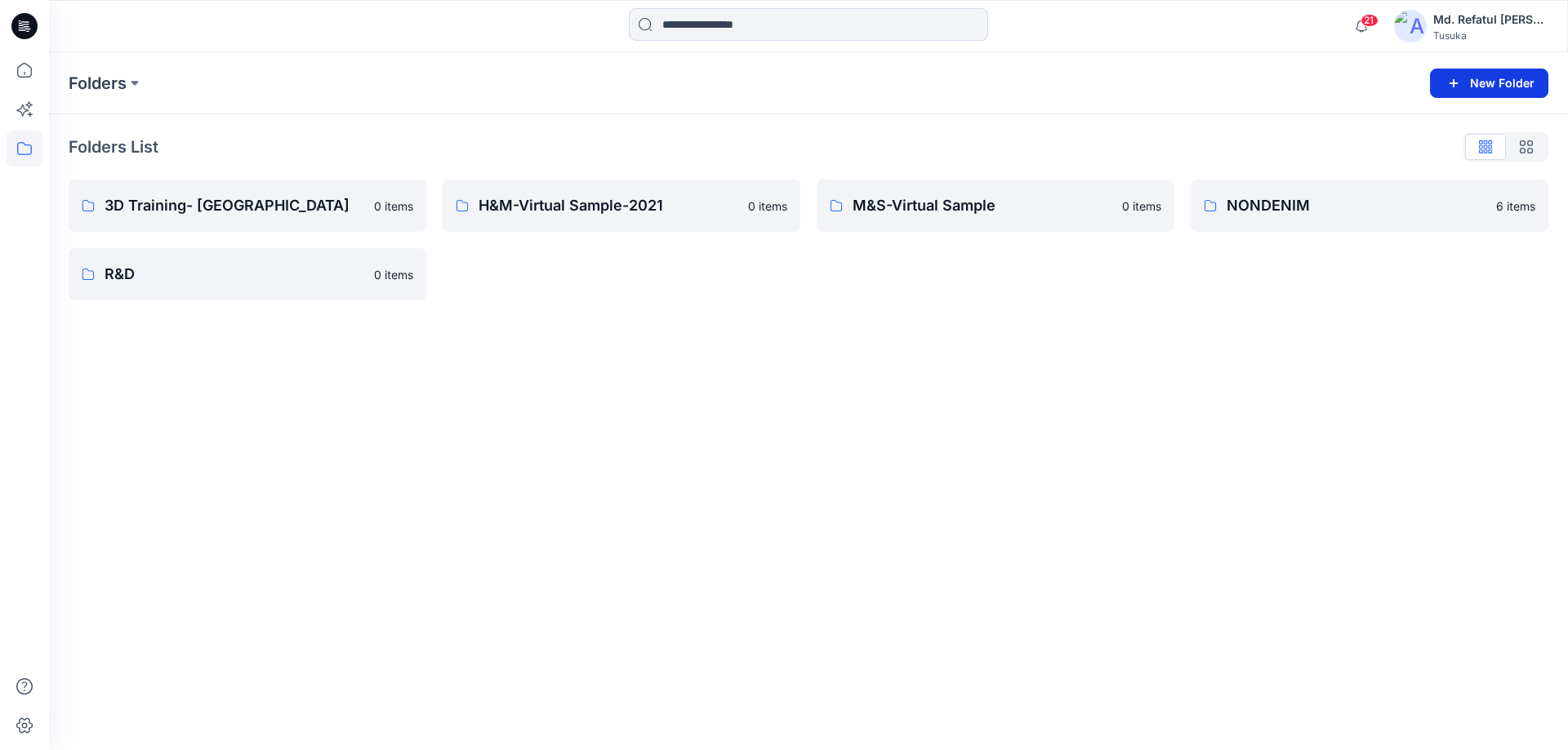
click at [1526, 77] on button "New Folder" at bounding box center [1489, 83] width 119 height 29
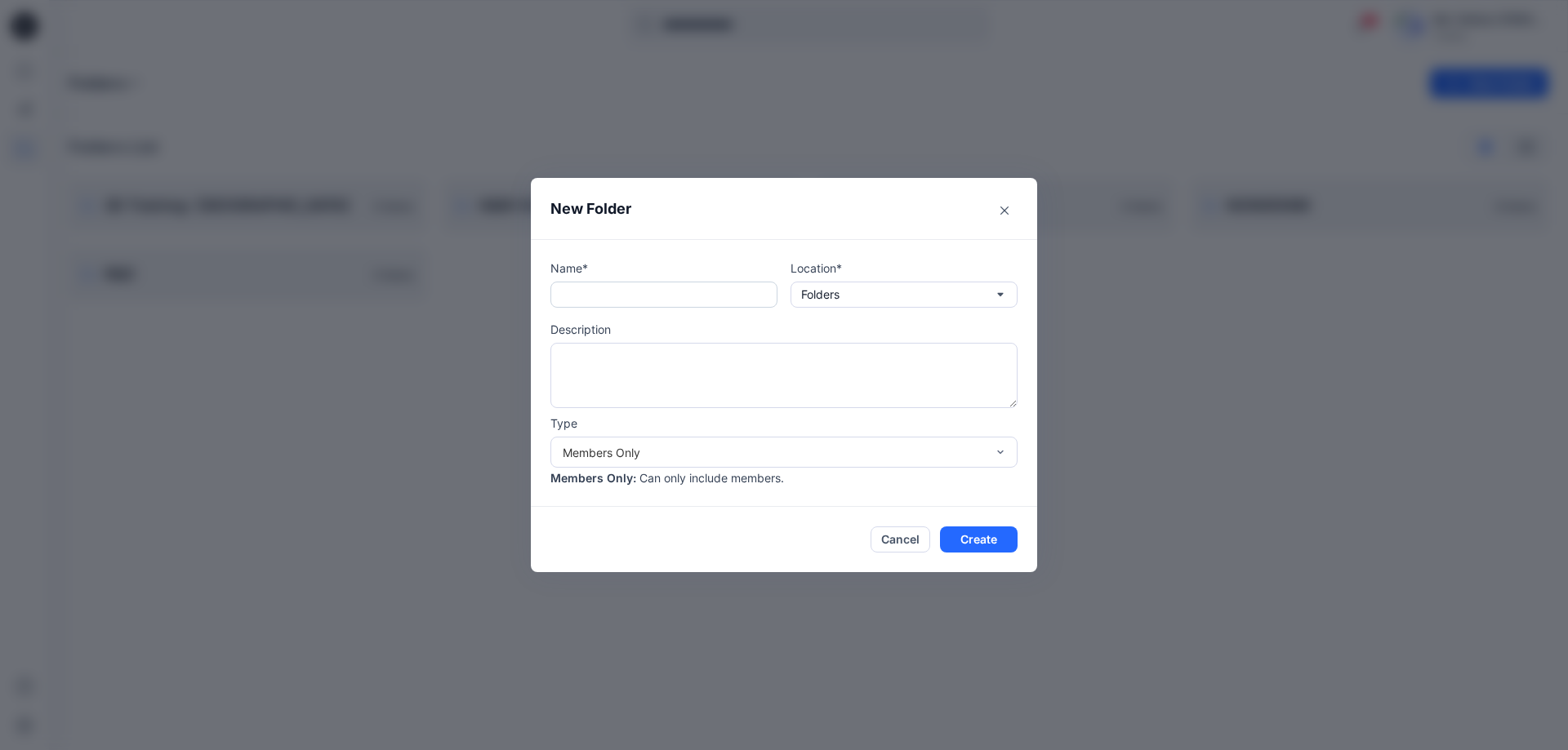
click at [598, 302] on input "text" at bounding box center [664, 295] width 227 height 27
paste input "**********"
type input "**********"
click at [704, 535] on div "Cancel Create" at bounding box center [784, 540] width 467 height 27
click at [679, 454] on div "Members Only" at bounding box center [774, 452] width 423 height 17
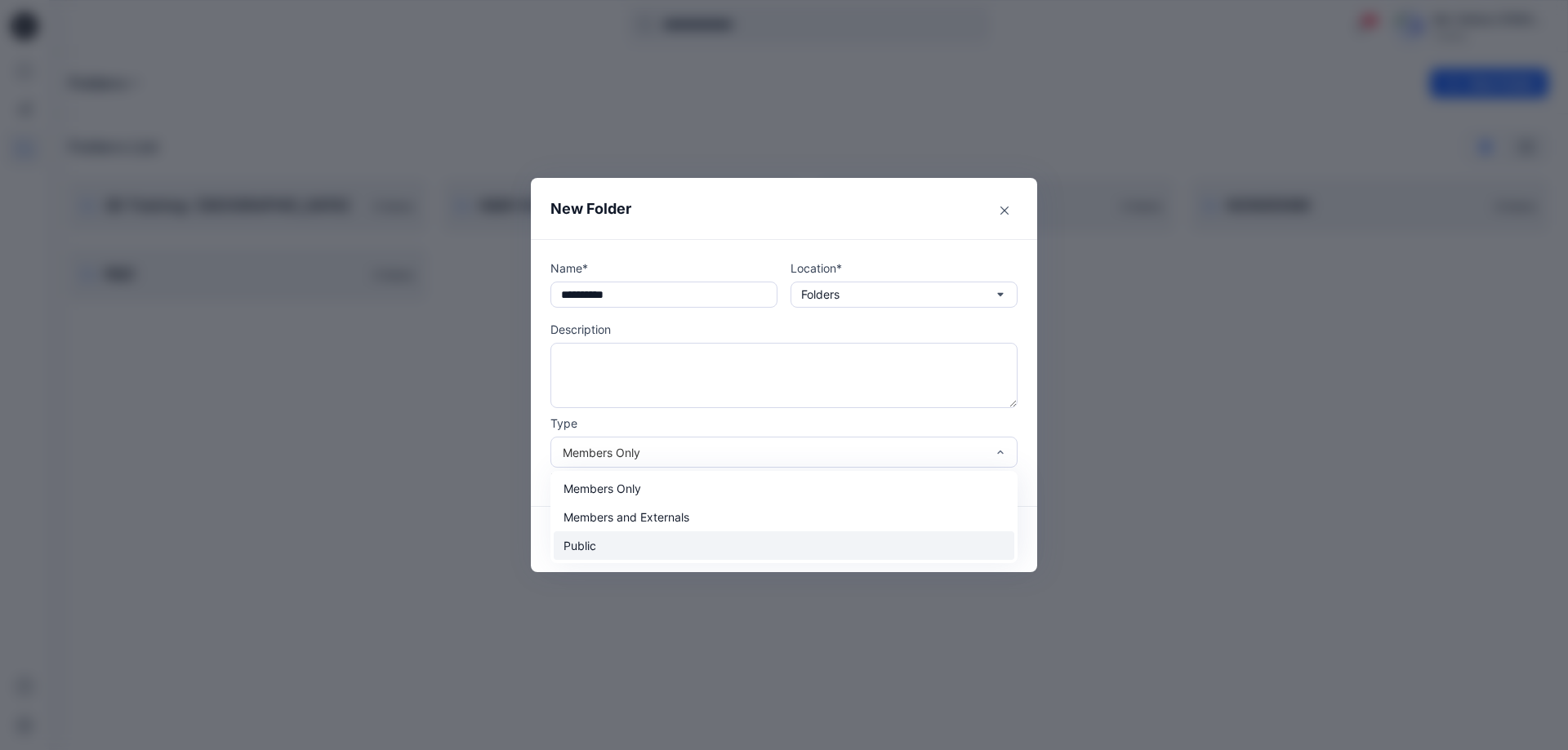
click at [647, 540] on div "Public" at bounding box center [784, 545] width 461 height 28
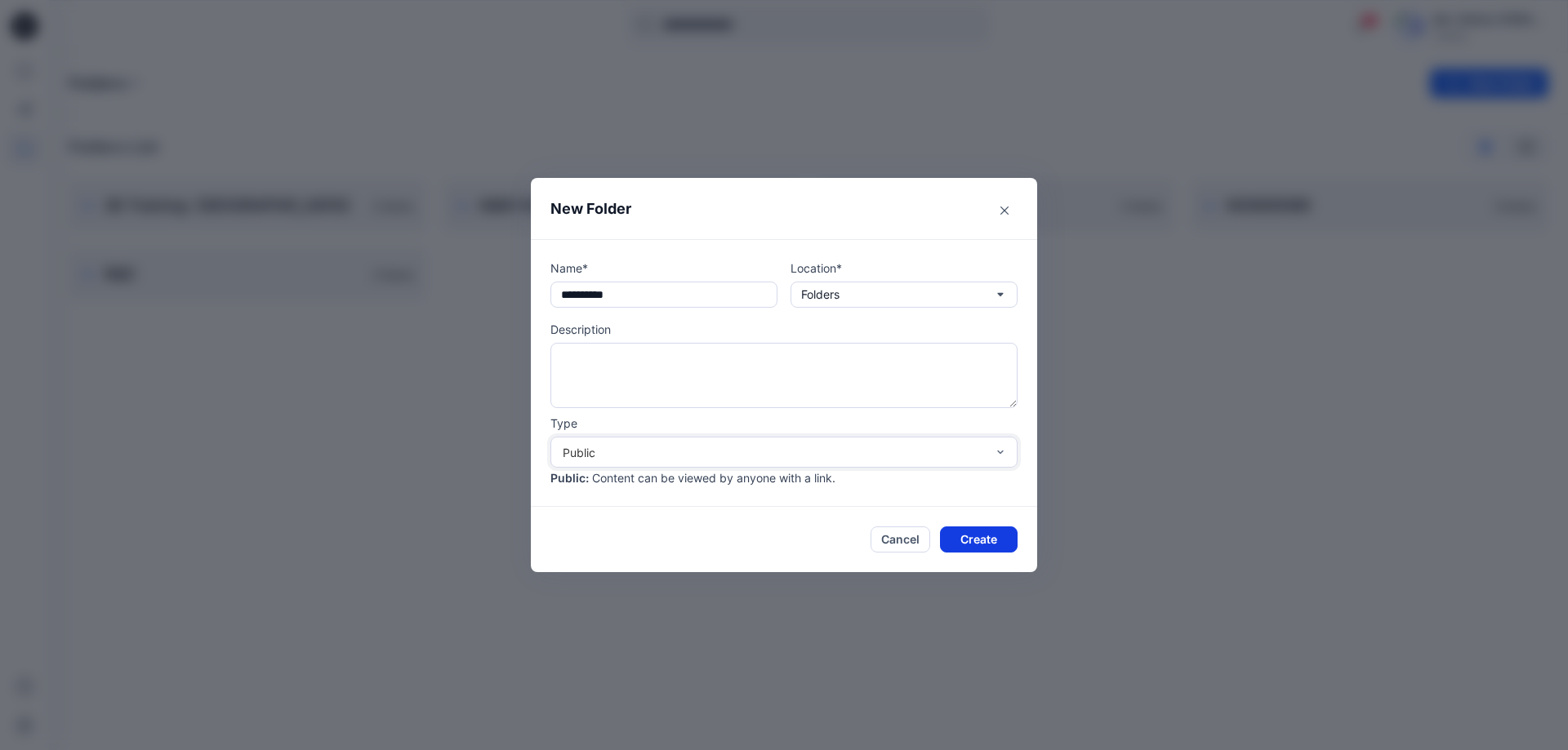
click at [960, 537] on button "Create" at bounding box center [979, 540] width 78 height 27
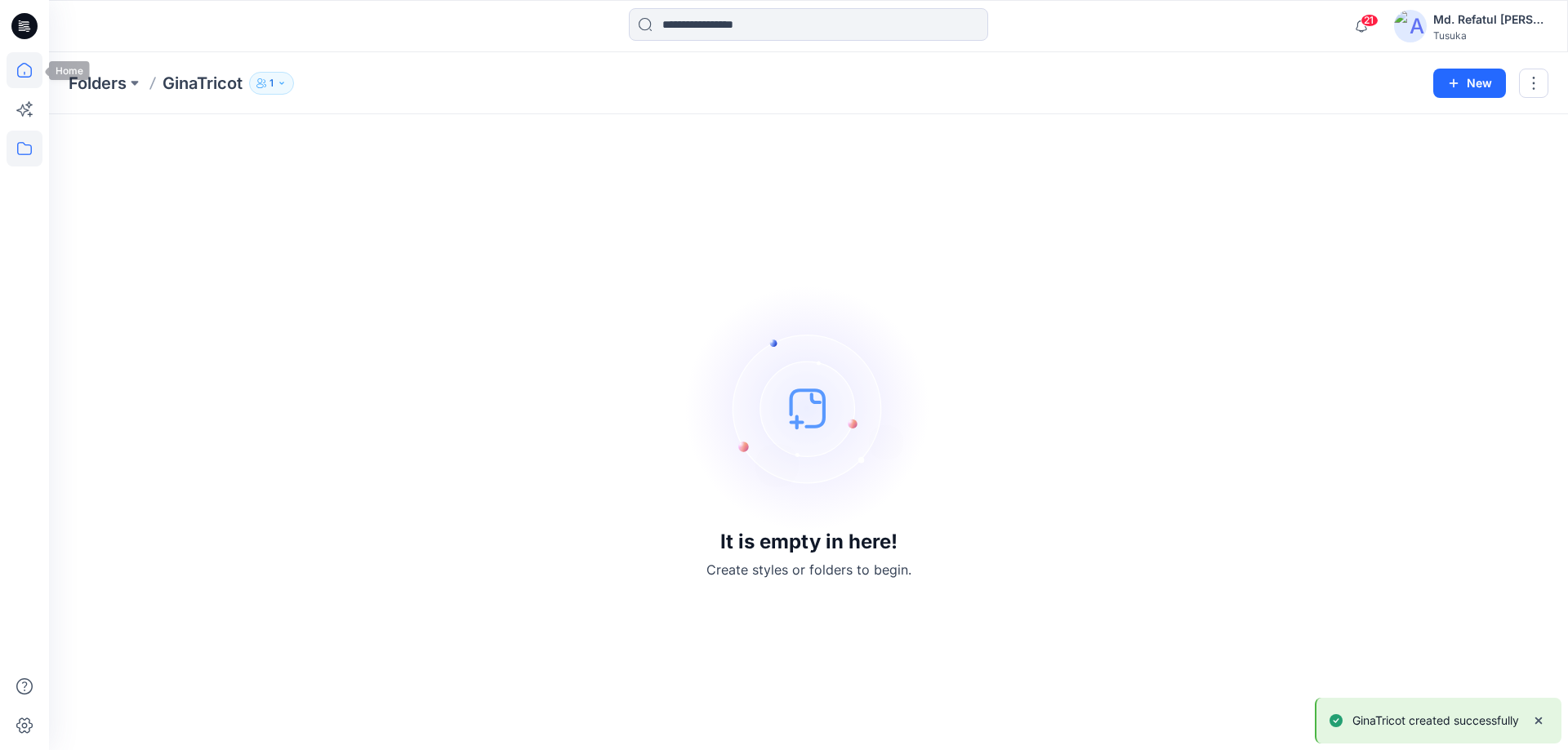
click at [7, 70] on icon at bounding box center [24, 70] width 36 height 36
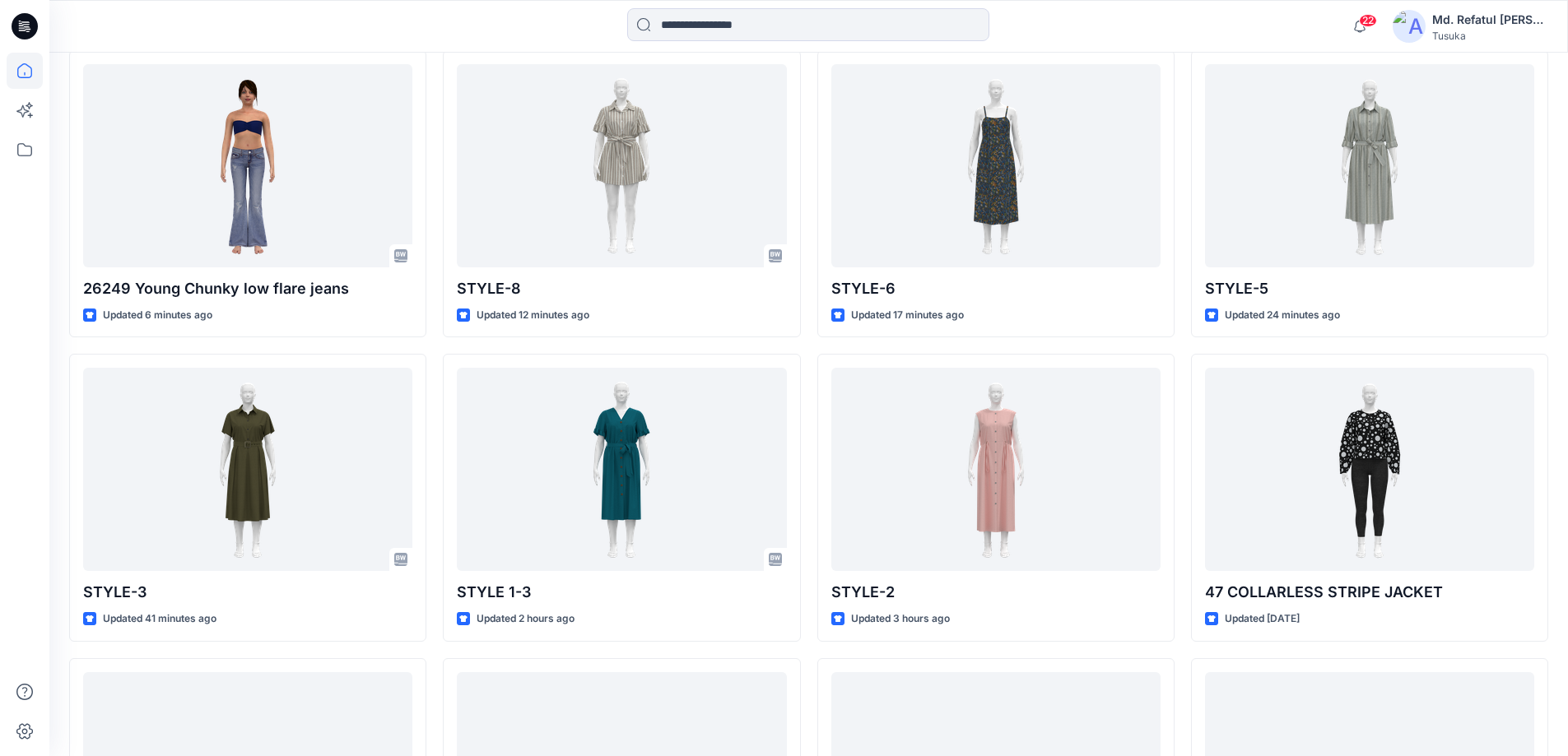
scroll to position [412, 0]
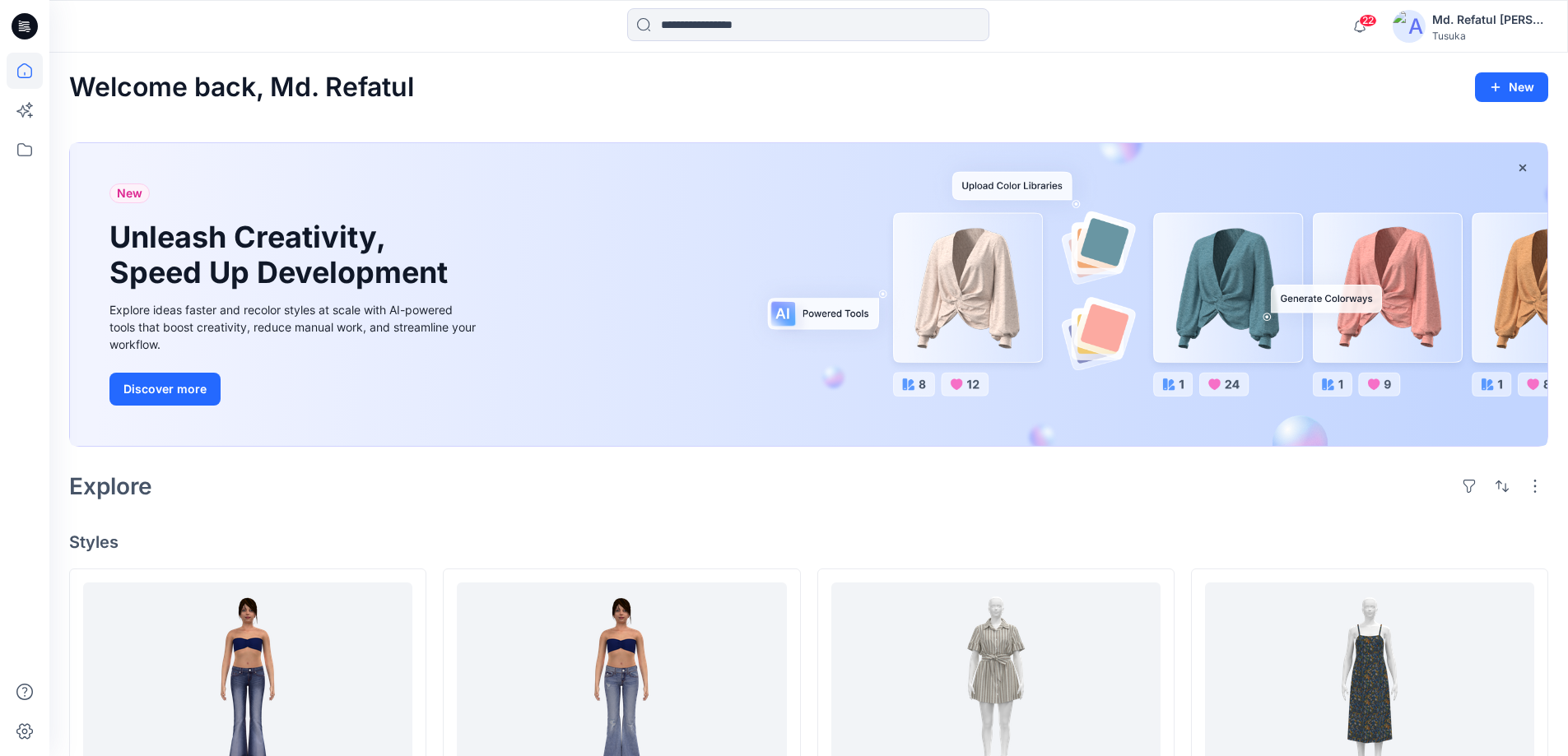
scroll to position [247, 0]
